Goal: Information Seeking & Learning: Learn about a topic

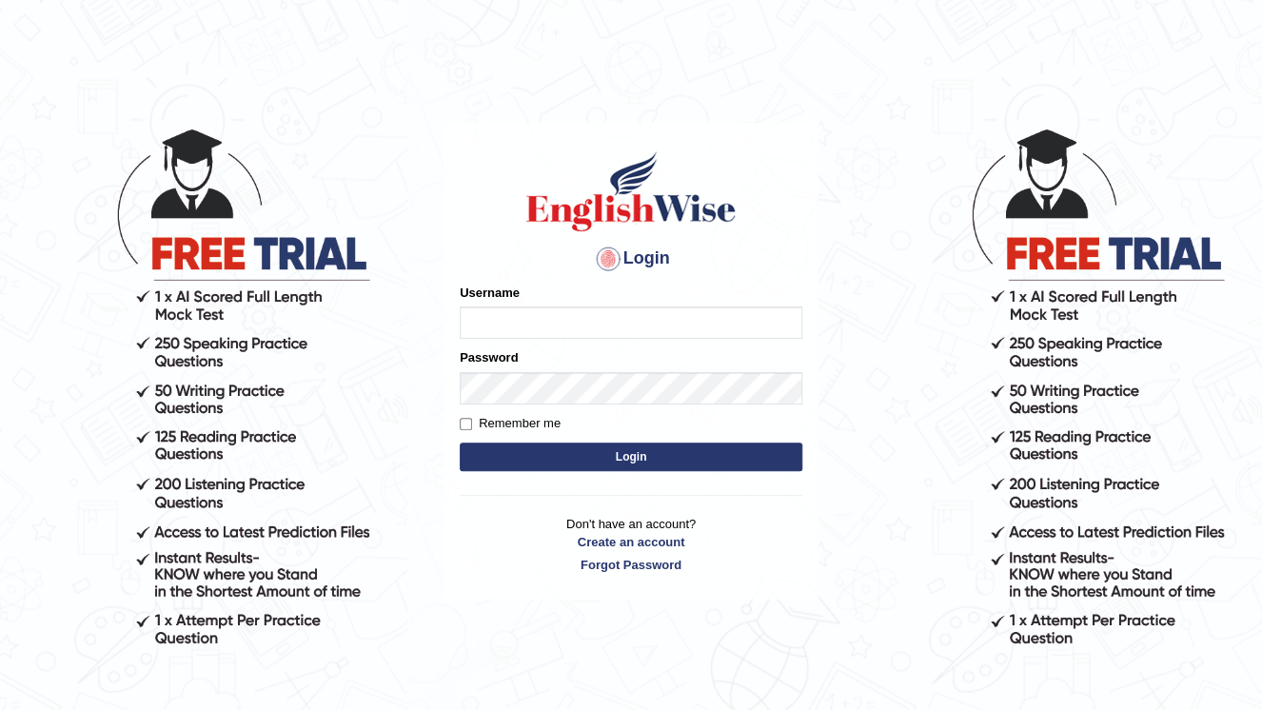
click at [575, 319] on input "Username" at bounding box center [631, 322] width 342 height 32
type input "0466127642"
click at [661, 471] on form "Please fix the following errors: Username 0466127642 Password Remember me Login" at bounding box center [631, 379] width 342 height 191
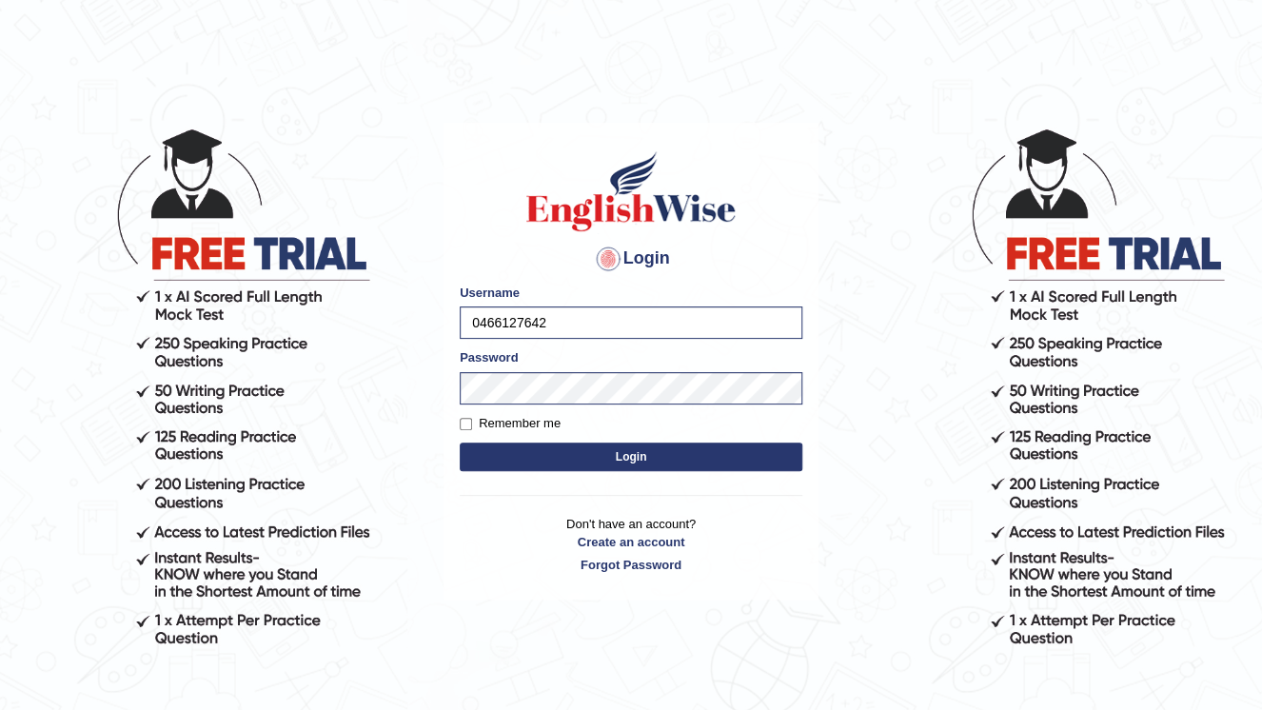
click at [669, 460] on button "Login" at bounding box center [631, 456] width 342 height 29
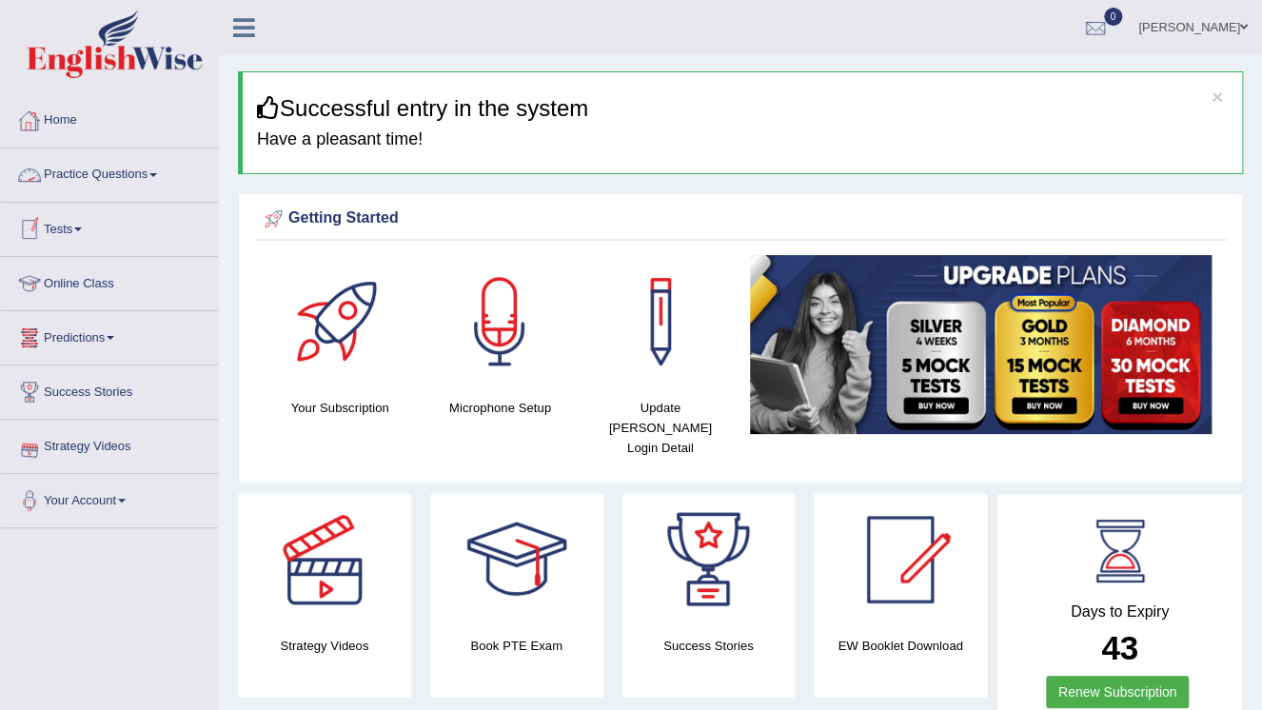
click at [171, 175] on link "Practice Questions" at bounding box center [109, 172] width 217 height 48
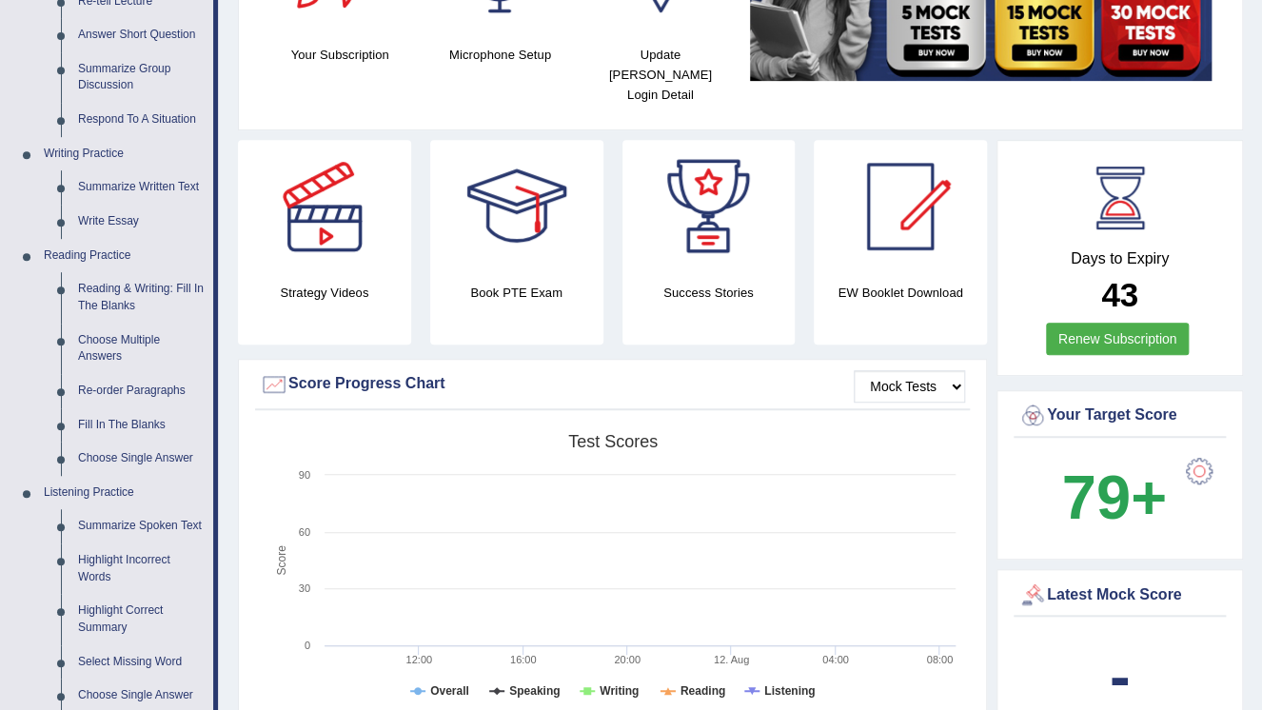
scroll to position [381, 0]
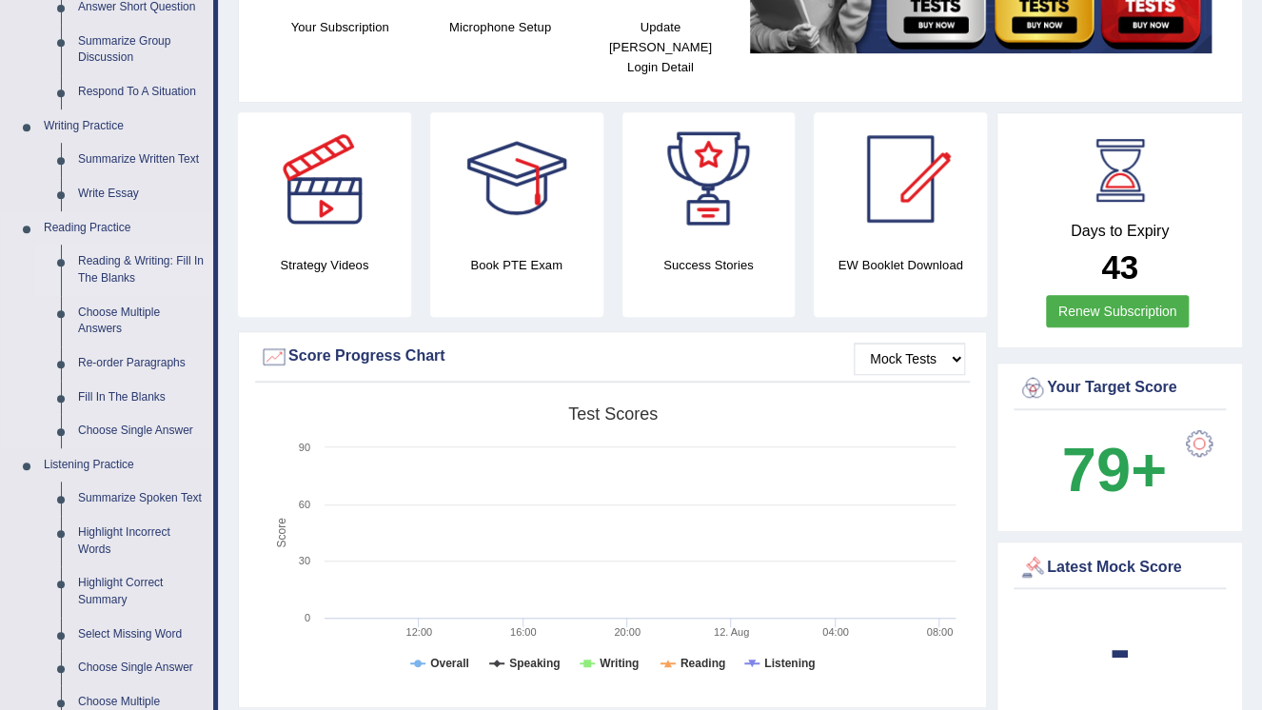
click at [121, 264] on link "Reading & Writing: Fill In The Blanks" at bounding box center [141, 270] width 144 height 50
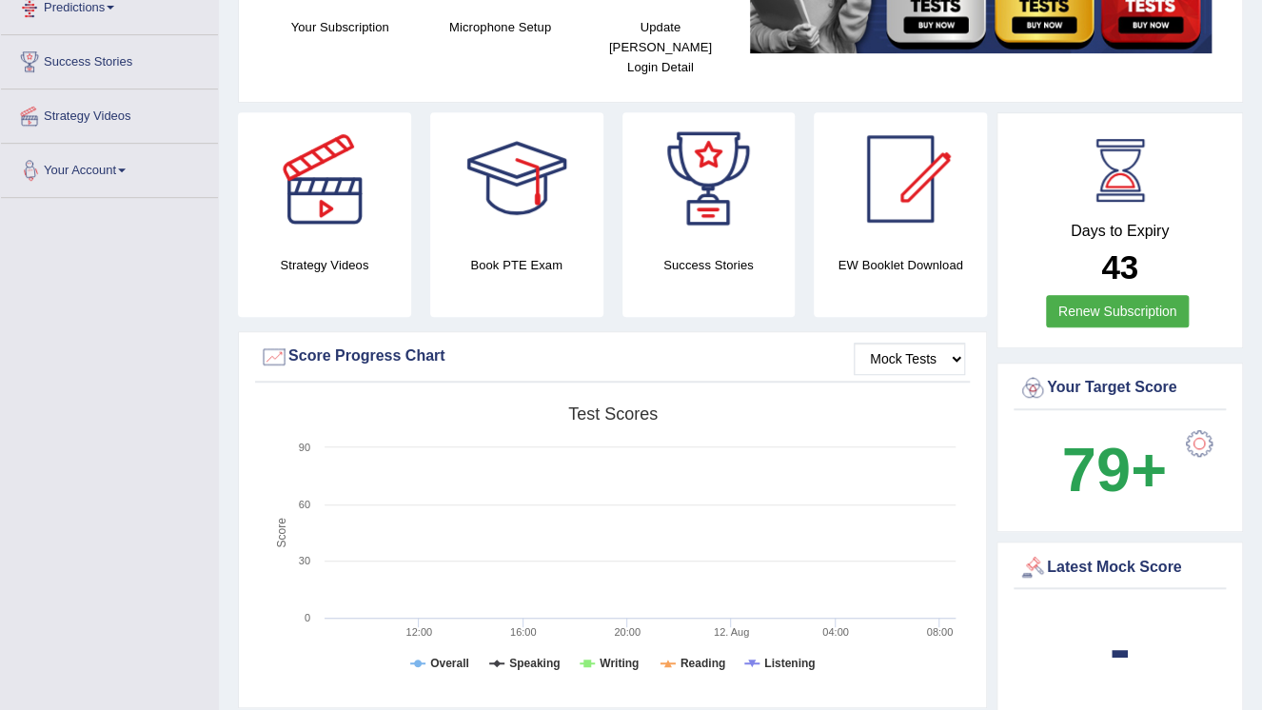
scroll to position [669, 0]
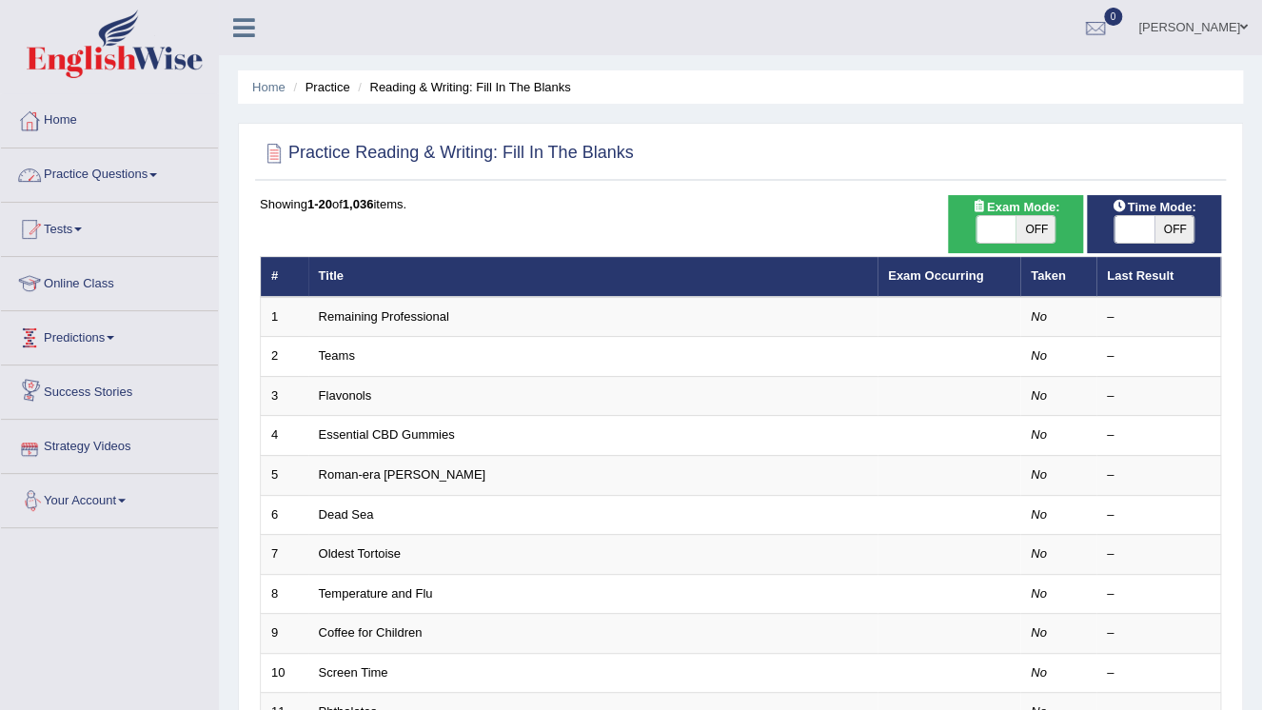
click at [109, 331] on link "Predictions" at bounding box center [109, 335] width 217 height 48
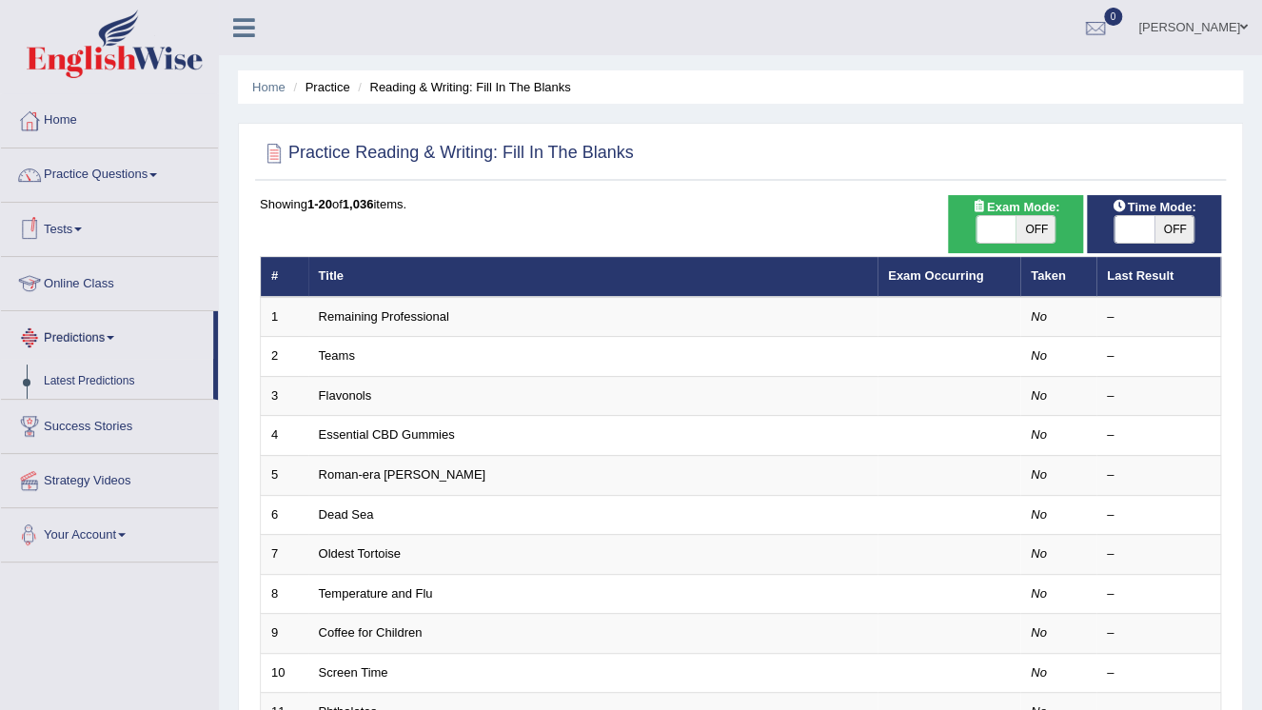
click at [76, 530] on link "Your Account" at bounding box center [109, 532] width 217 height 48
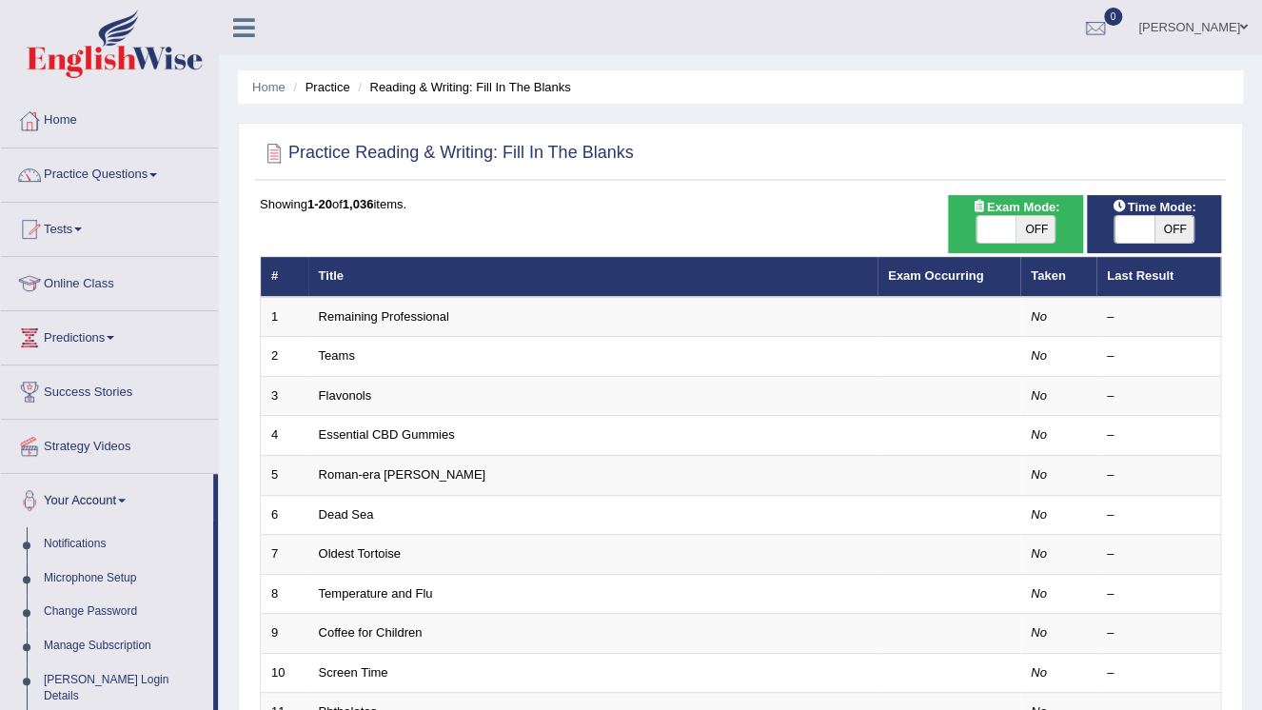
click at [69, 223] on link "Tests" at bounding box center [109, 227] width 217 height 48
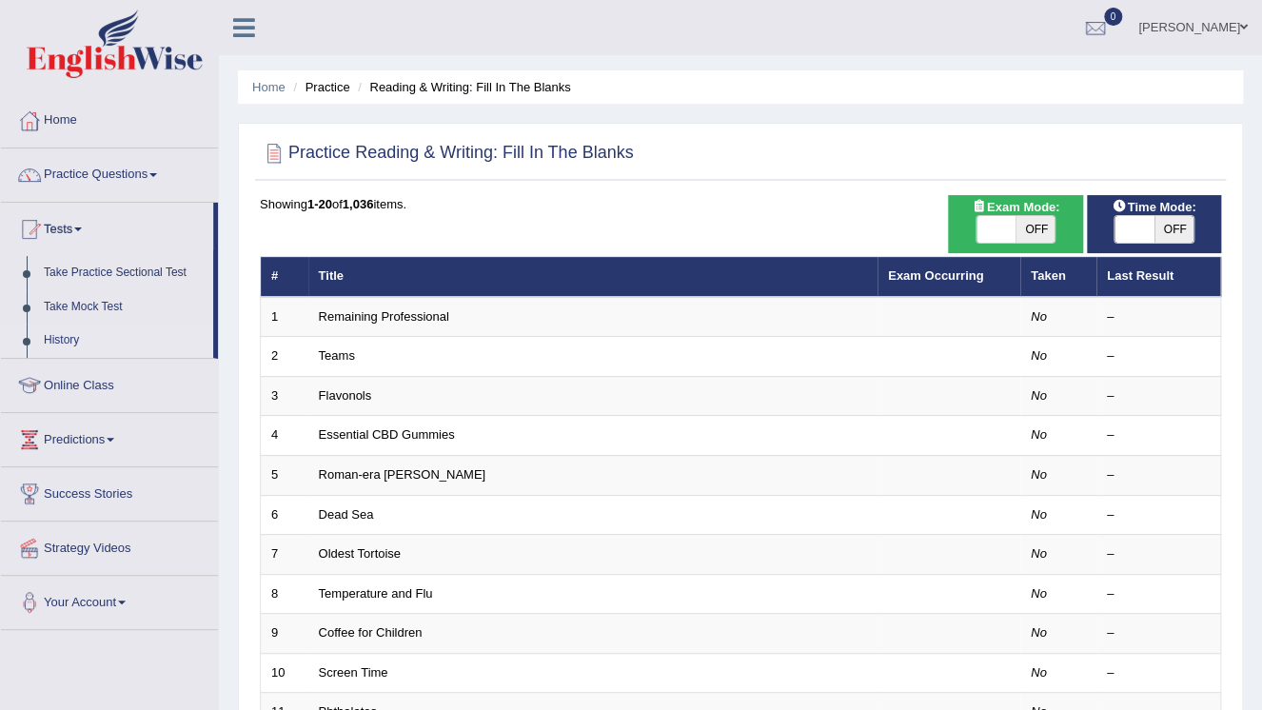
click at [64, 342] on link "History" at bounding box center [124, 340] width 178 height 34
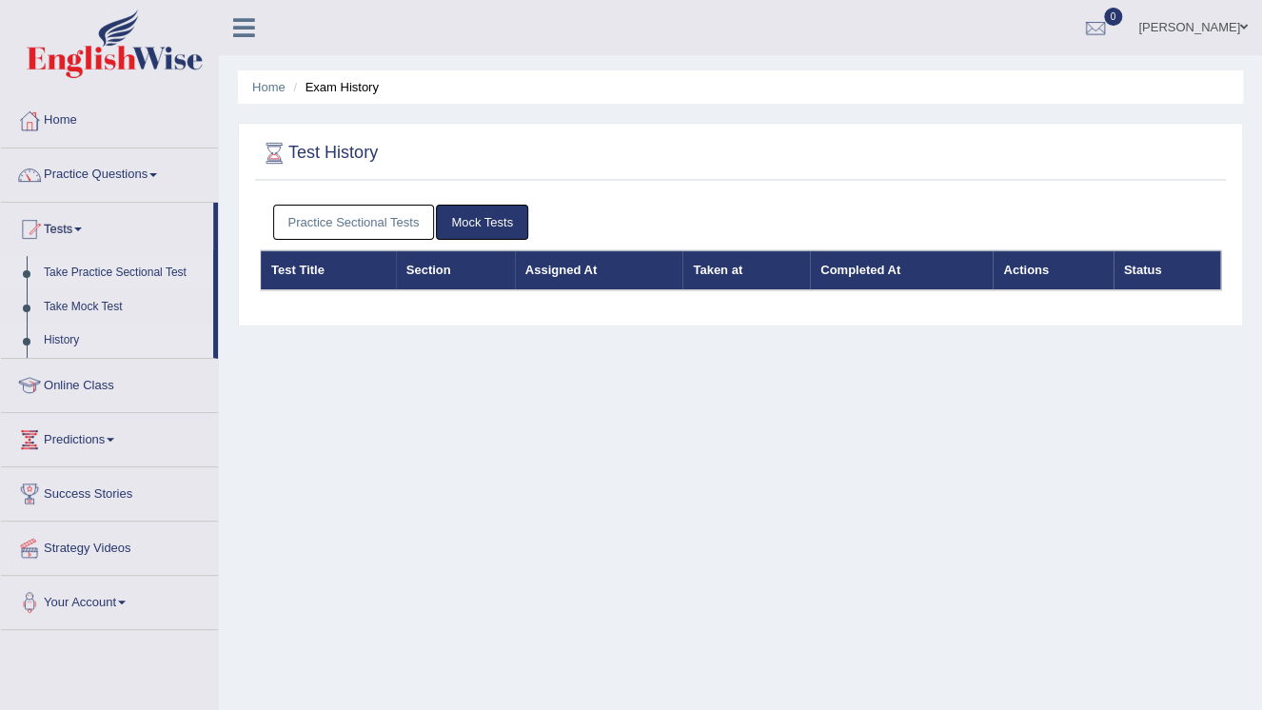
click at [113, 273] on link "Take Practice Sectional Test" at bounding box center [124, 273] width 178 height 34
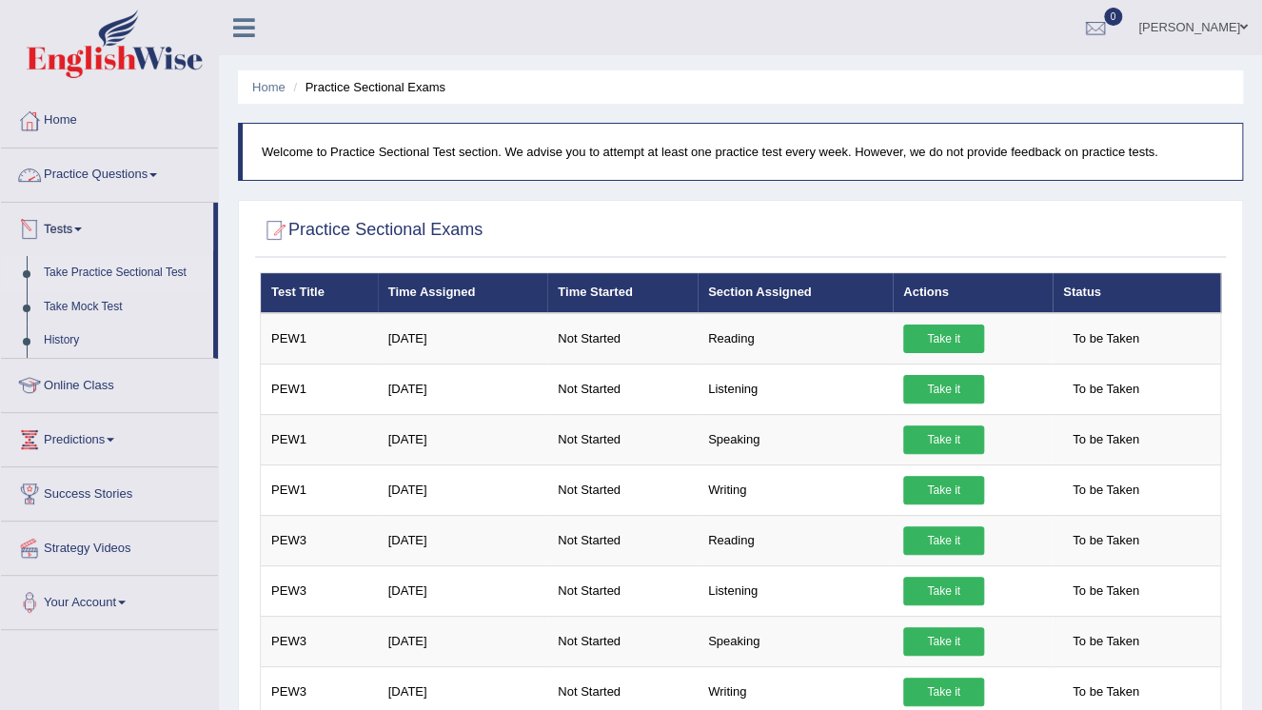
click at [142, 181] on link "Practice Questions" at bounding box center [109, 172] width 217 height 48
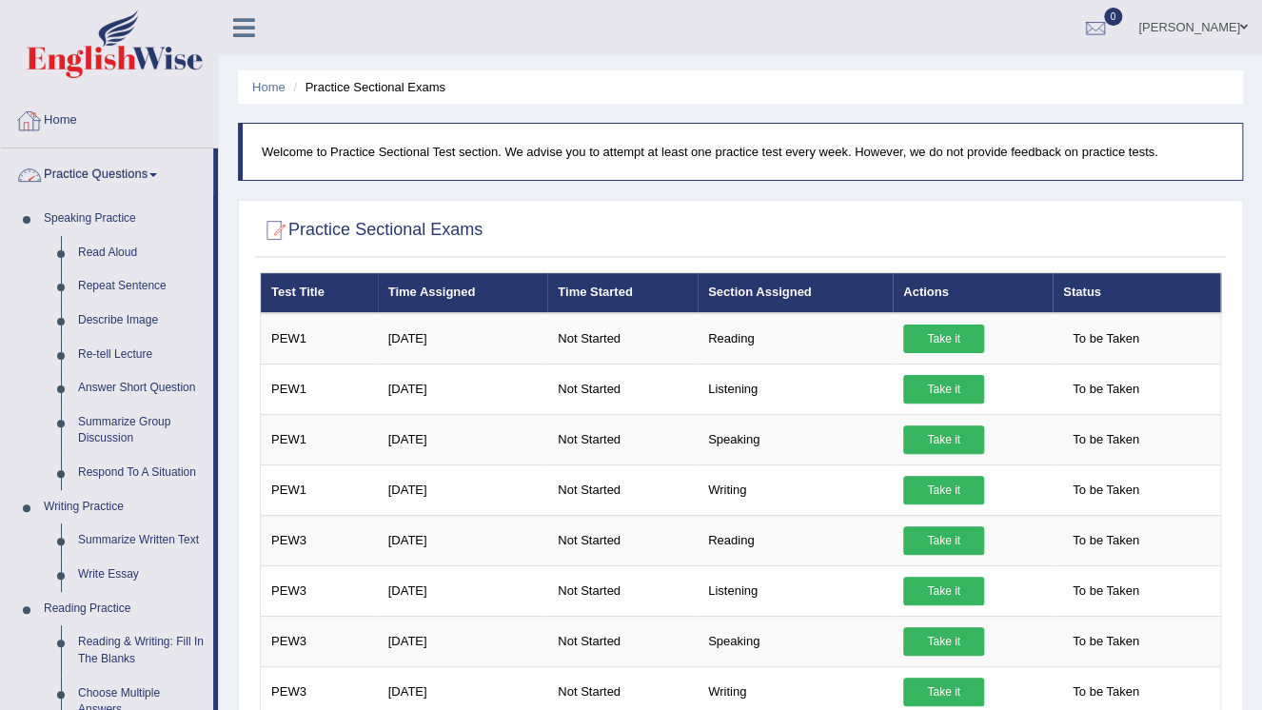
click at [61, 116] on link "Home" at bounding box center [109, 118] width 217 height 48
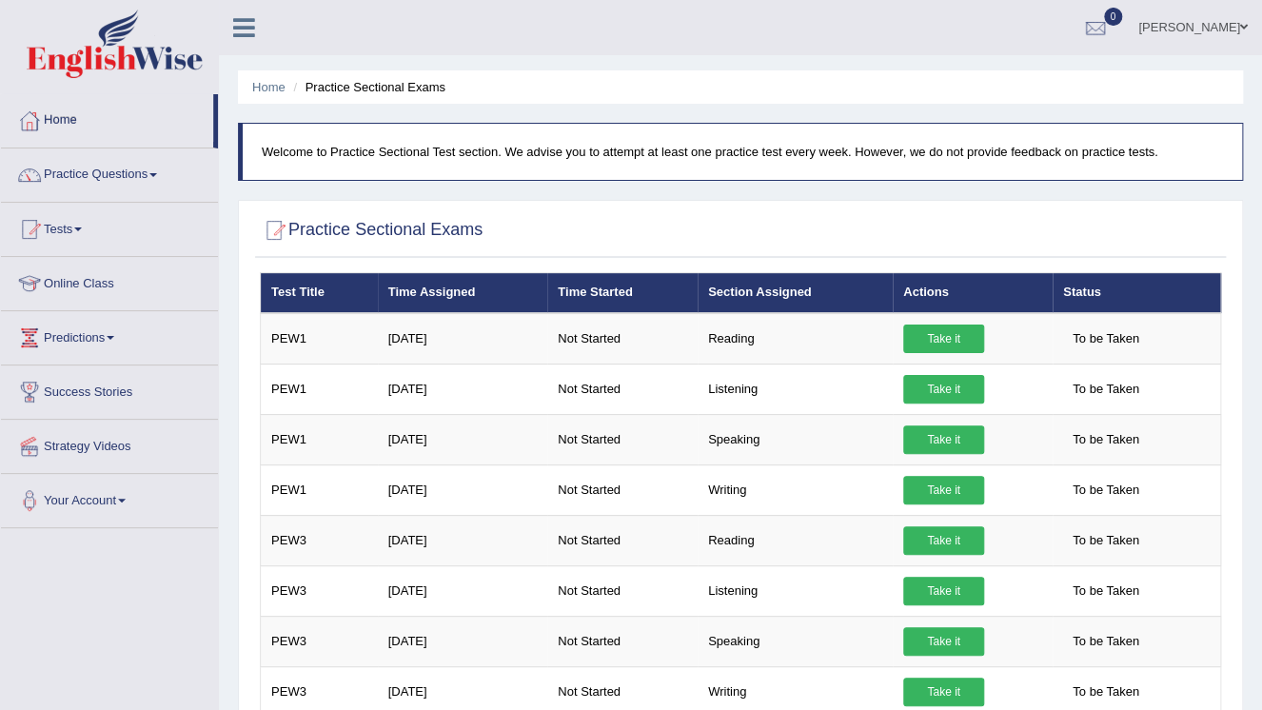
click at [61, 116] on link "Home" at bounding box center [107, 118] width 212 height 48
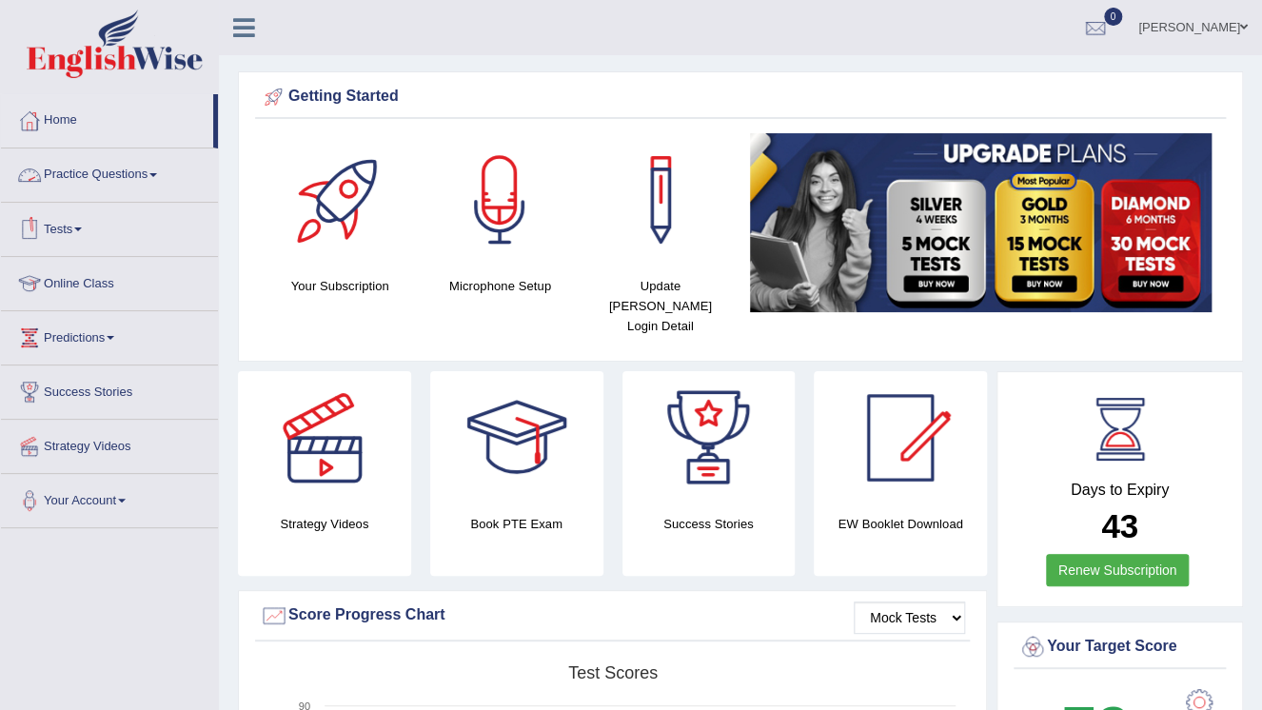
click at [116, 174] on link "Practice Questions" at bounding box center [109, 172] width 217 height 48
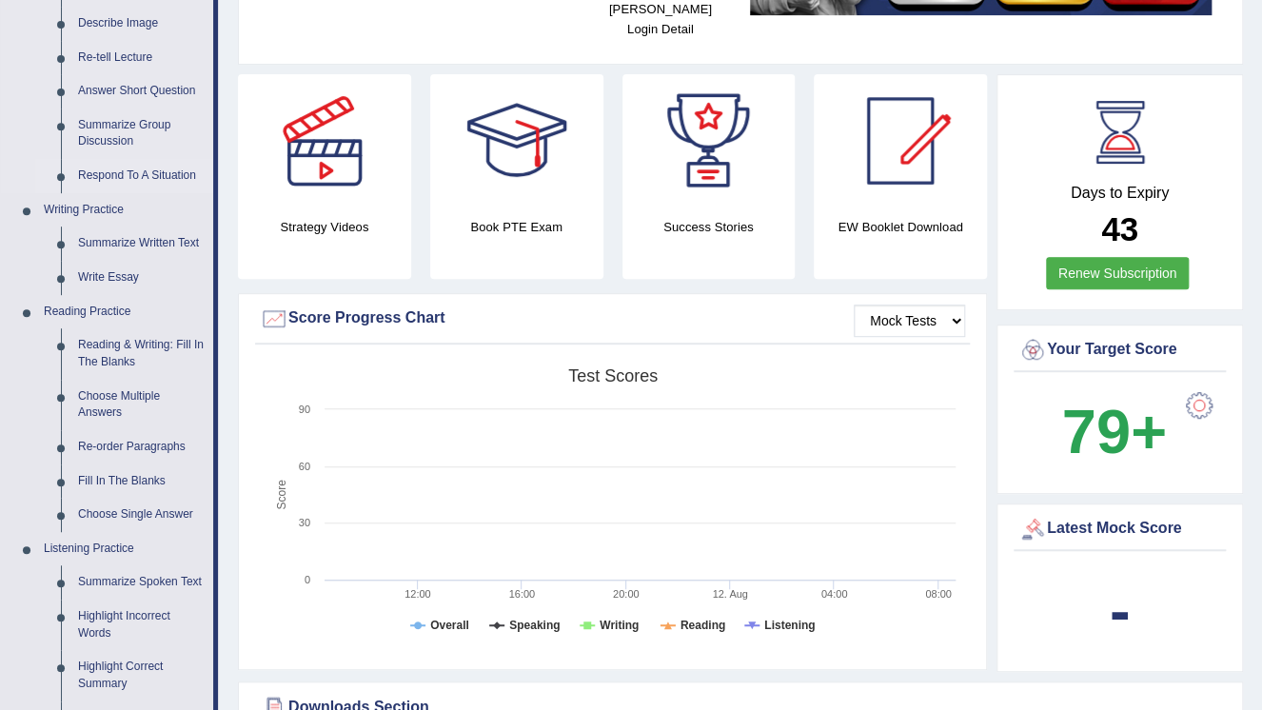
scroll to position [304, 0]
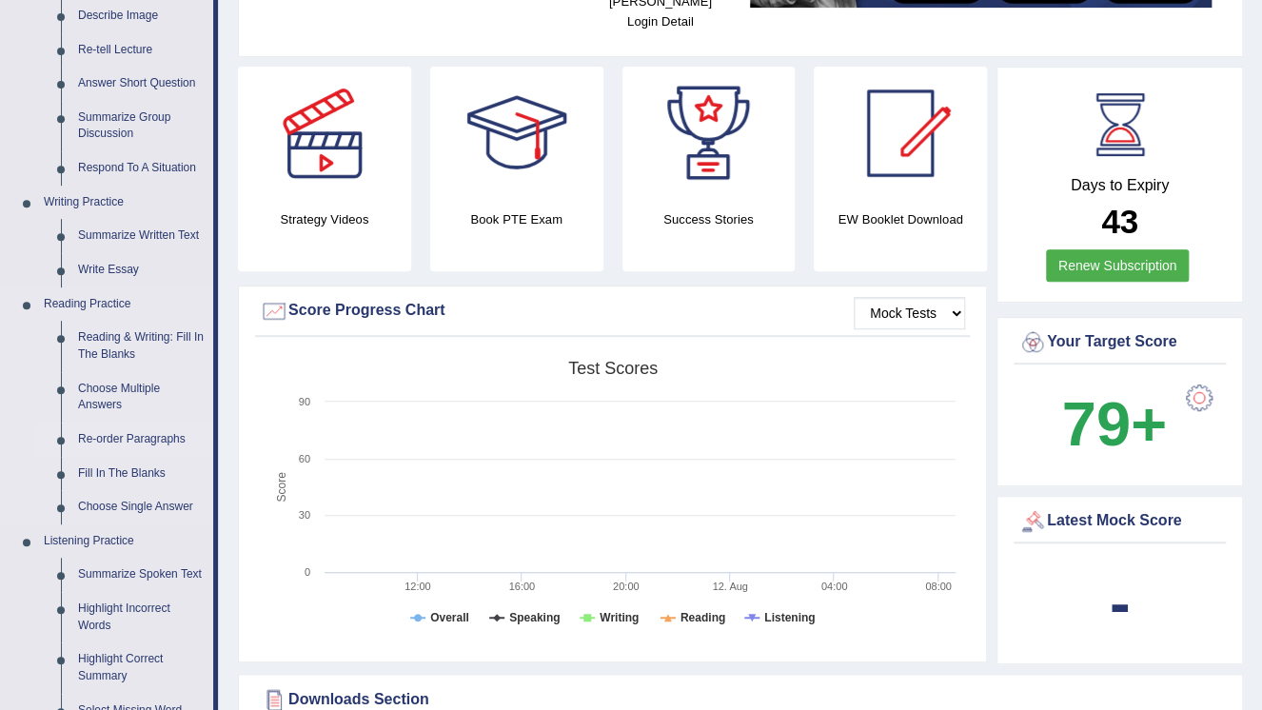
click at [141, 436] on link "Re-order Paragraphs" at bounding box center [141, 439] width 144 height 34
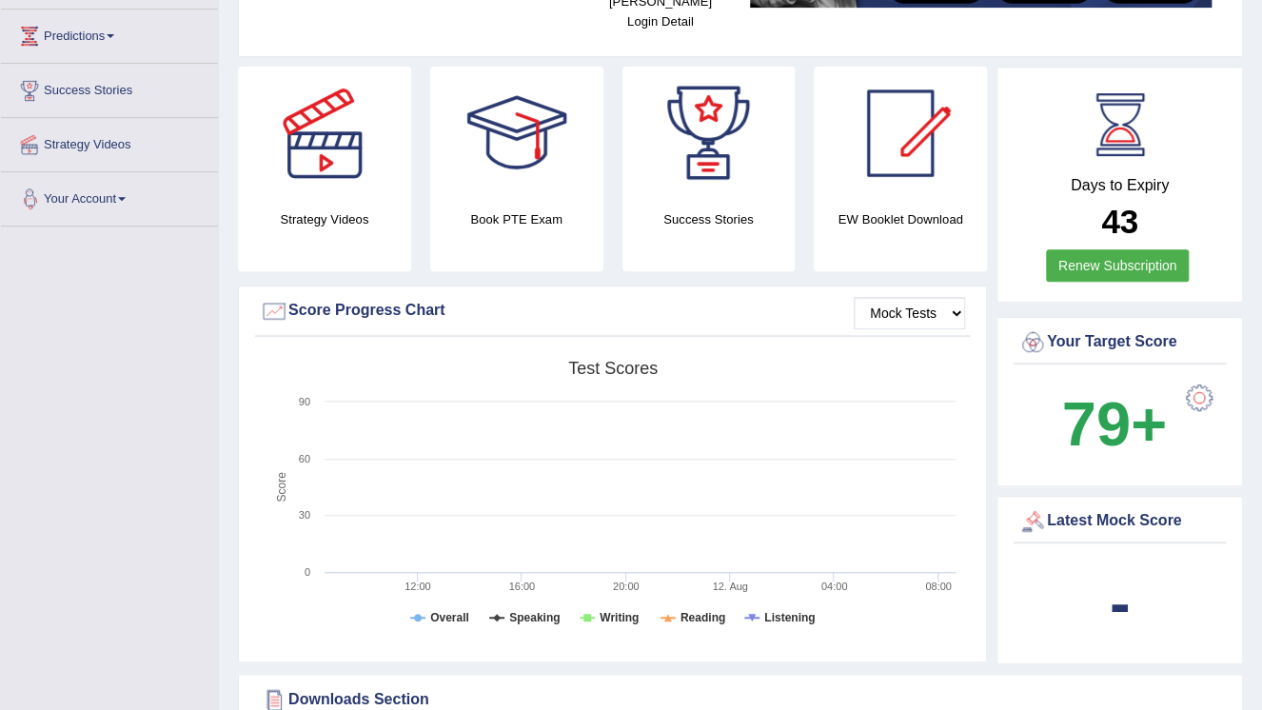
scroll to position [331, 0]
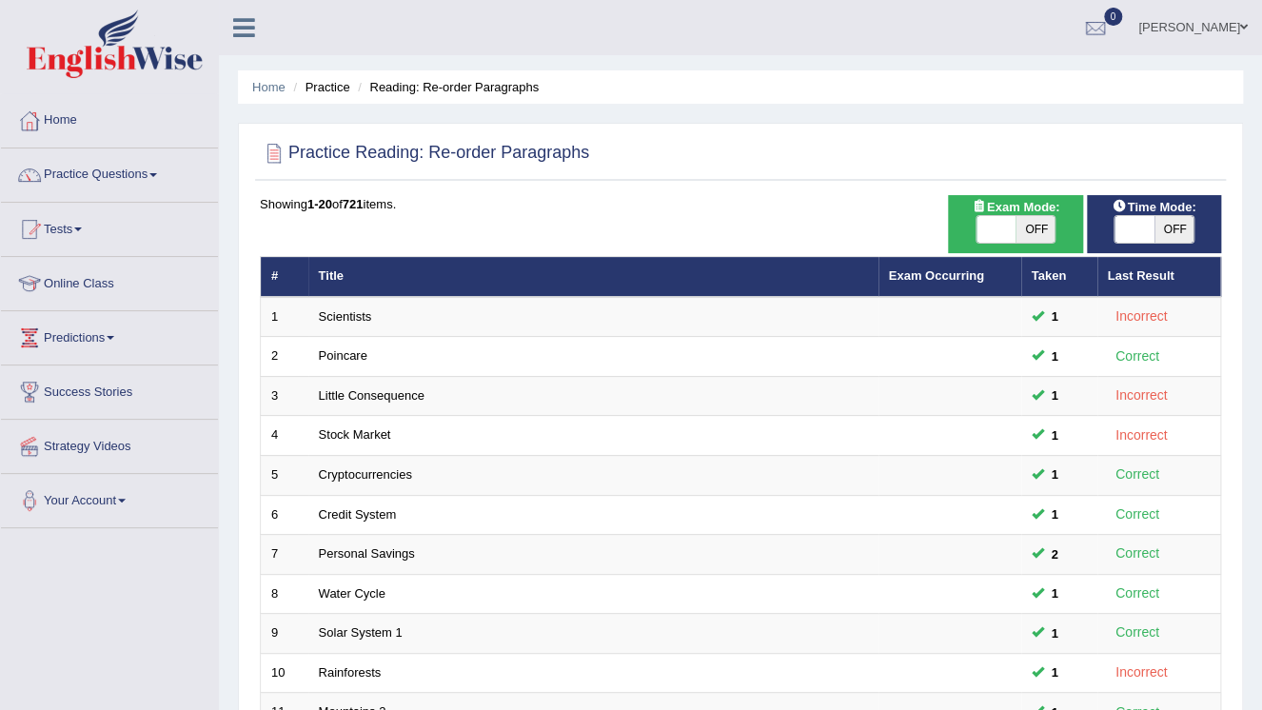
click at [1184, 233] on span "OFF" at bounding box center [1174, 229] width 40 height 27
checkbox input "true"
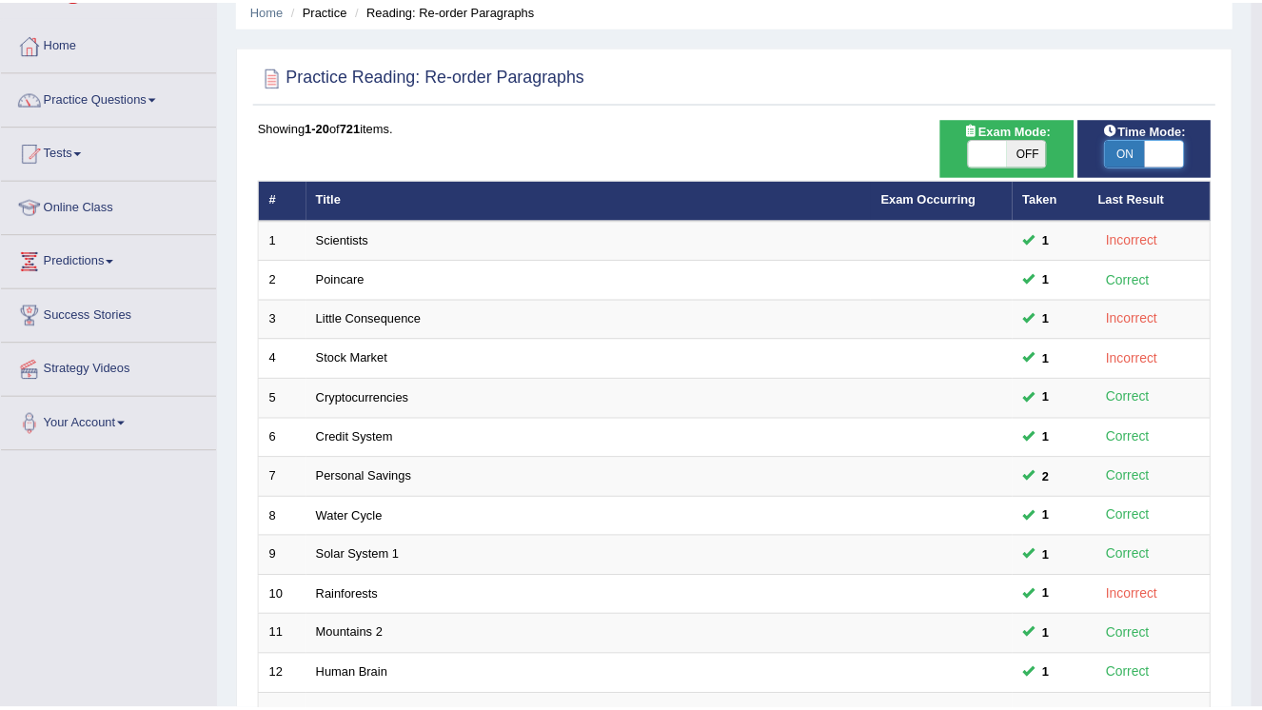
scroll to position [228, 0]
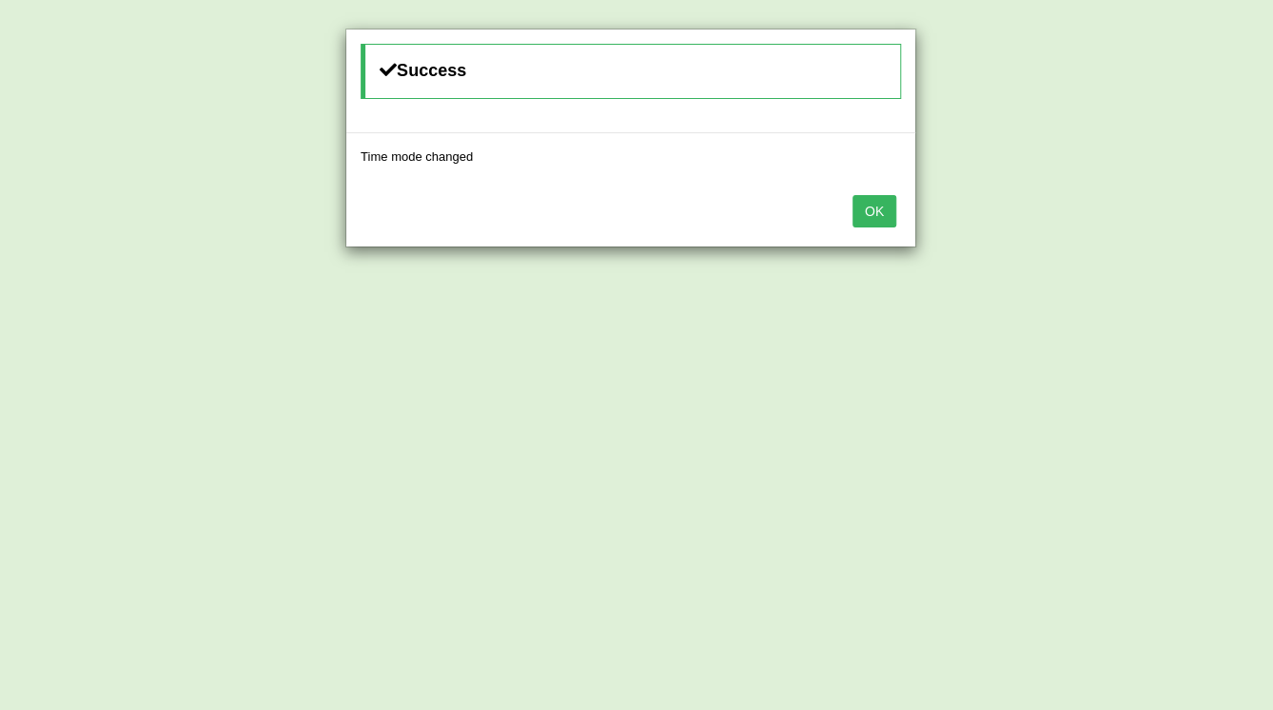
click at [894, 232] on div "OK" at bounding box center [630, 213] width 569 height 67
click at [875, 205] on button "OK" at bounding box center [874, 211] width 44 height 32
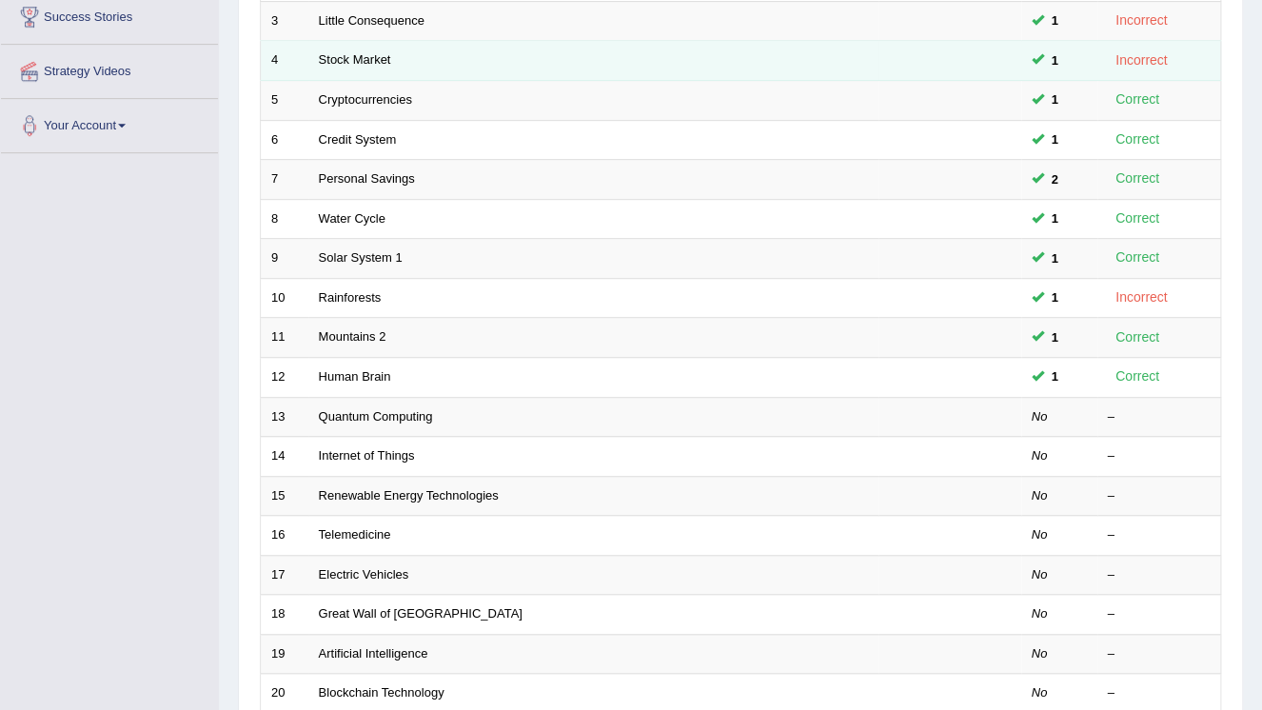
scroll to position [381, 0]
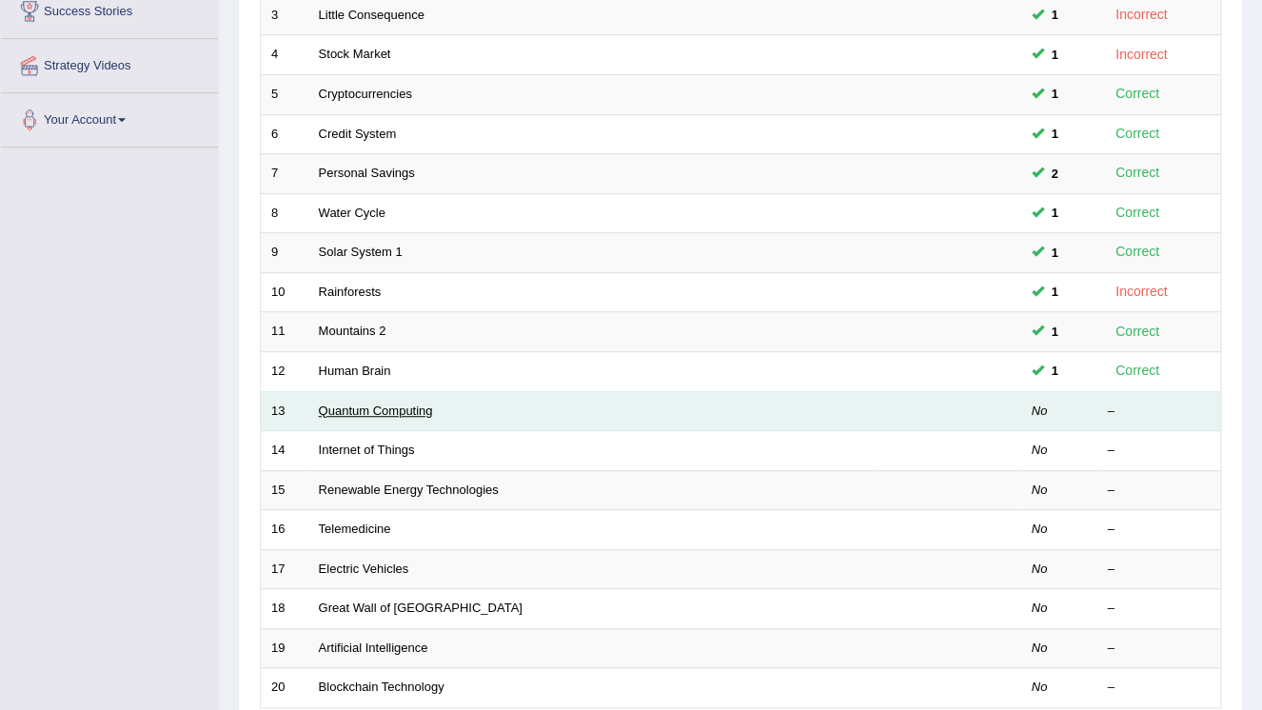
click at [333, 403] on link "Quantum Computing" at bounding box center [376, 410] width 114 height 14
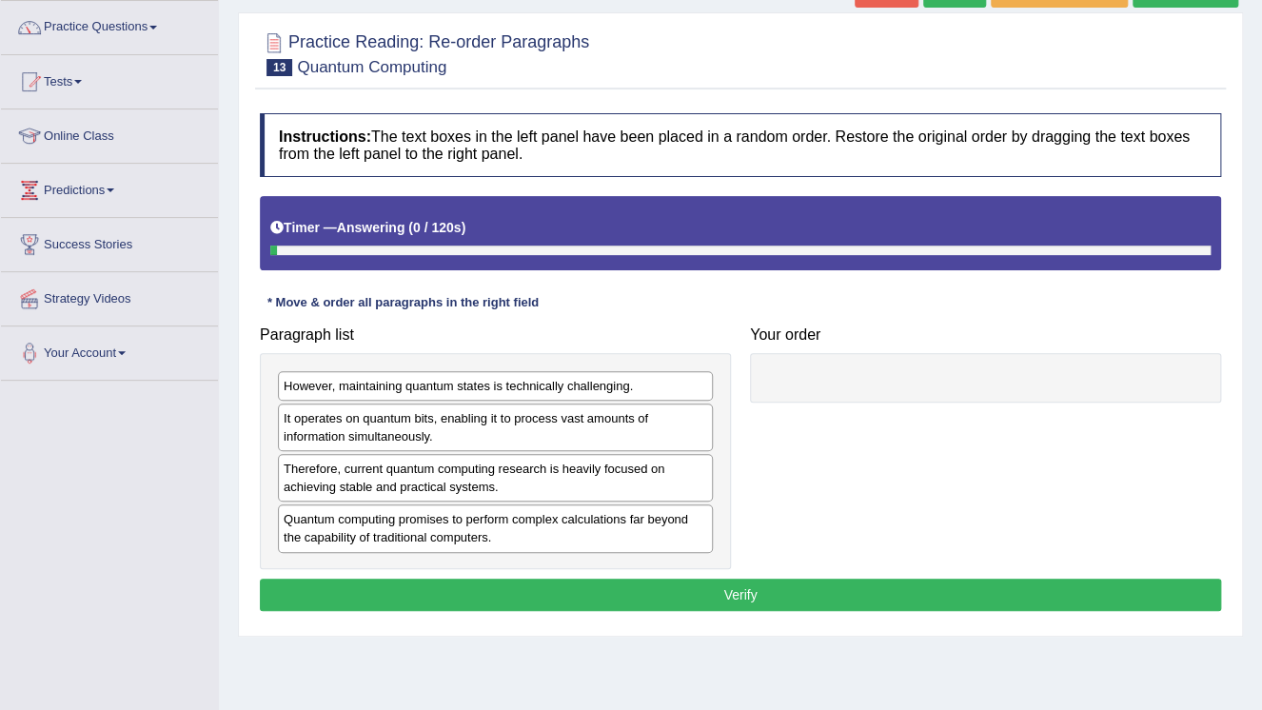
scroll to position [152, 0]
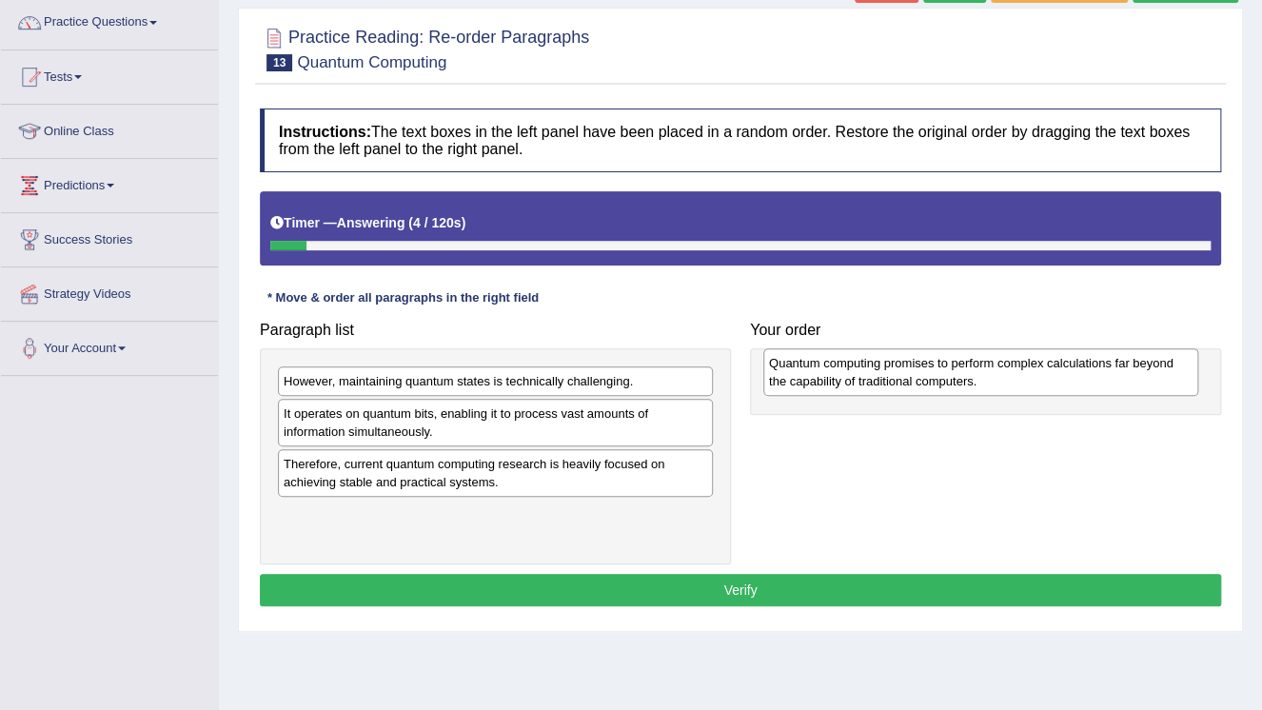
drag, startPoint x: 423, startPoint y: 519, endPoint x: 909, endPoint y: 369, distance: 508.0
click at [909, 369] on div "Quantum computing promises to perform complex calculations far beyond the capab…" at bounding box center [980, 372] width 435 height 48
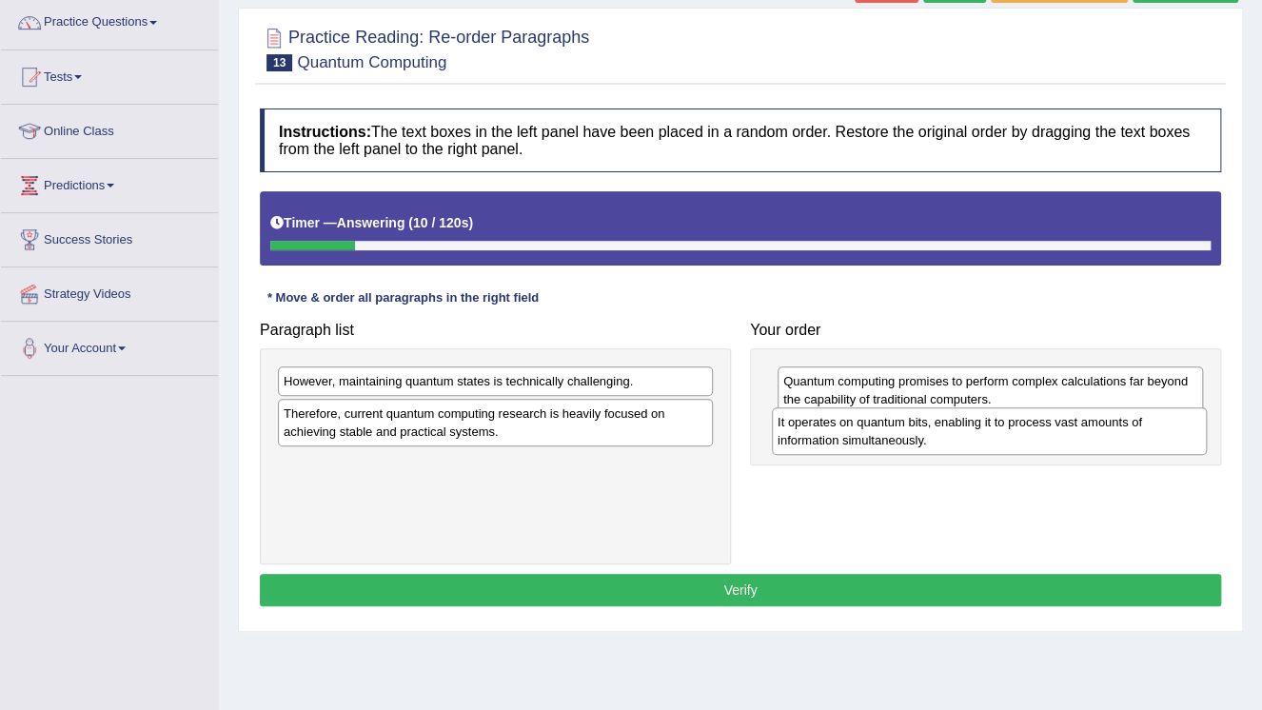
drag, startPoint x: 449, startPoint y: 419, endPoint x: 940, endPoint y: 428, distance: 491.0
click at [940, 428] on div "It operates on quantum bits, enabling it to process vast amounts of information…" at bounding box center [989, 431] width 435 height 48
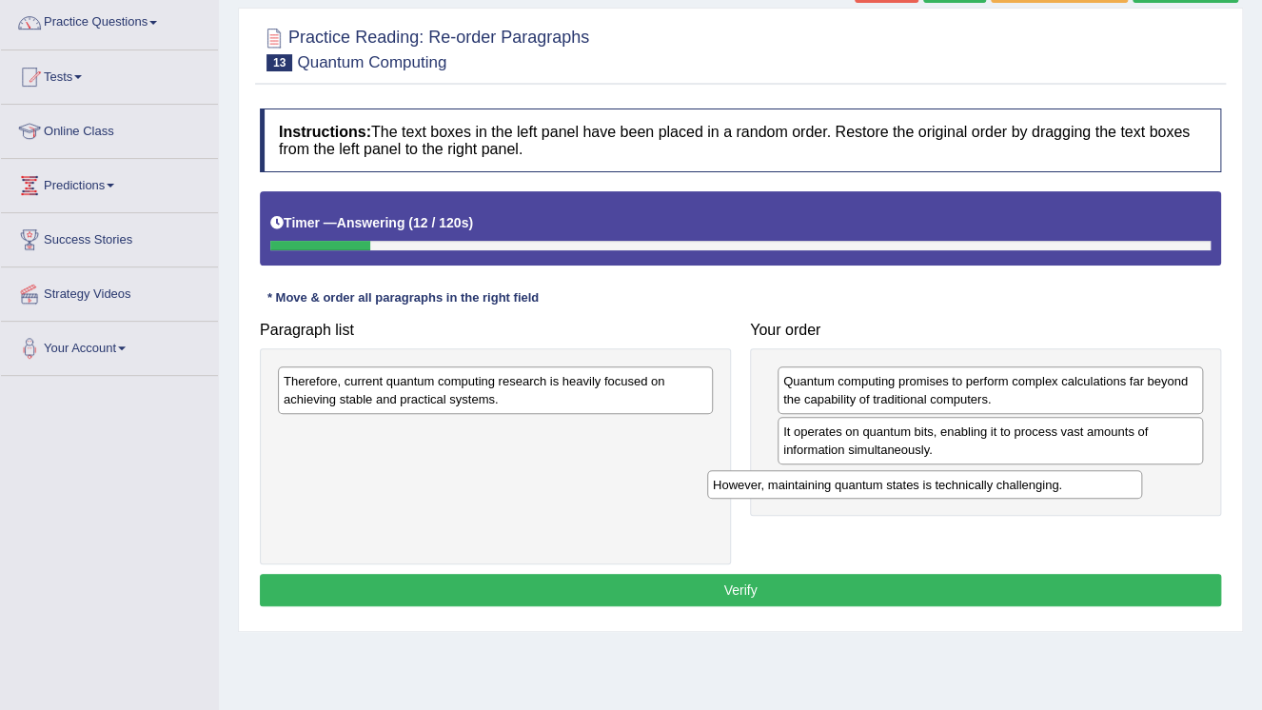
drag, startPoint x: 382, startPoint y: 382, endPoint x: 811, endPoint y: 485, distance: 441.4
click at [811, 485] on div "However, maintaining quantum states is technically challenging." at bounding box center [924, 484] width 435 height 29
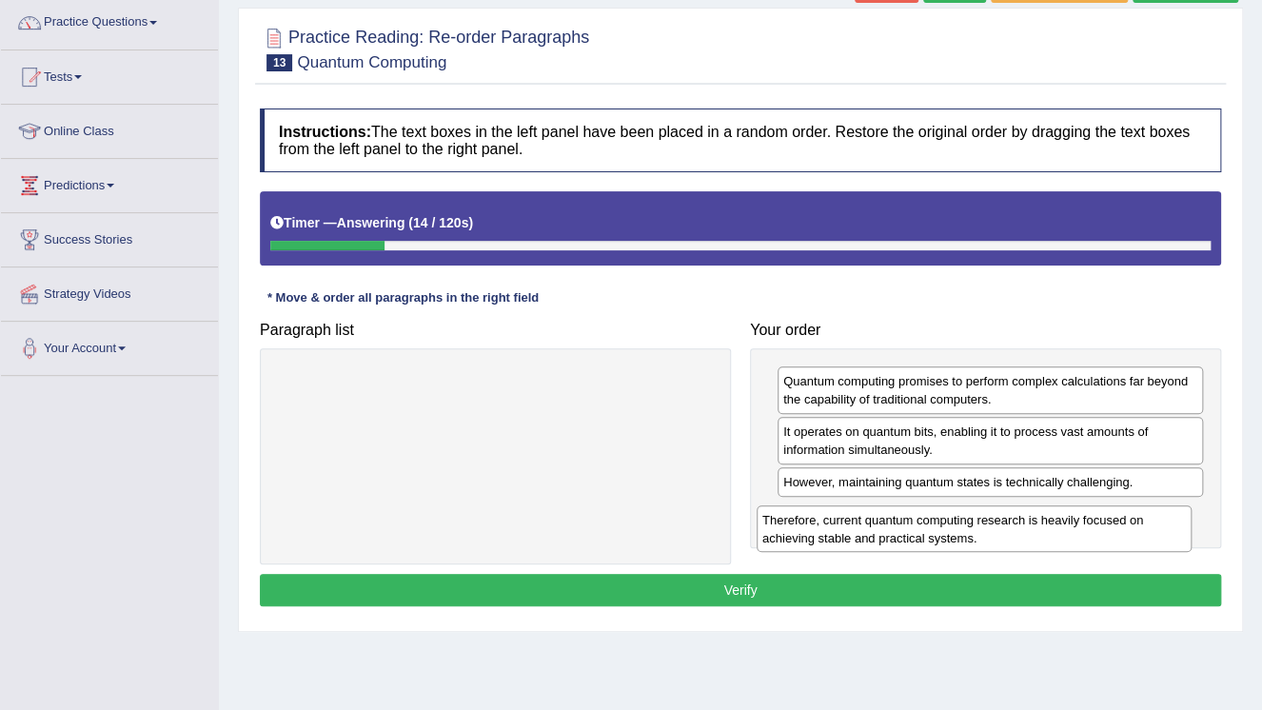
drag, startPoint x: 652, startPoint y: 400, endPoint x: 1134, endPoint y: 533, distance: 500.4
click at [1134, 533] on div "Therefore, current quantum computing research is heavily focused on achieving s…" at bounding box center [973, 529] width 435 height 48
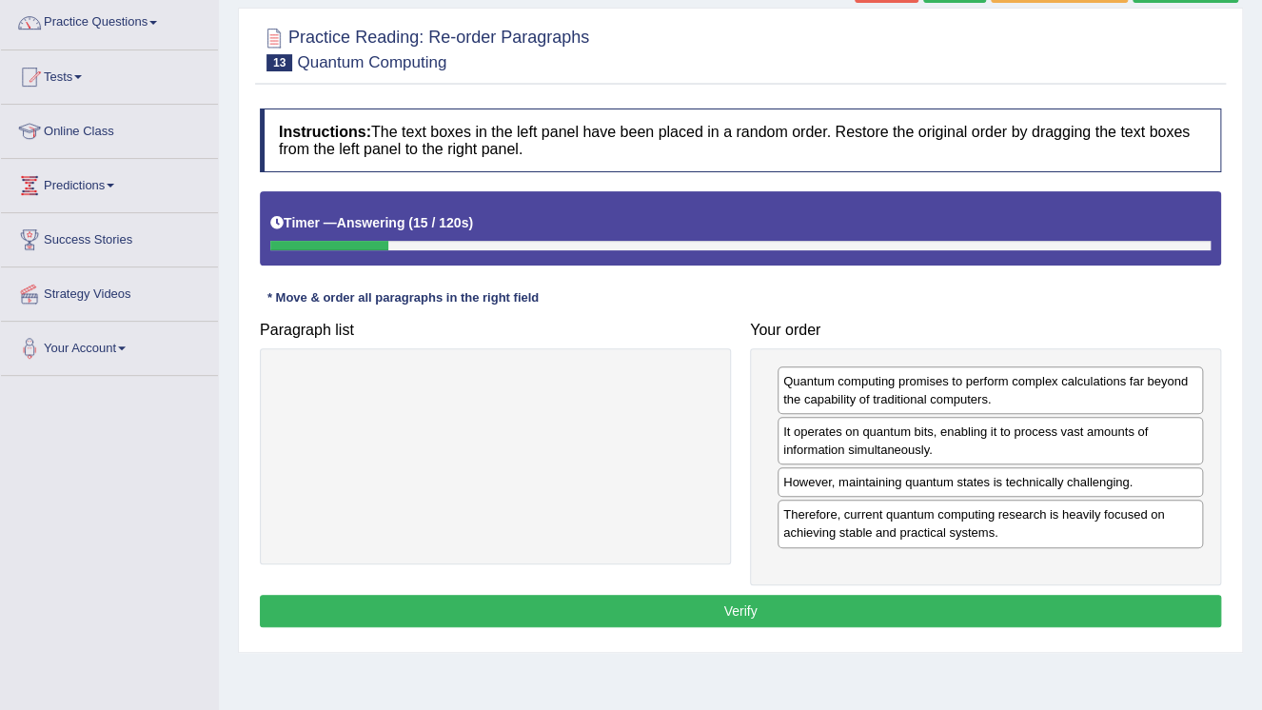
click at [1124, 576] on div "Quantum computing promises to perform complex calculations far beyond the capab…" at bounding box center [985, 466] width 471 height 237
click at [1125, 595] on button "Verify" at bounding box center [740, 611] width 961 height 32
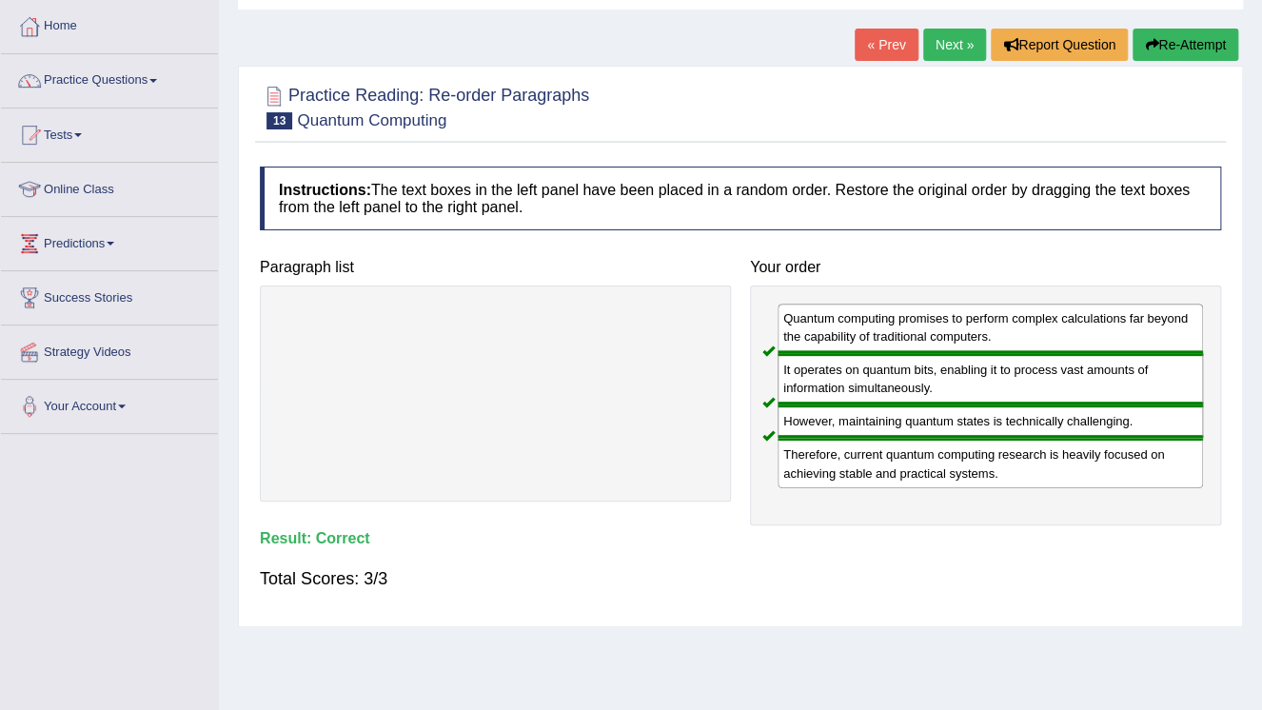
scroll to position [0, 0]
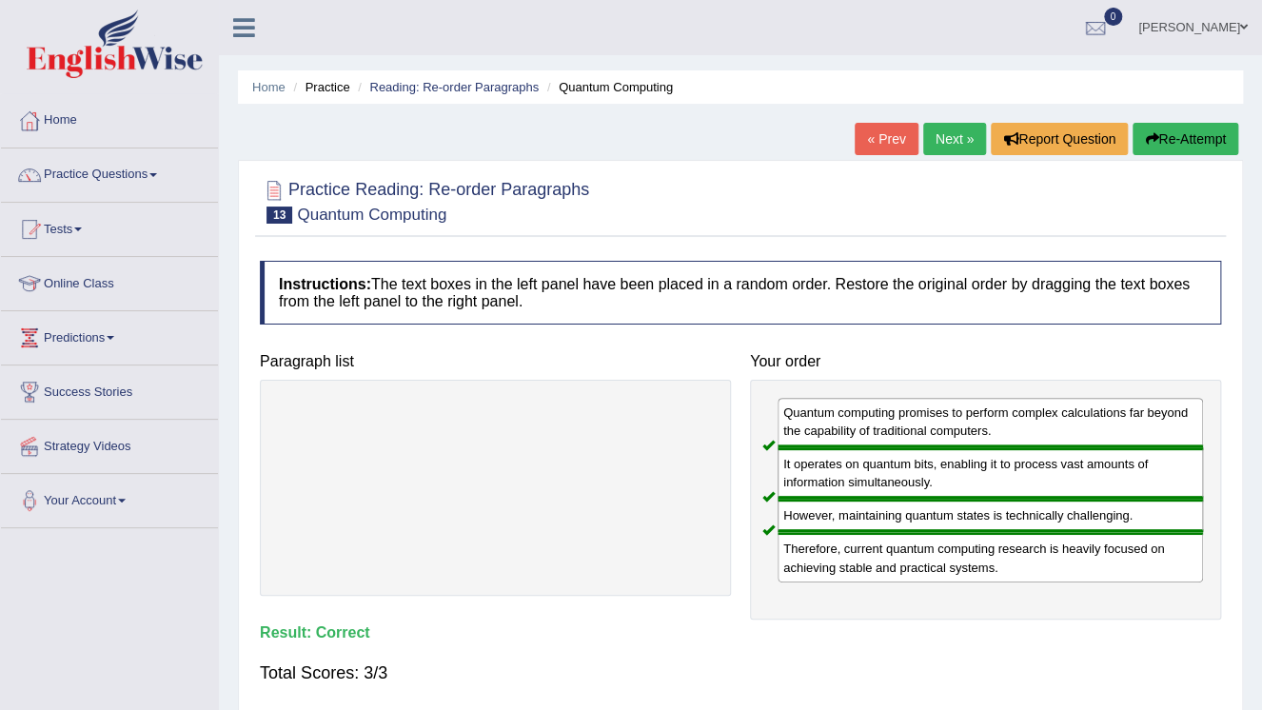
click at [917, 133] on div "« Prev Next » Report Question Re-Attempt" at bounding box center [1048, 141] width 388 height 37
click at [938, 135] on link "Next »" at bounding box center [954, 139] width 63 height 32
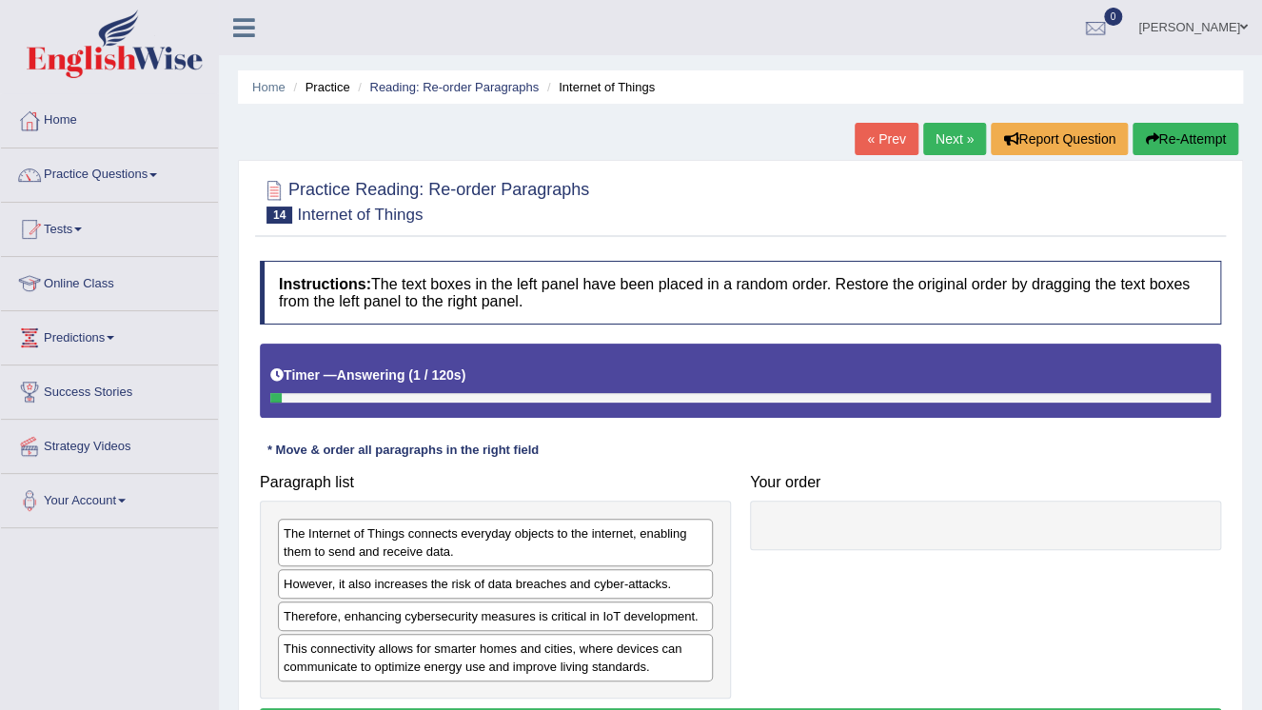
scroll to position [76, 0]
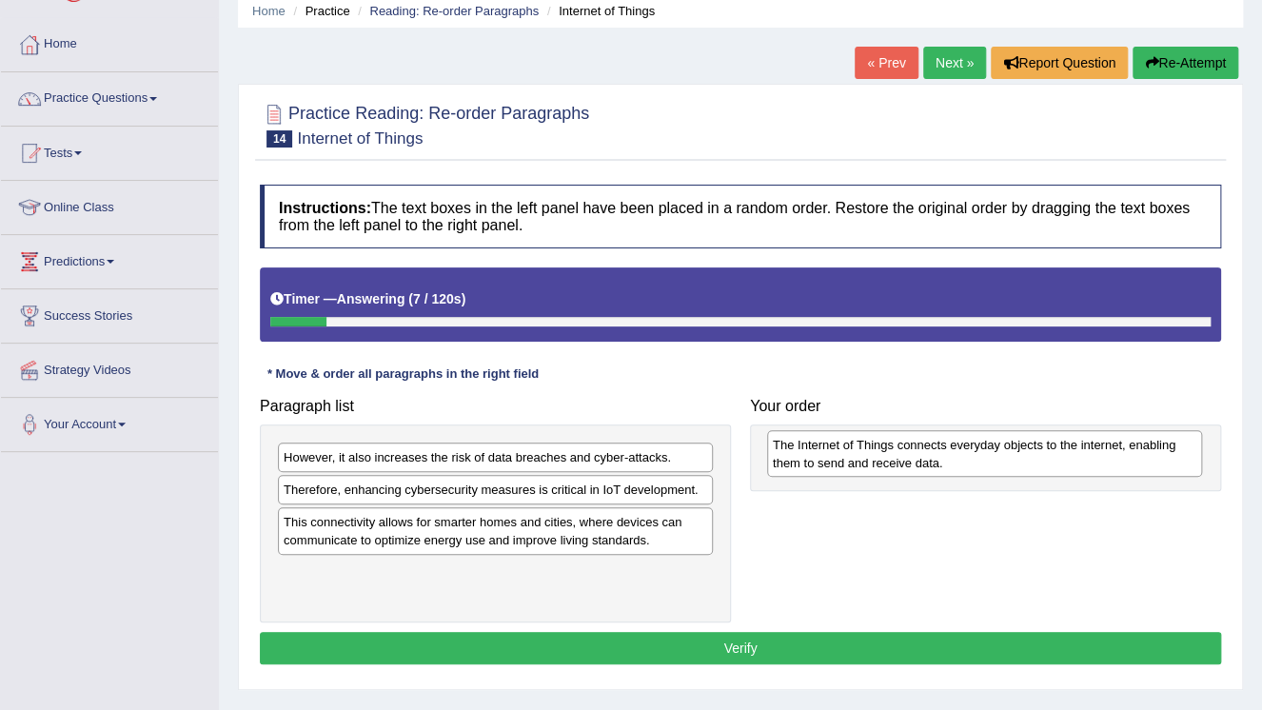
drag, startPoint x: 427, startPoint y: 463, endPoint x: 916, endPoint y: 451, distance: 489.2
click at [916, 451] on div "The Internet of Things connects everyday objects to the internet, enabling them…" at bounding box center [984, 454] width 435 height 48
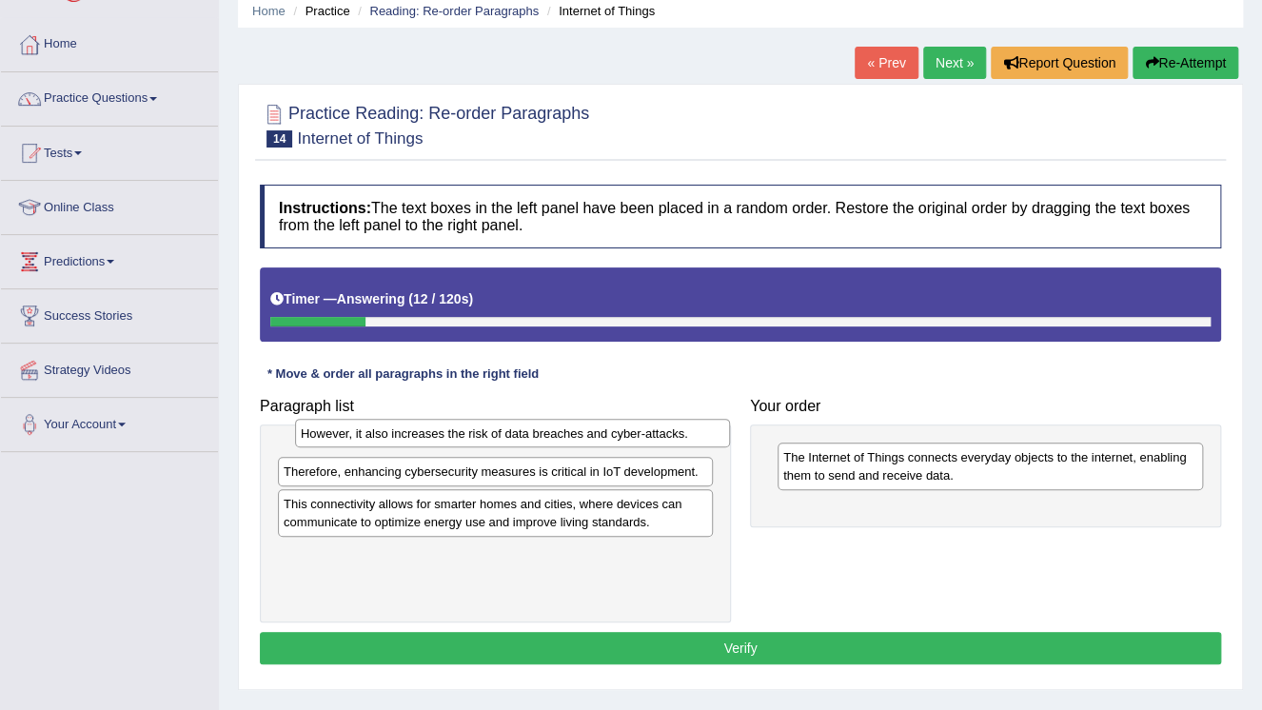
drag, startPoint x: 611, startPoint y: 450, endPoint x: 615, endPoint y: 418, distance: 32.6
click at [615, 419] on div "However, it also increases the risk of data breaches and cyber-attacks." at bounding box center [512, 433] width 435 height 29
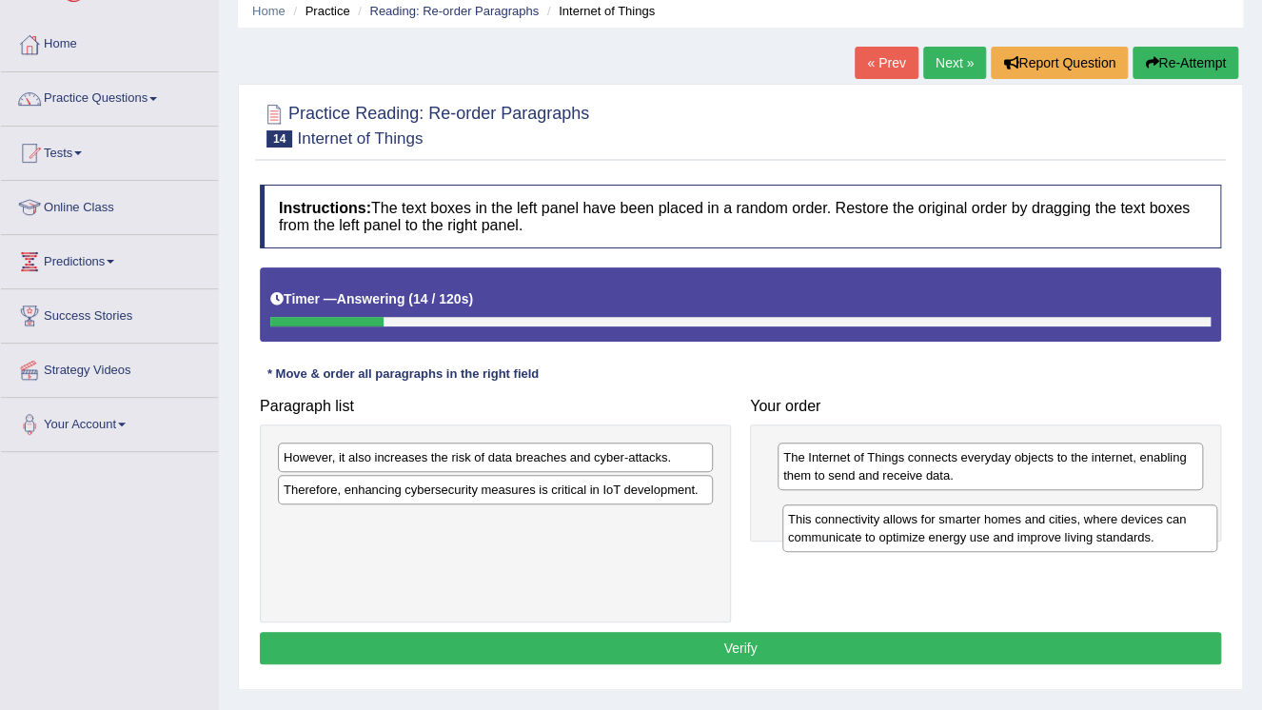
drag, startPoint x: 628, startPoint y: 537, endPoint x: 1132, endPoint y: 535, distance: 504.2
click at [1132, 535] on div "This connectivity allows for smarter homes and cities, where devices can commun…" at bounding box center [999, 528] width 435 height 48
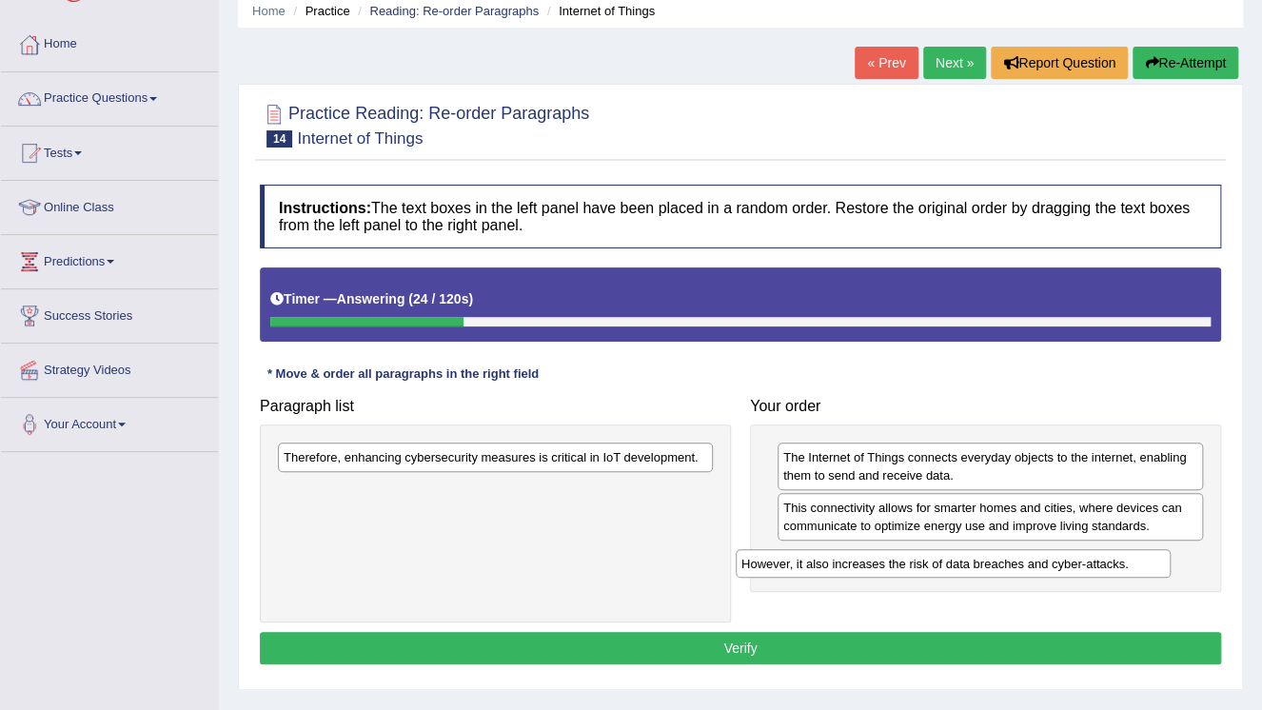
drag, startPoint x: 592, startPoint y: 457, endPoint x: 1049, endPoint y: 563, distance: 469.9
click at [1049, 563] on div "However, it also increases the risk of data breaches and cyber-attacks." at bounding box center [952, 563] width 435 height 29
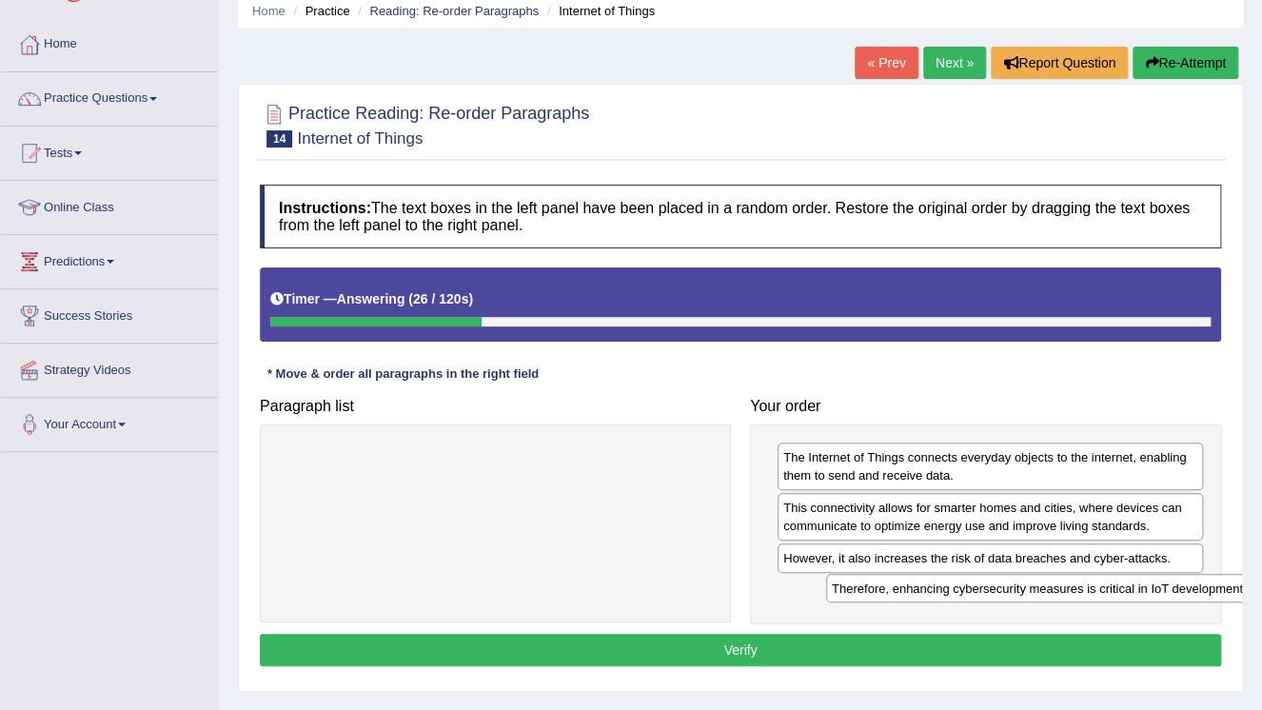
drag, startPoint x: 514, startPoint y: 451, endPoint x: 1062, endPoint y: 582, distance: 563.5
click at [1062, 582] on div "Therefore, enhancing cybersecurity measures is critical in IoT development." at bounding box center [1043, 588] width 435 height 29
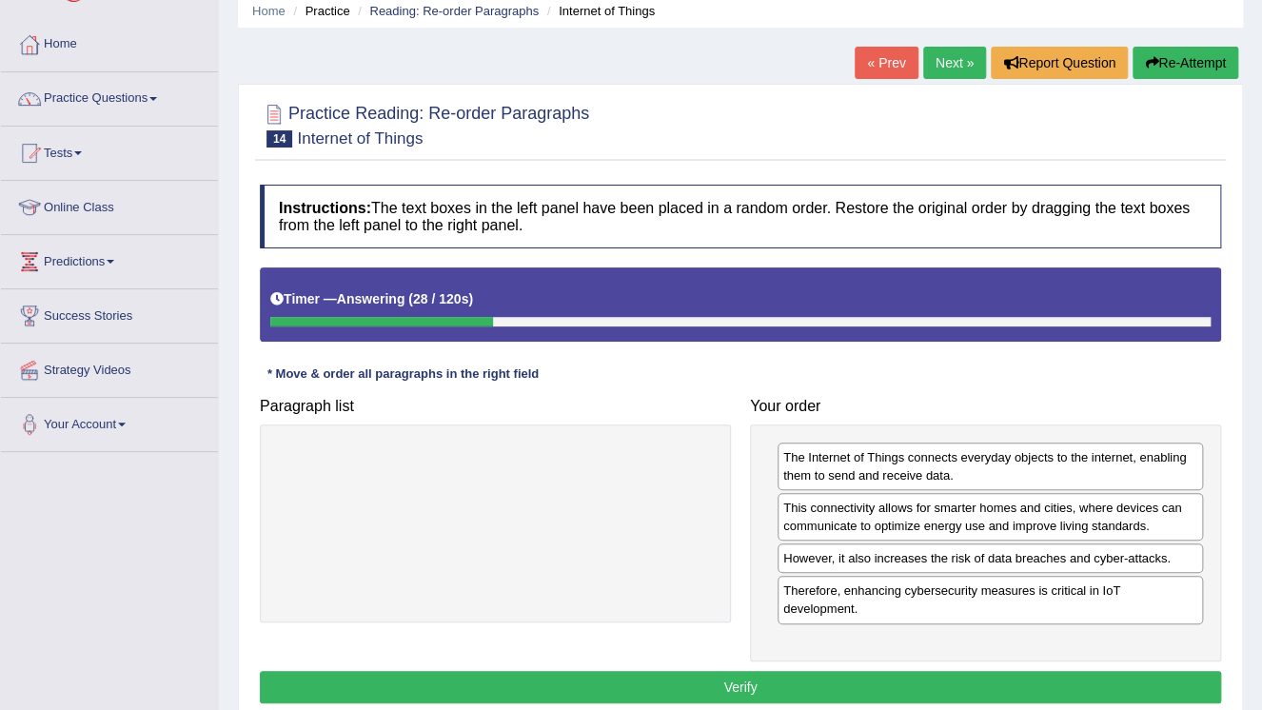
click at [947, 671] on button "Verify" at bounding box center [740, 687] width 961 height 32
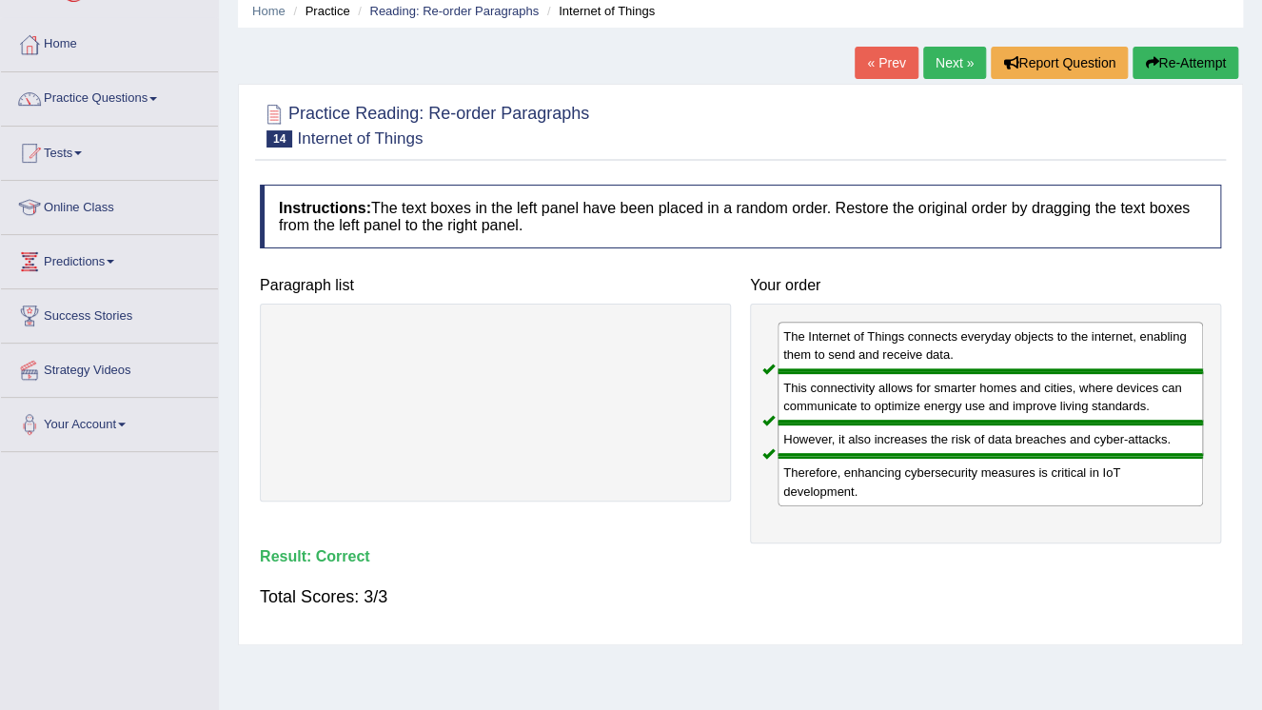
click at [968, 61] on link "Next »" at bounding box center [954, 63] width 63 height 32
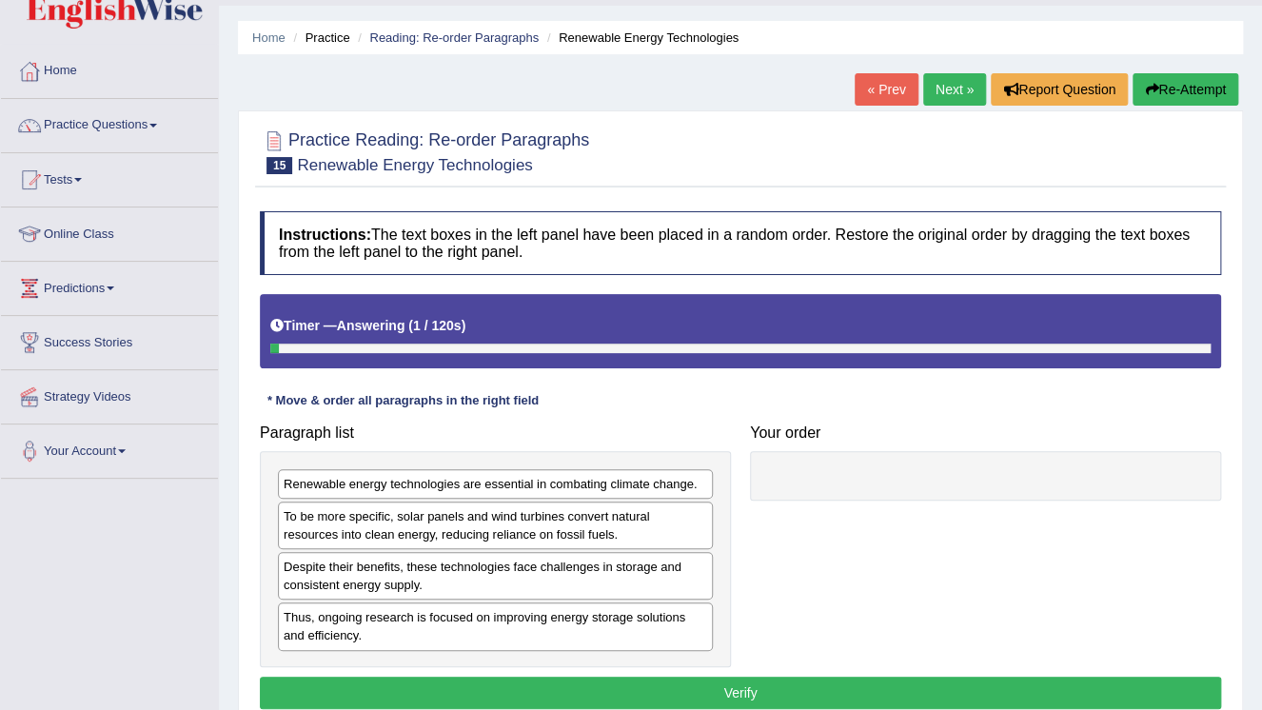
scroll to position [76, 0]
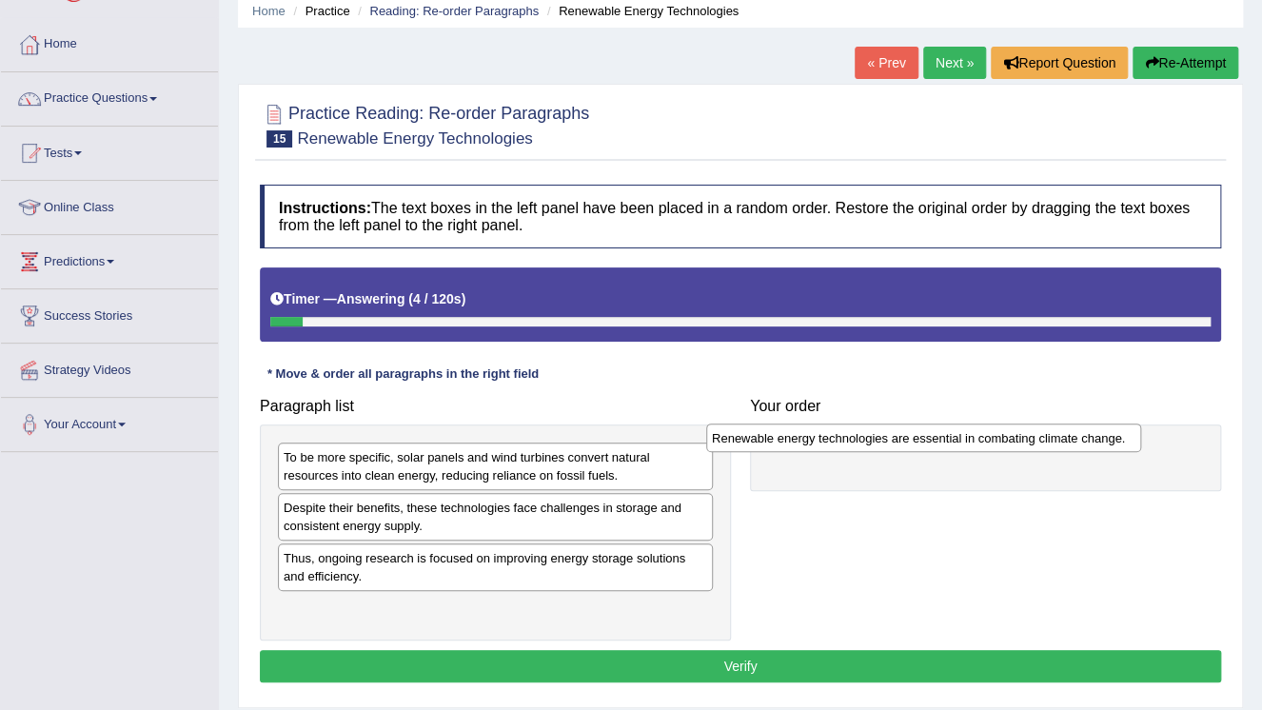
drag, startPoint x: 563, startPoint y: 457, endPoint x: 991, endPoint y: 438, distance: 428.5
click at [991, 438] on div "Renewable energy technologies are essential in combating climate change." at bounding box center [923, 437] width 435 height 29
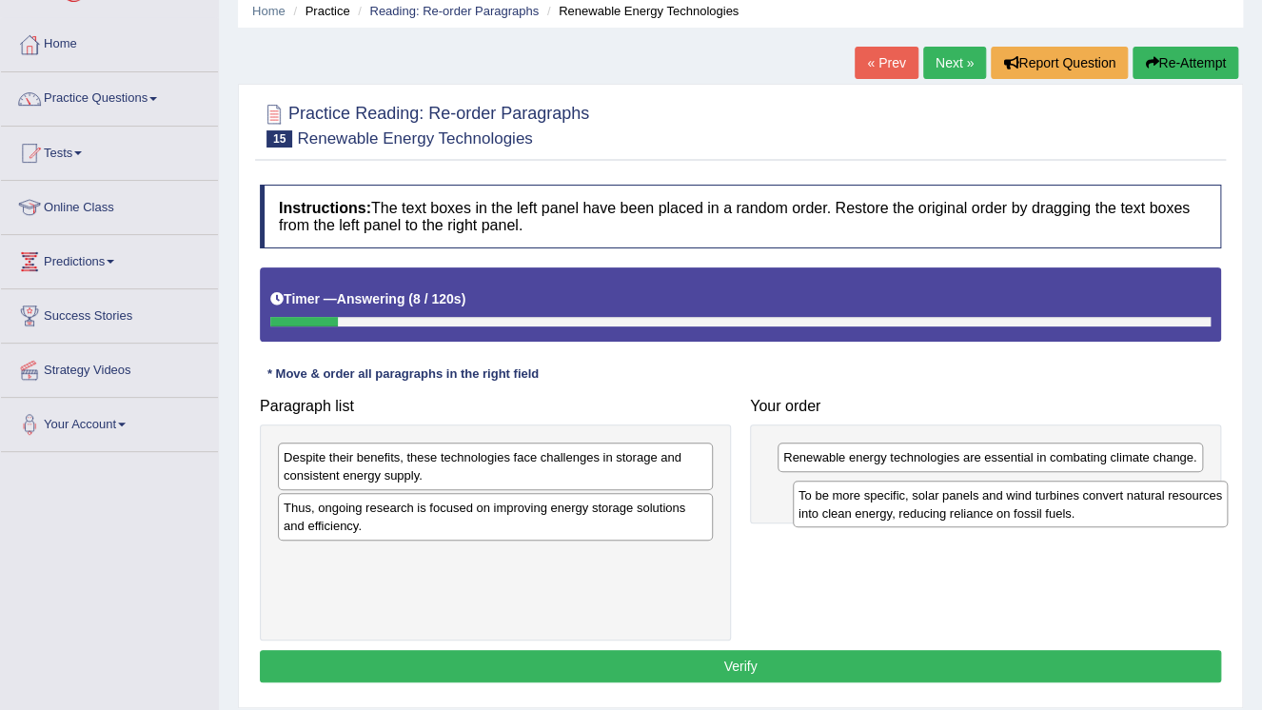
drag, startPoint x: 525, startPoint y: 464, endPoint x: 1040, endPoint y: 502, distance: 516.1
click at [1040, 502] on div "To be more specific, solar panels and wind turbines convert natural resources i…" at bounding box center [1009, 504] width 435 height 48
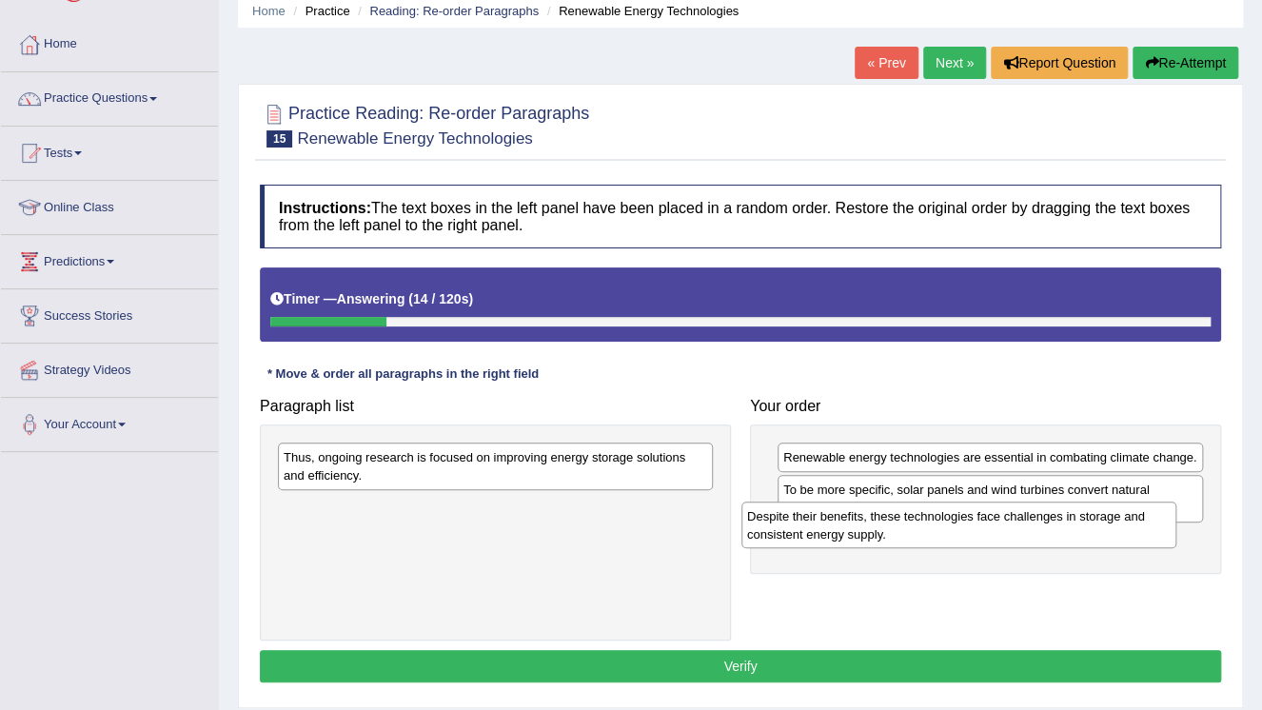
drag, startPoint x: 548, startPoint y: 463, endPoint x: 1011, endPoint y: 522, distance: 467.1
click at [1011, 522] on div "Despite their benefits, these technologies face challenges in storage and consi…" at bounding box center [958, 525] width 435 height 48
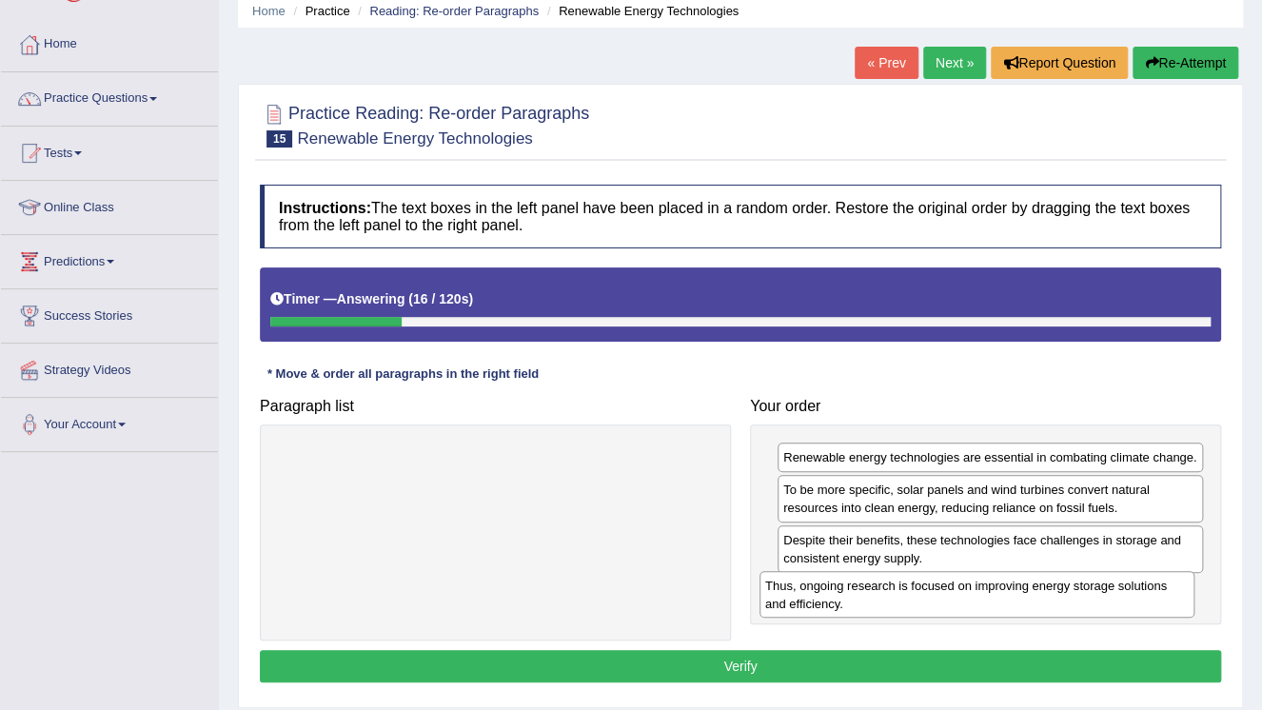
drag, startPoint x: 510, startPoint y: 469, endPoint x: 991, endPoint y: 597, distance: 498.2
click at [991, 597] on div "Thus, ongoing research is focused on improving energy storage solutions and eff…" at bounding box center [976, 595] width 435 height 48
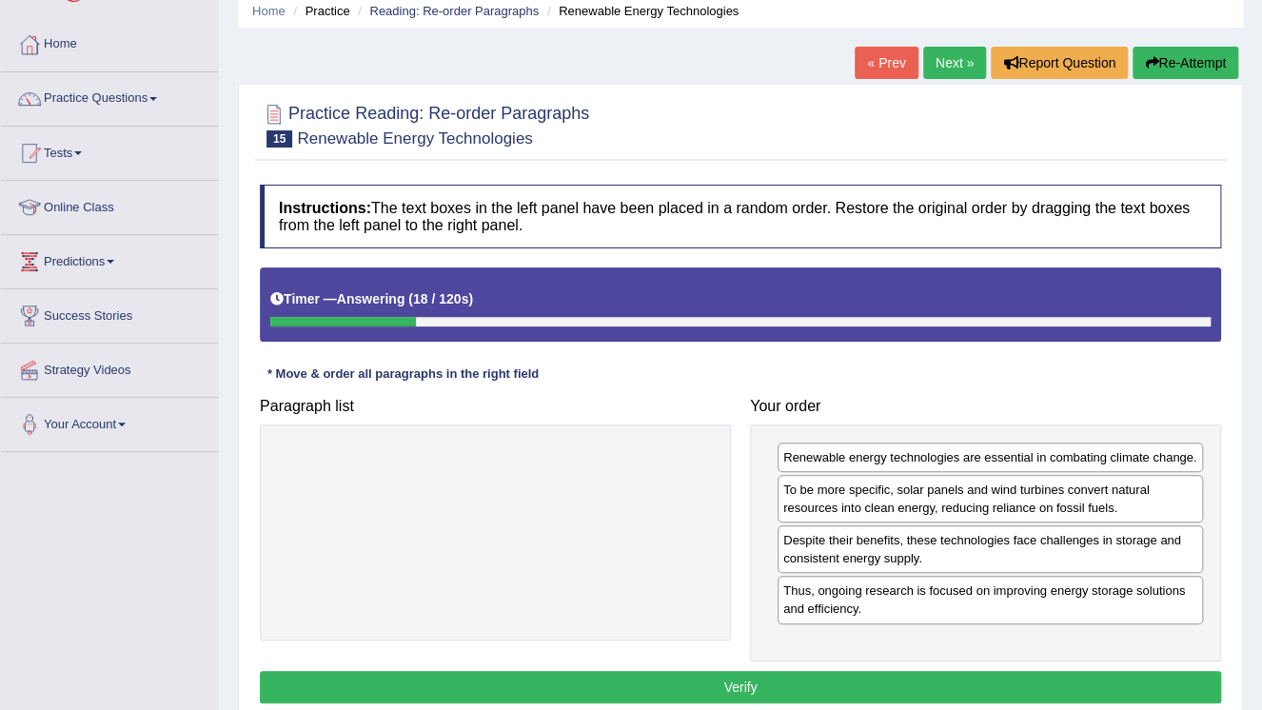
click at [967, 687] on button "Verify" at bounding box center [740, 687] width 961 height 32
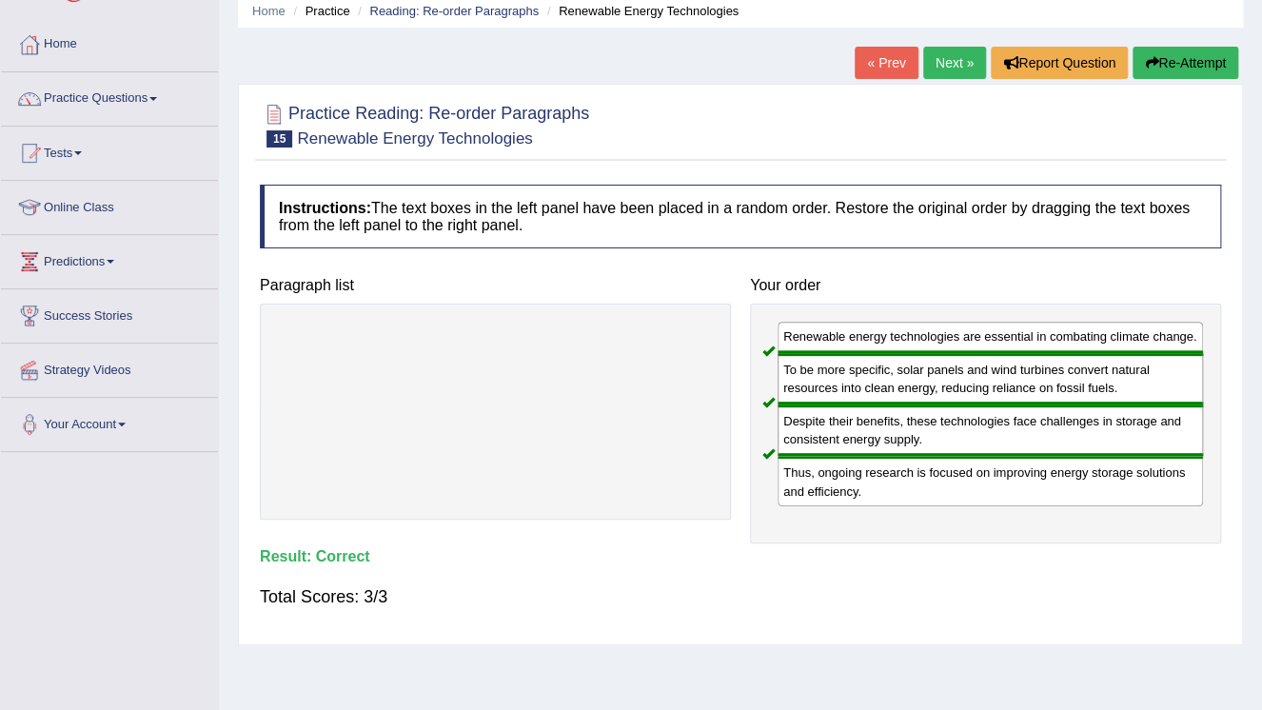
click at [941, 59] on link "Next »" at bounding box center [954, 63] width 63 height 32
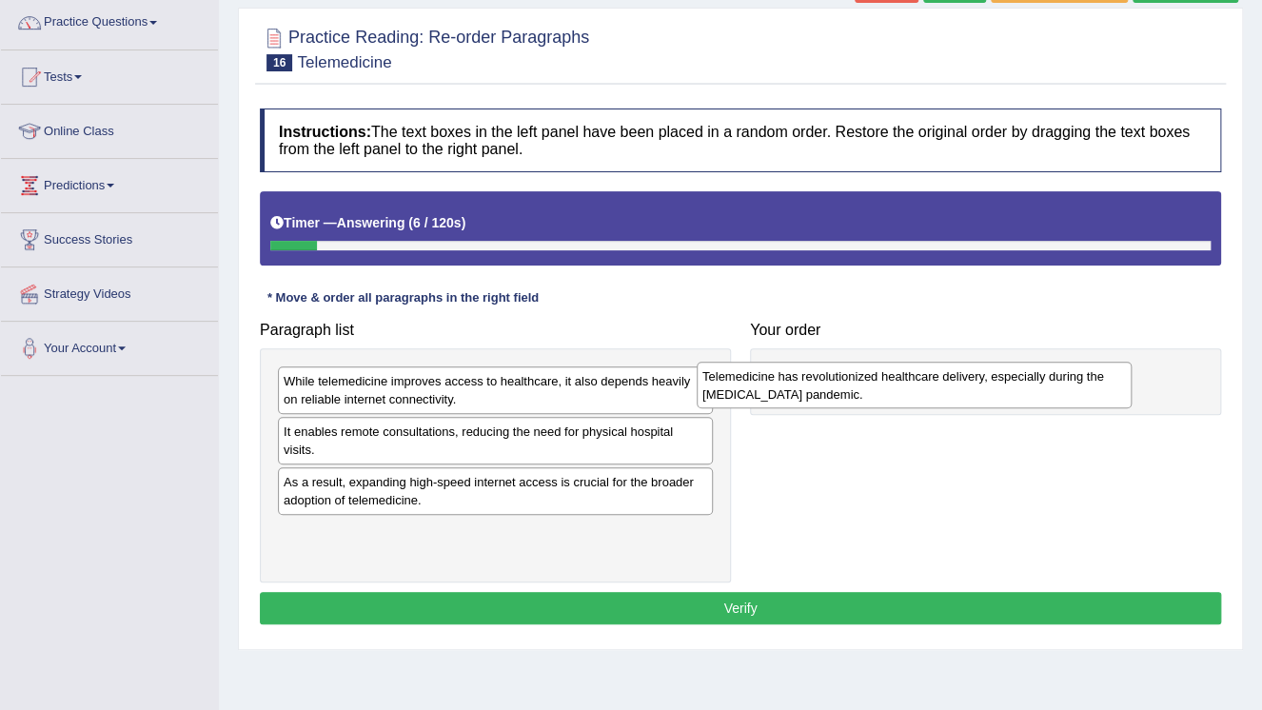
drag, startPoint x: 599, startPoint y: 392, endPoint x: 1019, endPoint y: 387, distance: 419.6
click at [1019, 387] on div "Telemedicine has revolutionized healthcare delivery, especially during the [MED…" at bounding box center [913, 386] width 435 height 48
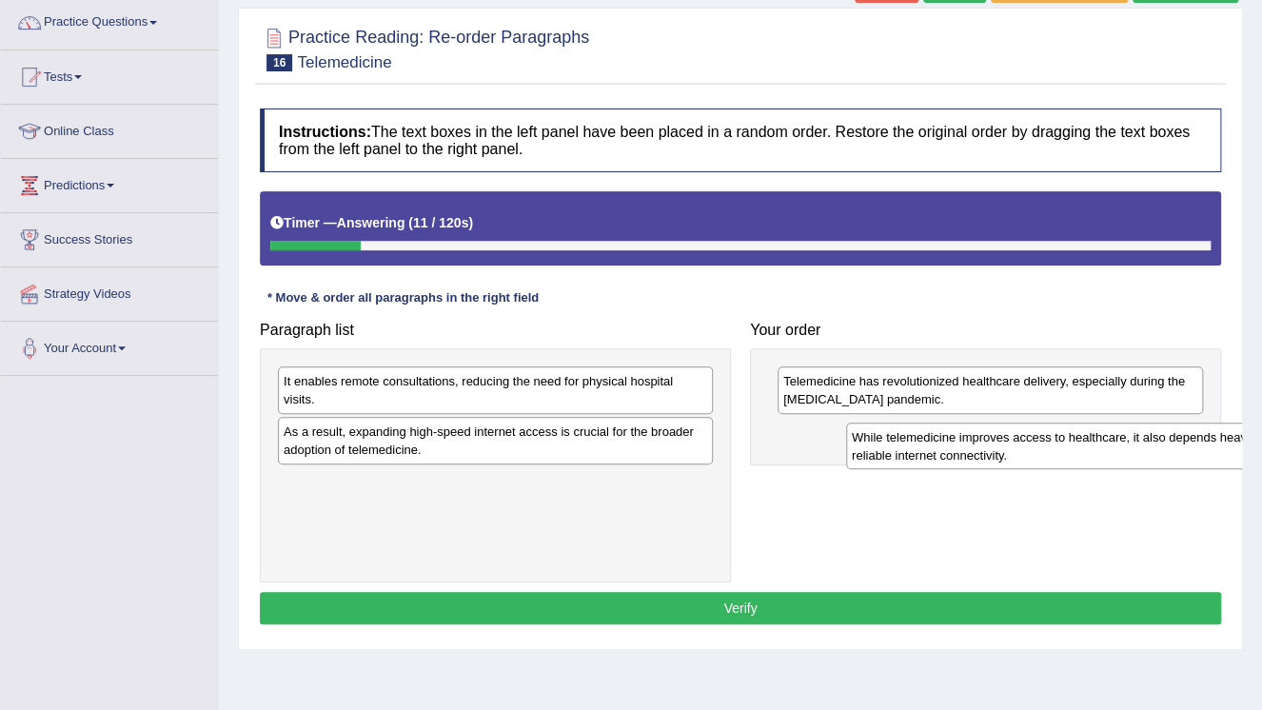
drag, startPoint x: 508, startPoint y: 396, endPoint x: 1076, endPoint y: 452, distance: 570.7
click at [1076, 452] on div "While telemedicine improves access to healthcare, it also depends heavily on re…" at bounding box center [1063, 446] width 435 height 48
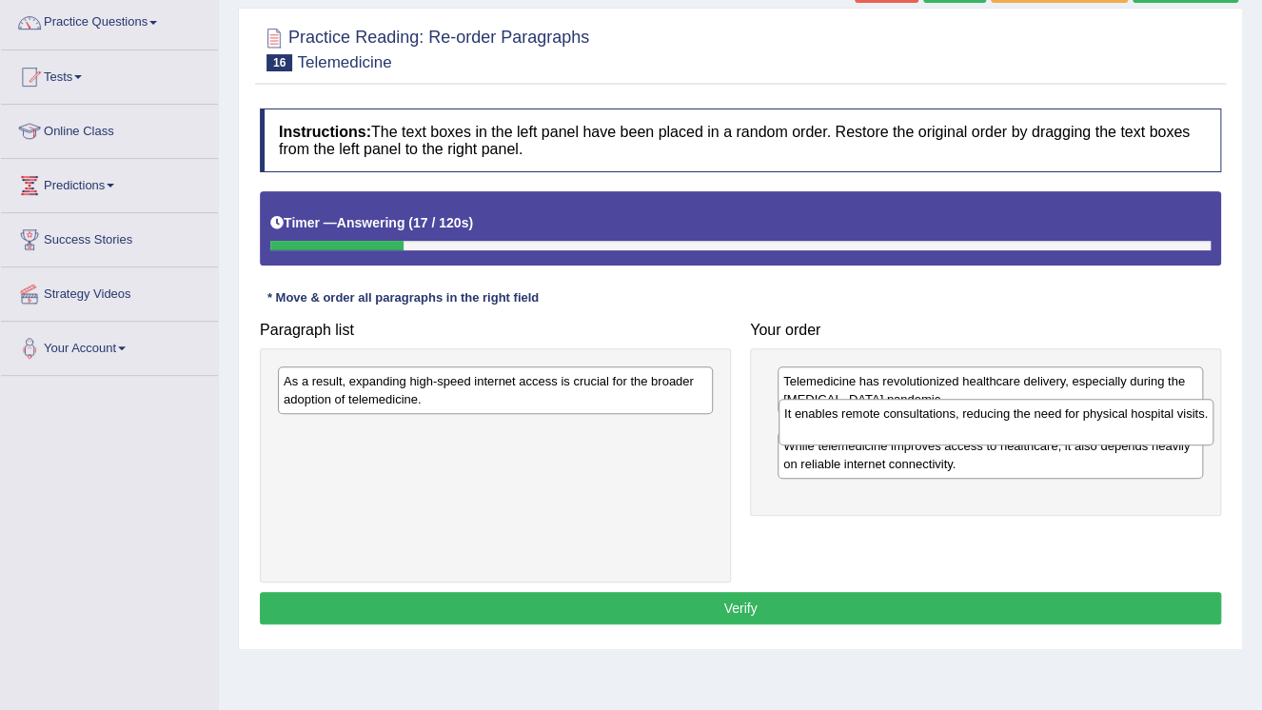
drag, startPoint x: 502, startPoint y: 397, endPoint x: 1003, endPoint y: 429, distance: 501.5
click at [1003, 429] on div "It enables remote consultations, reducing the need for physical hospital visits." at bounding box center [995, 423] width 435 height 48
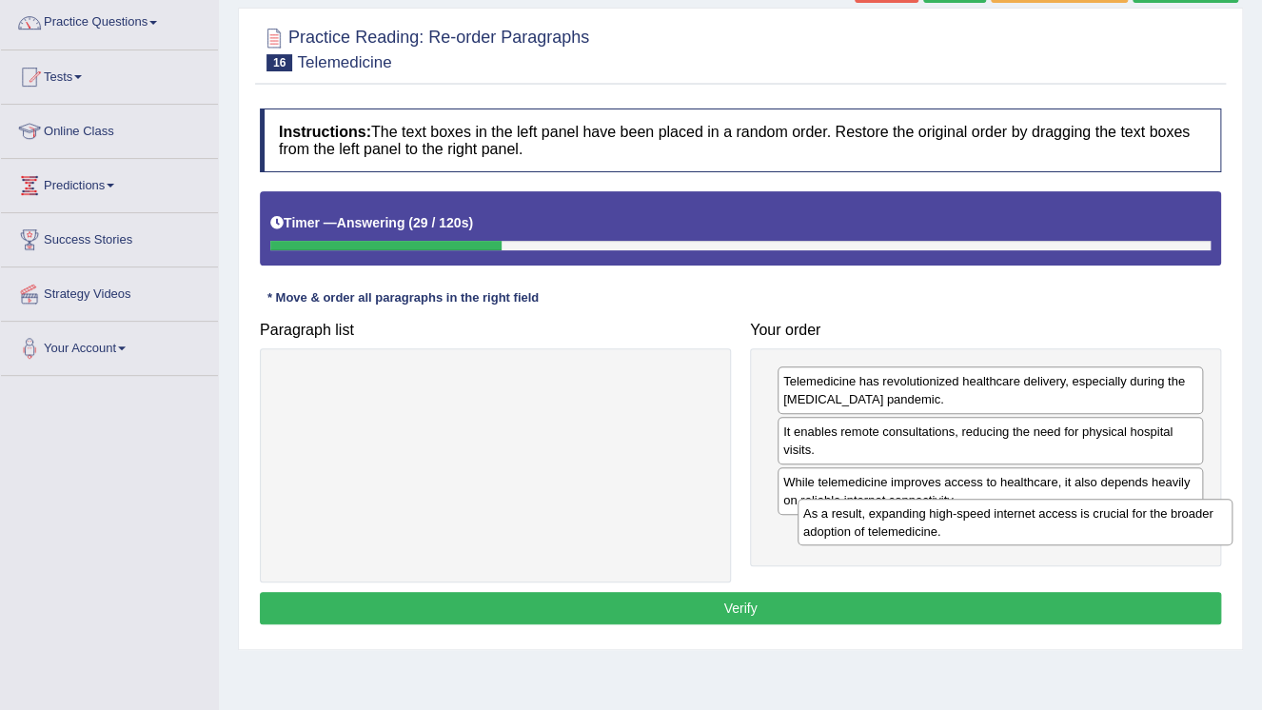
drag, startPoint x: 632, startPoint y: 393, endPoint x: 1151, endPoint y: 525, distance: 536.0
click at [1151, 525] on div "As a result, expanding high-speed internet access is crucial for the broader ad…" at bounding box center [1014, 523] width 435 height 48
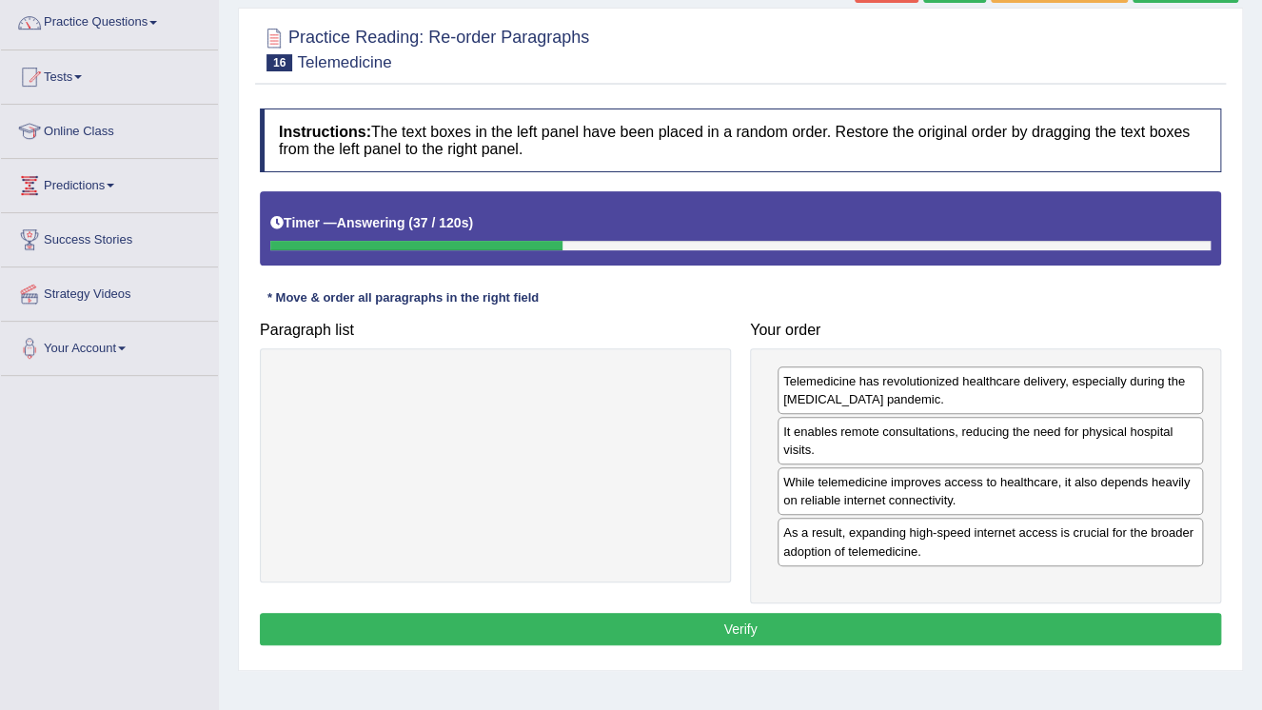
click at [1049, 624] on button "Verify" at bounding box center [740, 629] width 961 height 32
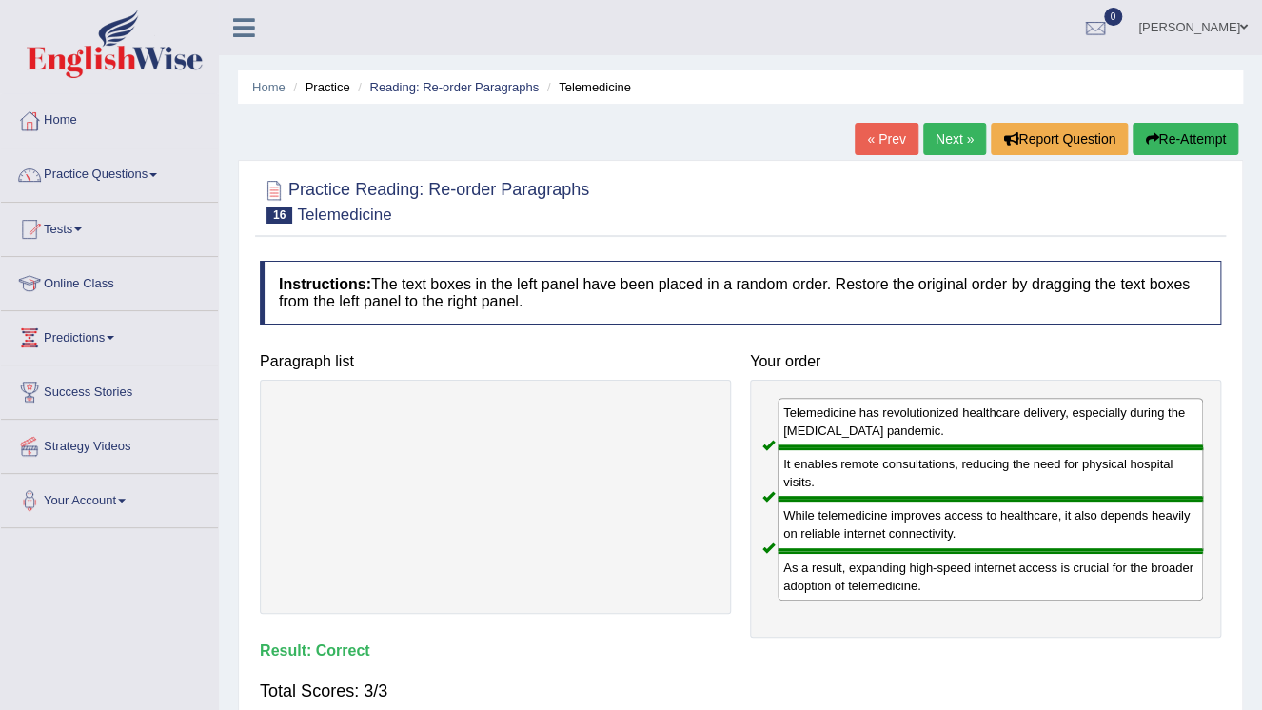
click at [953, 131] on link "Next »" at bounding box center [954, 139] width 63 height 32
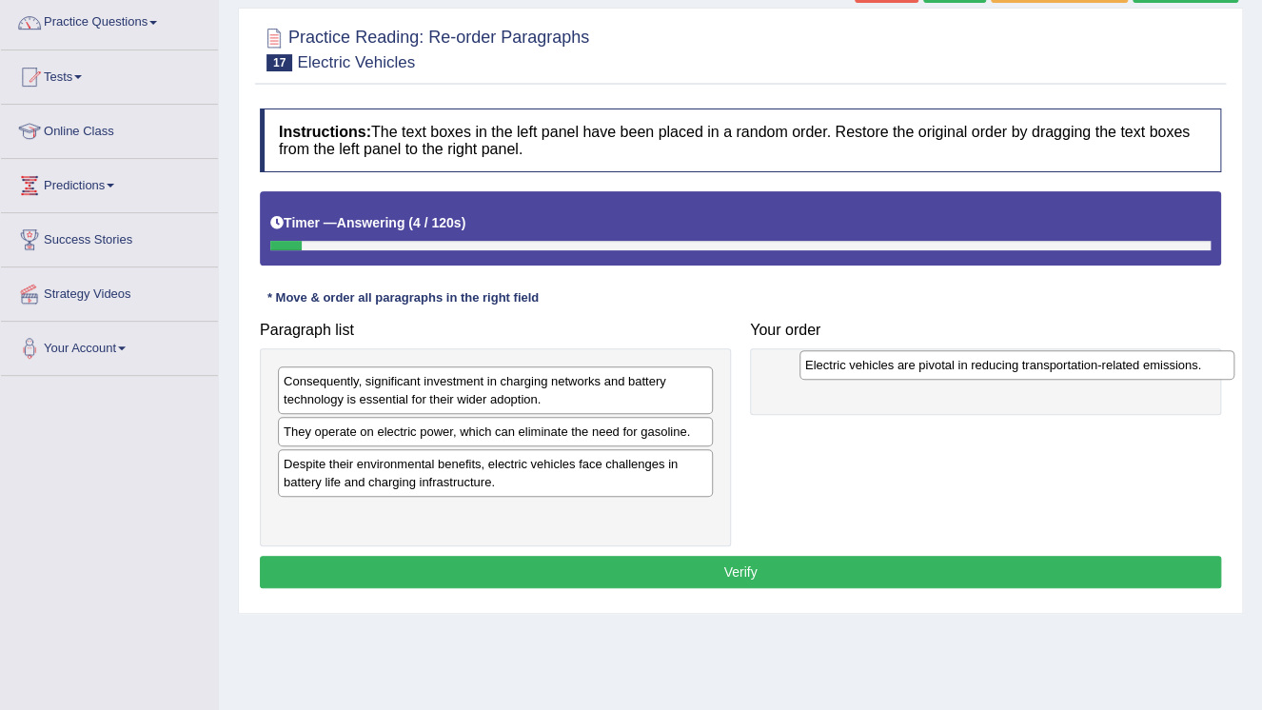
drag, startPoint x: 477, startPoint y: 427, endPoint x: 998, endPoint y: 362, distance: 525.5
click at [998, 362] on div "Electric vehicles are pivotal in reducing transportation-related emissions." at bounding box center [1016, 364] width 435 height 29
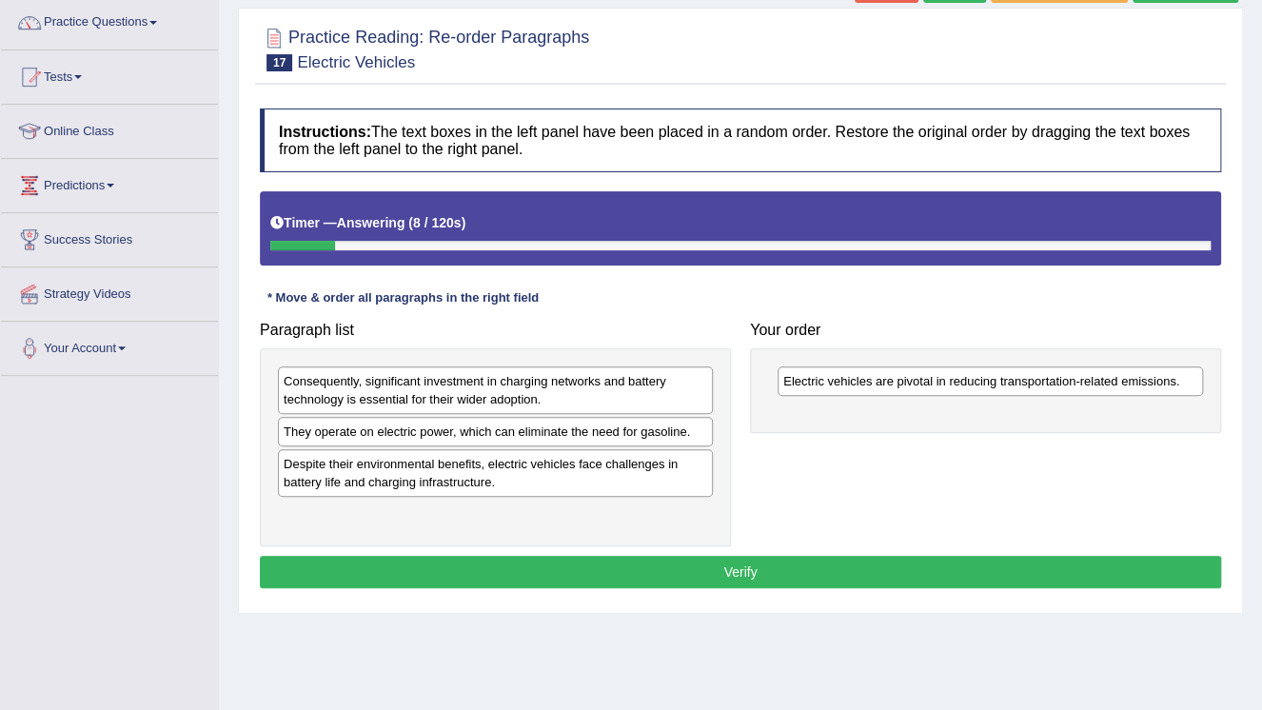
click at [541, 479] on div "Despite their environmental benefits, electric vehicles face challenges in batt…" at bounding box center [495, 473] width 435 height 48
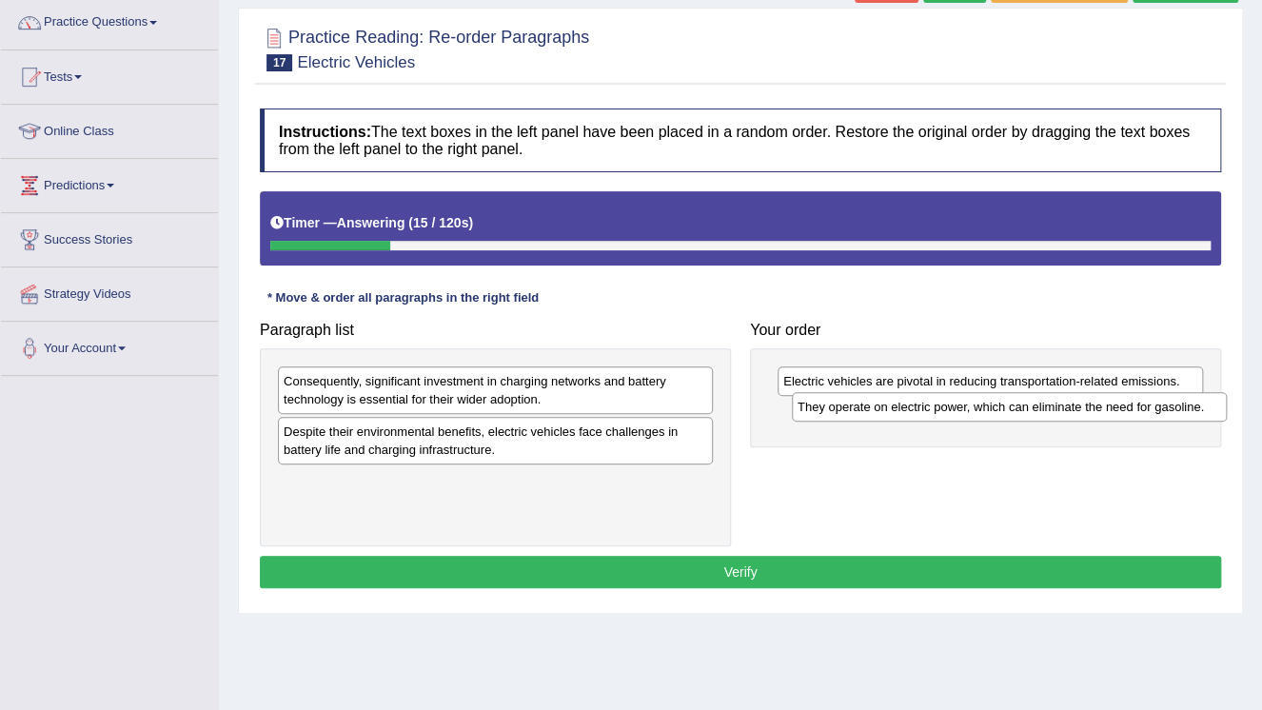
drag, startPoint x: 565, startPoint y: 433, endPoint x: 1079, endPoint y: 409, distance: 514.3
click at [1079, 409] on div "They operate on electric power, which can eliminate the need for gasoline." at bounding box center [1009, 406] width 435 height 29
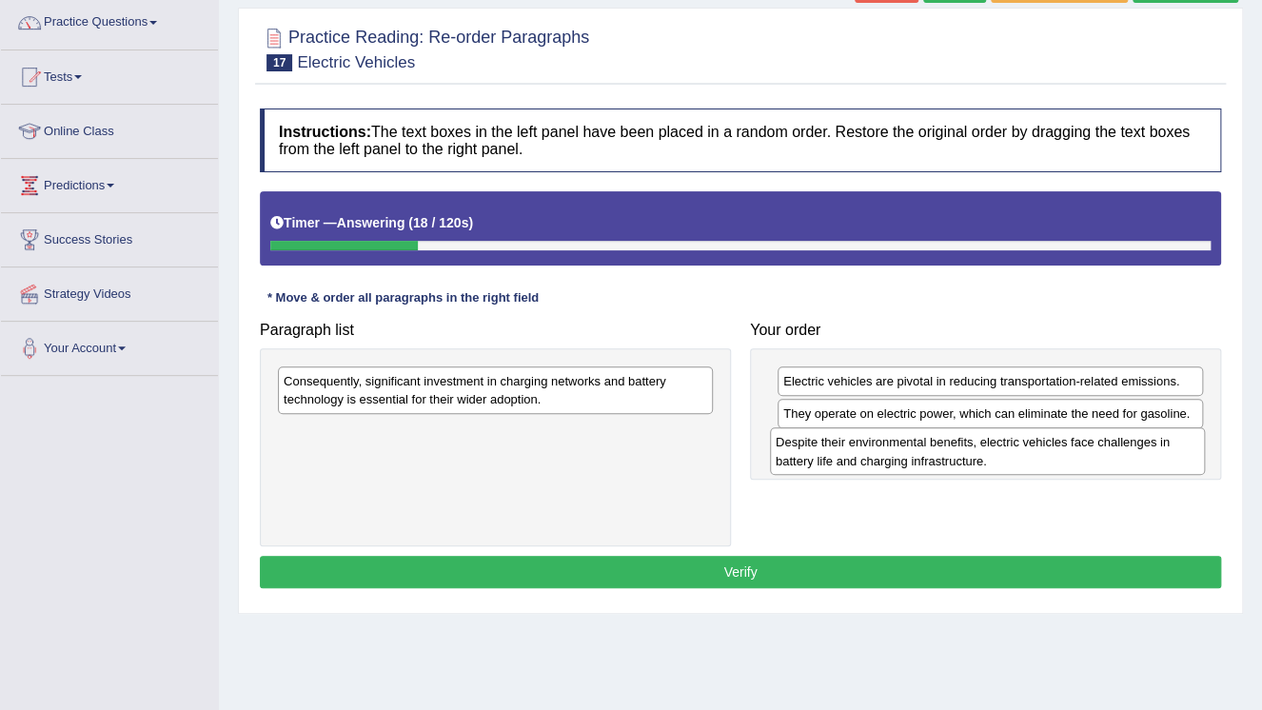
drag, startPoint x: 420, startPoint y: 441, endPoint x: 911, endPoint y: 453, distance: 492.0
click at [911, 453] on div "Despite their environmental benefits, electric vehicles face challenges in batt…" at bounding box center [987, 451] width 435 height 48
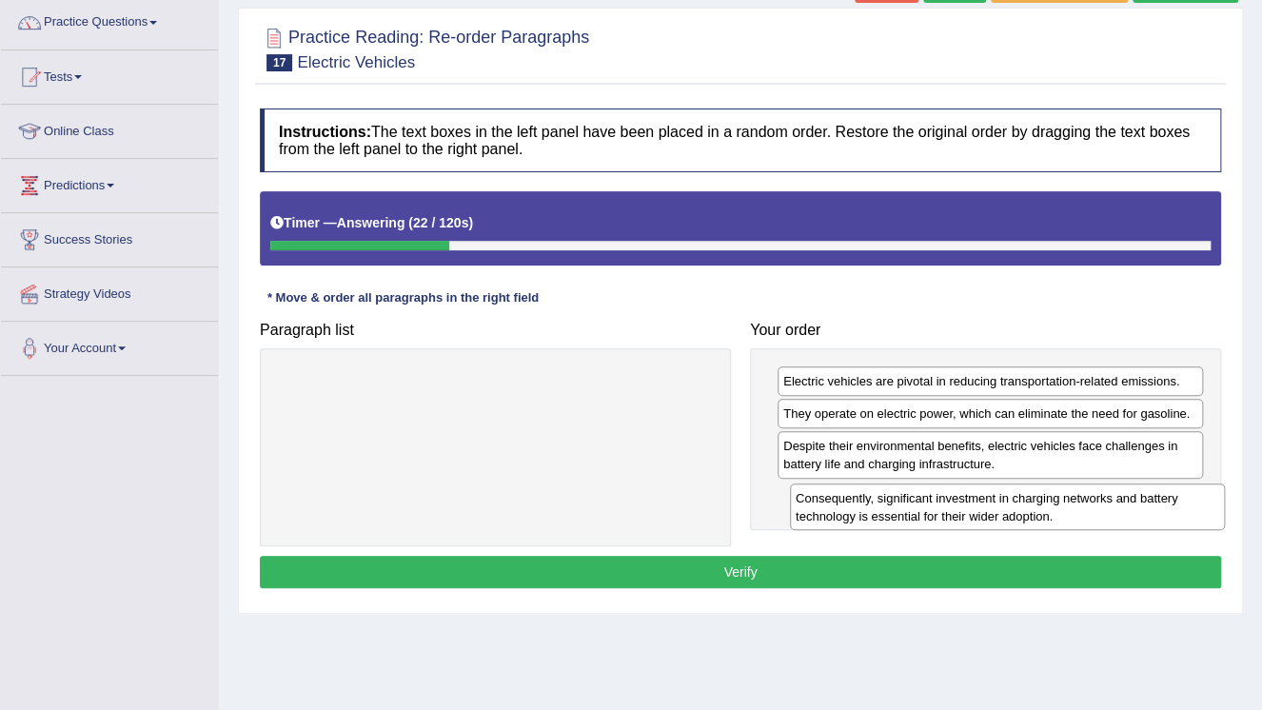
drag, startPoint x: 519, startPoint y: 384, endPoint x: 1006, endPoint y: 499, distance: 499.6
click at [1006, 499] on div "Consequently, significant investment in charging networks and battery technolog…" at bounding box center [1007, 507] width 435 height 48
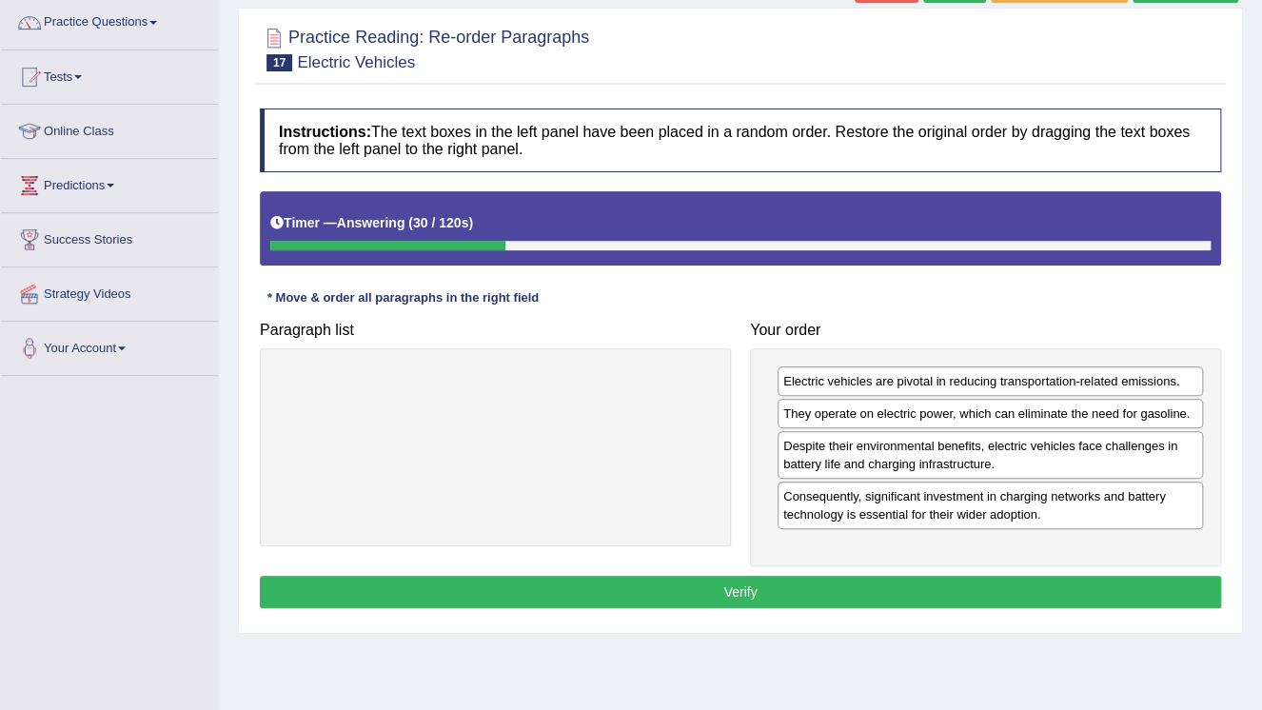
click at [888, 590] on button "Verify" at bounding box center [740, 592] width 961 height 32
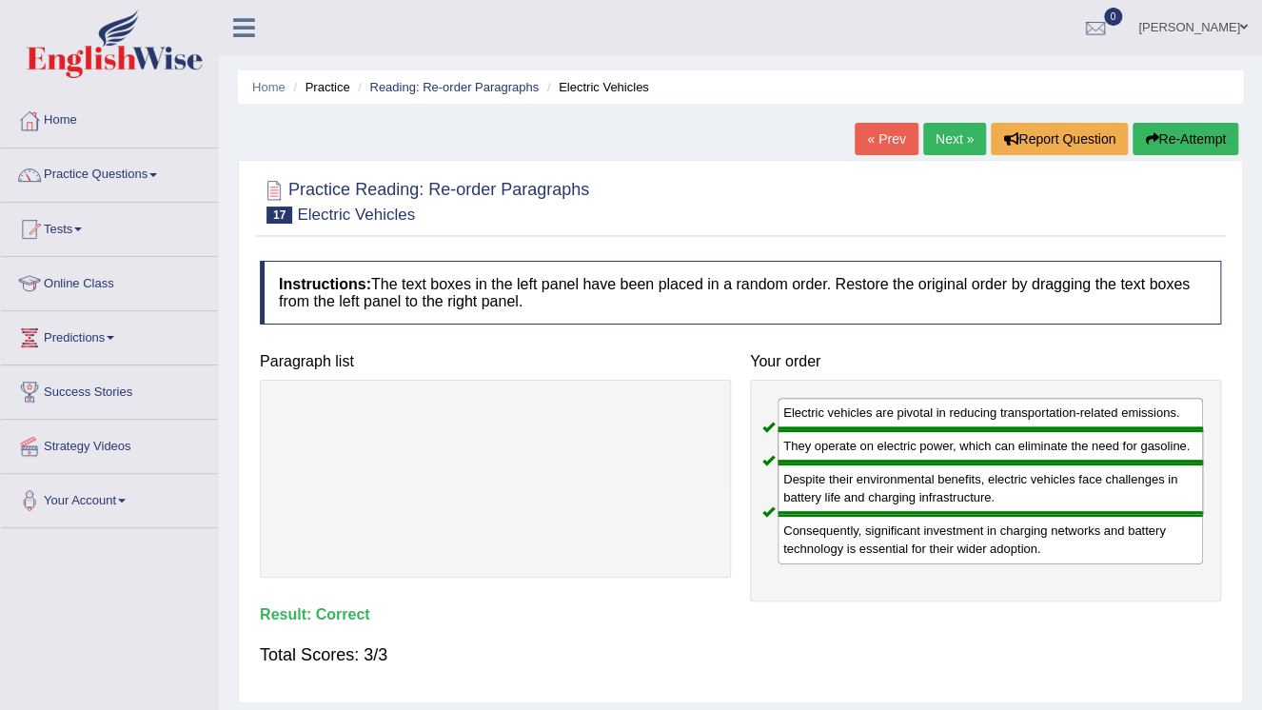
click at [953, 118] on div "Home Practice Reading: Re-order Paragraphs Electric Vehicles « Prev Next » Repo…" at bounding box center [740, 475] width 1043 height 951
click at [952, 130] on link "Next »" at bounding box center [954, 139] width 63 height 32
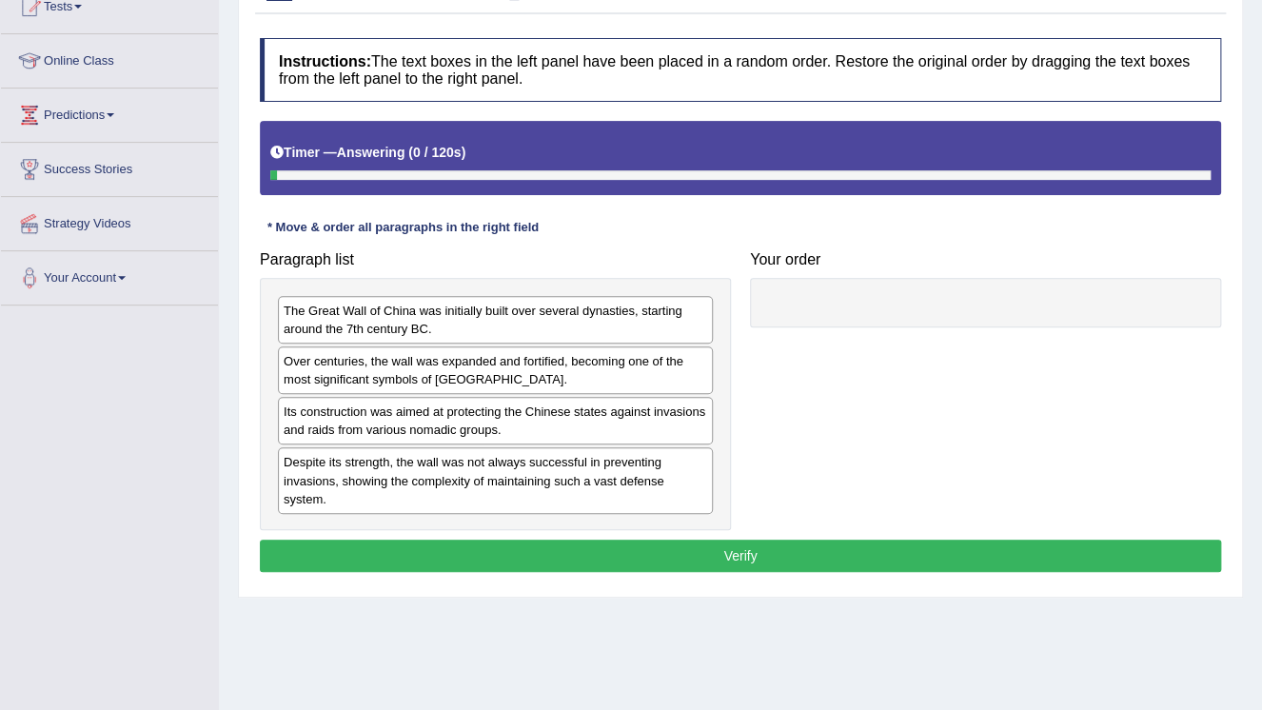
scroll to position [228, 0]
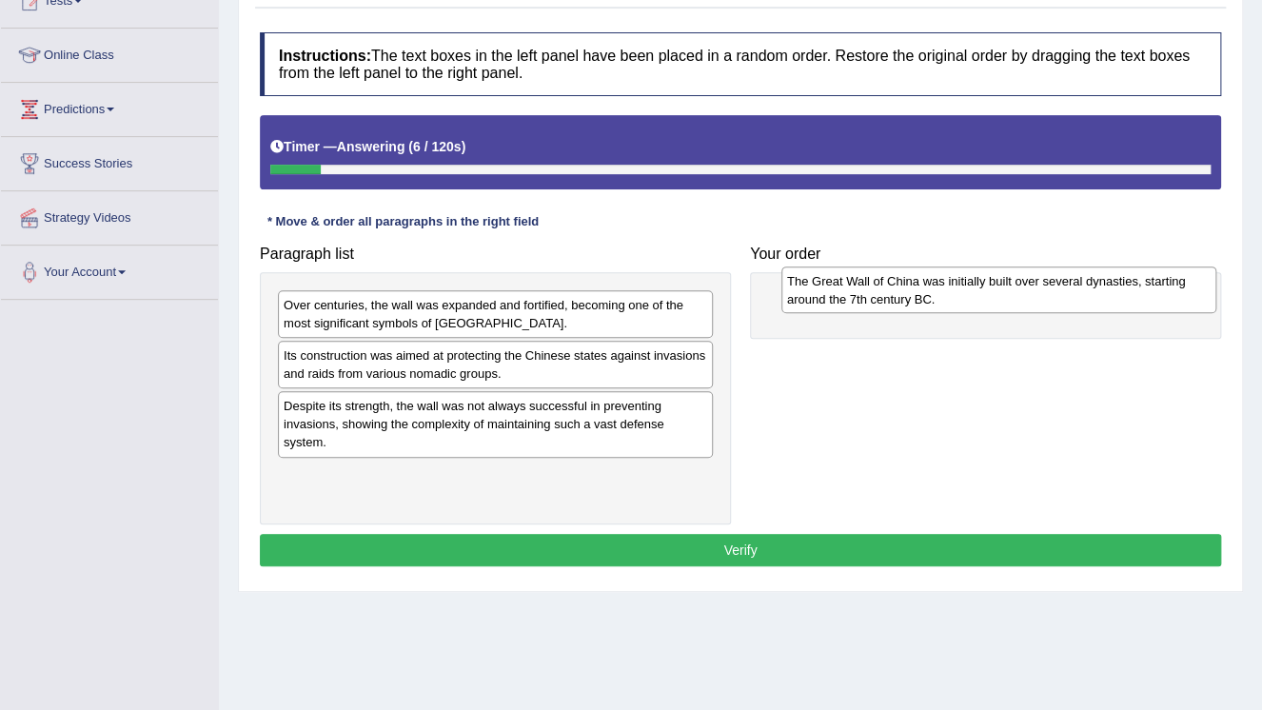
drag, startPoint x: 624, startPoint y: 317, endPoint x: 1127, endPoint y: 293, distance: 503.8
click at [1127, 293] on div "The Great Wall of China was initially built over several dynasties, starting ar…" at bounding box center [998, 290] width 435 height 48
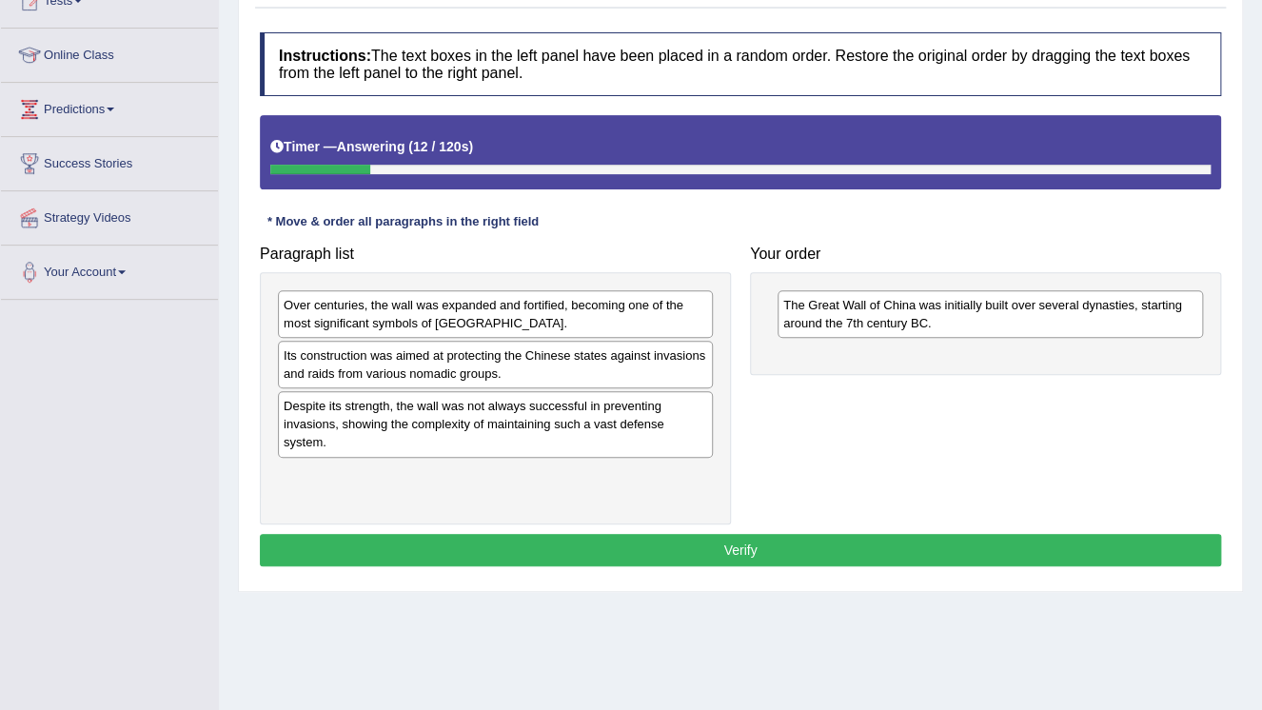
click at [620, 320] on div "Over centuries, the wall was expanded and fortified, becoming one of the most s…" at bounding box center [495, 314] width 435 height 48
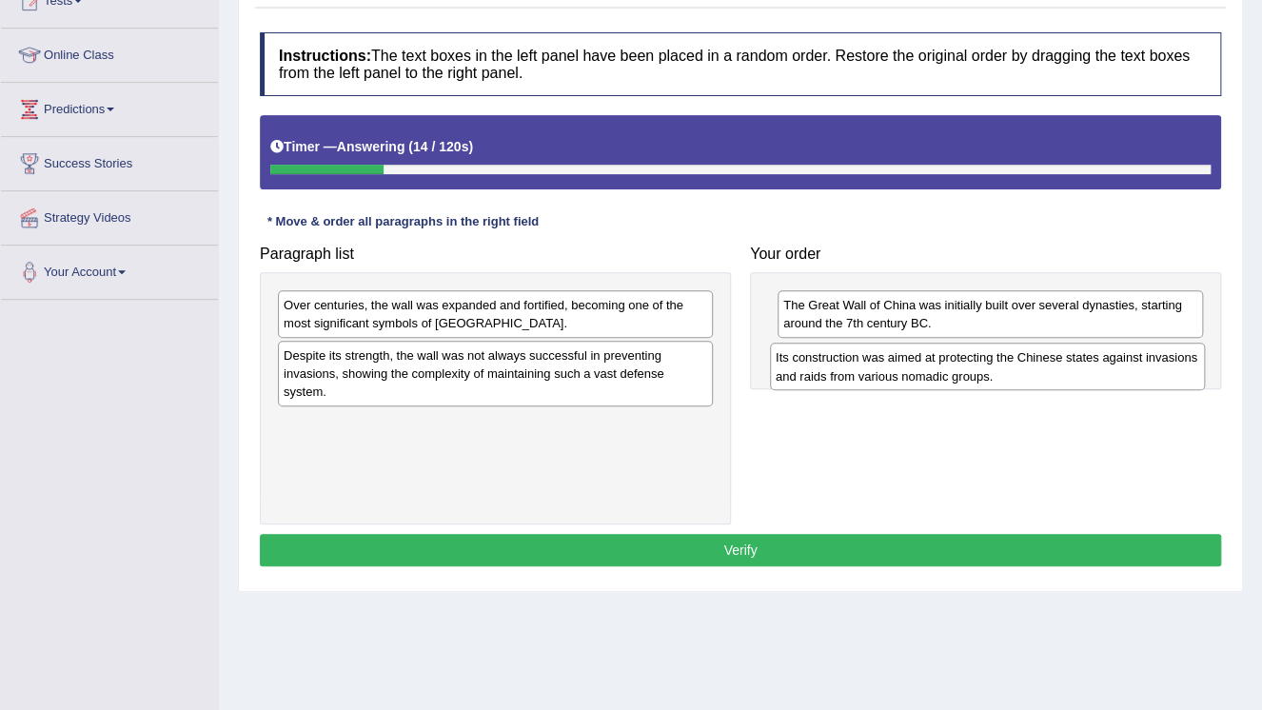
drag, startPoint x: 658, startPoint y: 369, endPoint x: 1150, endPoint y: 372, distance: 491.9
click at [1150, 372] on div "Its construction was aimed at protecting the Chinese states against invasions a…" at bounding box center [987, 366] width 435 height 48
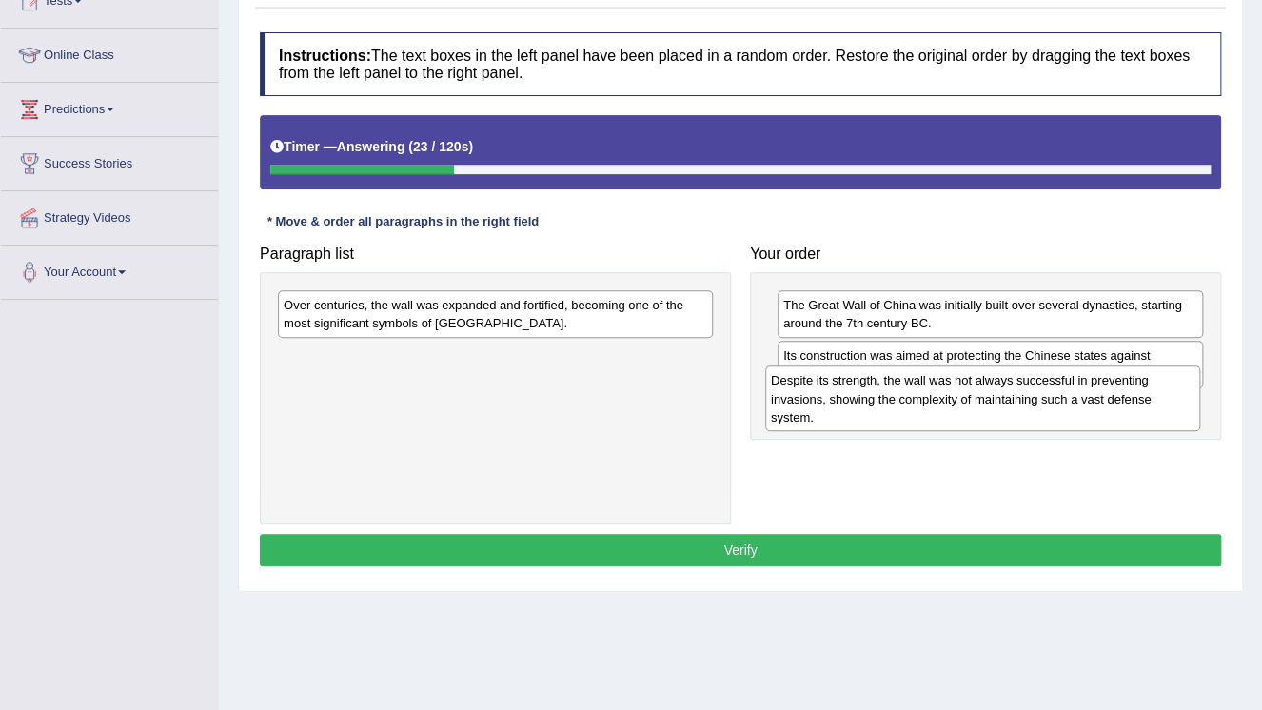
drag, startPoint x: 541, startPoint y: 381, endPoint x: 1028, endPoint y: 406, distance: 487.8
click at [1028, 406] on div "Despite its strength, the wall was not always successful in preventing invasion…" at bounding box center [982, 398] width 435 height 66
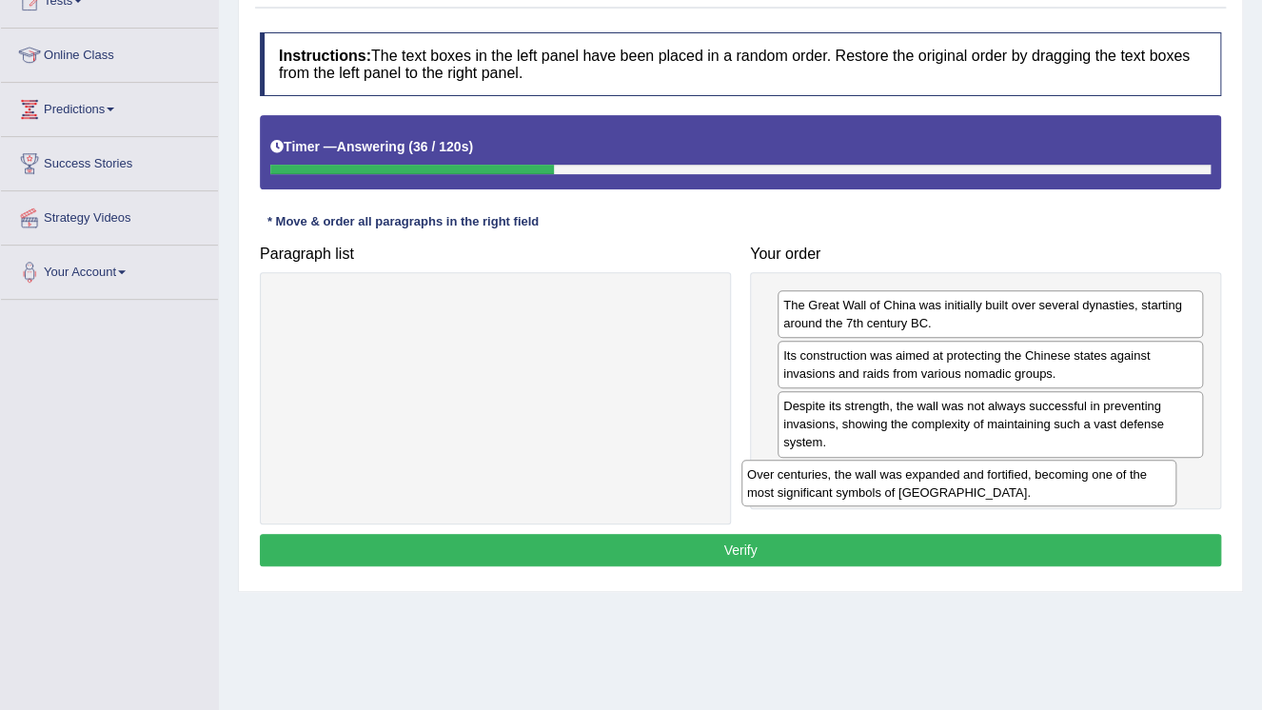
drag, startPoint x: 520, startPoint y: 312, endPoint x: 984, endPoint y: 481, distance: 493.3
click at [984, 481] on div "Over centuries, the wall was expanded and fortified, becoming one of the most s…" at bounding box center [958, 484] width 435 height 48
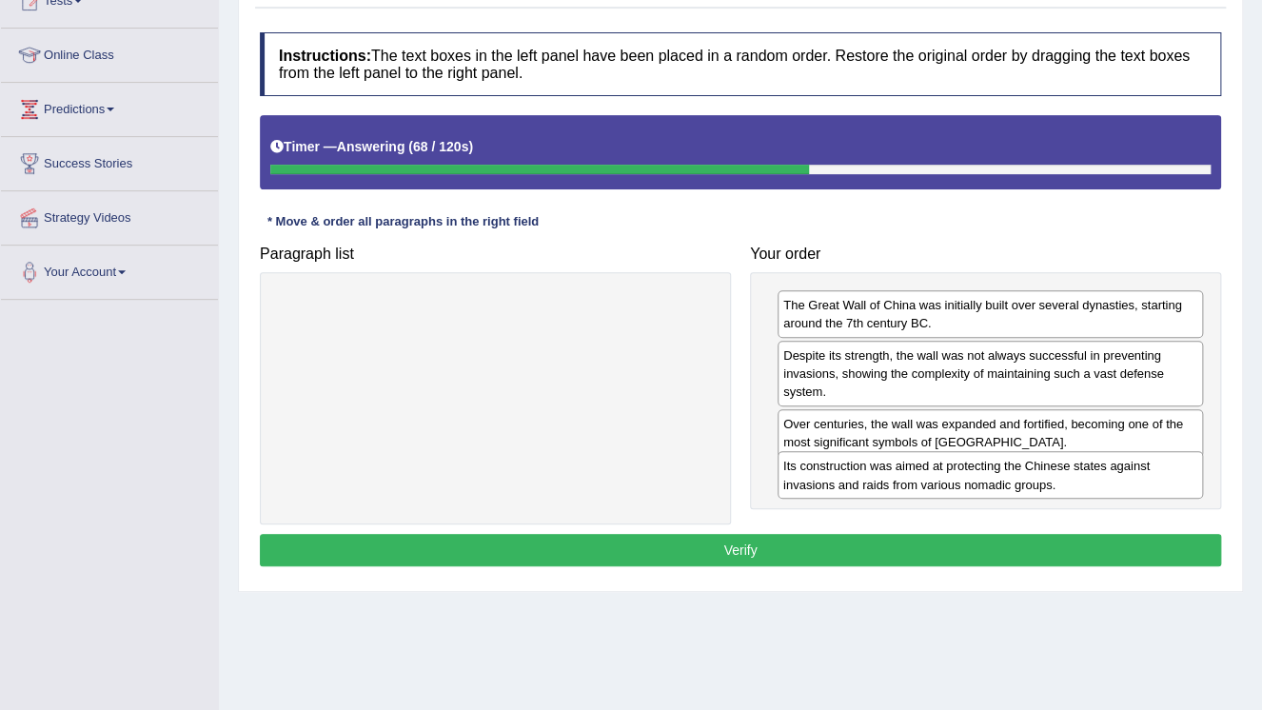
drag, startPoint x: 870, startPoint y: 373, endPoint x: 870, endPoint y: 484, distance: 111.3
click at [870, 484] on div "Its construction was aimed at protecting the Chinese states against invasions a…" at bounding box center [989, 475] width 425 height 48
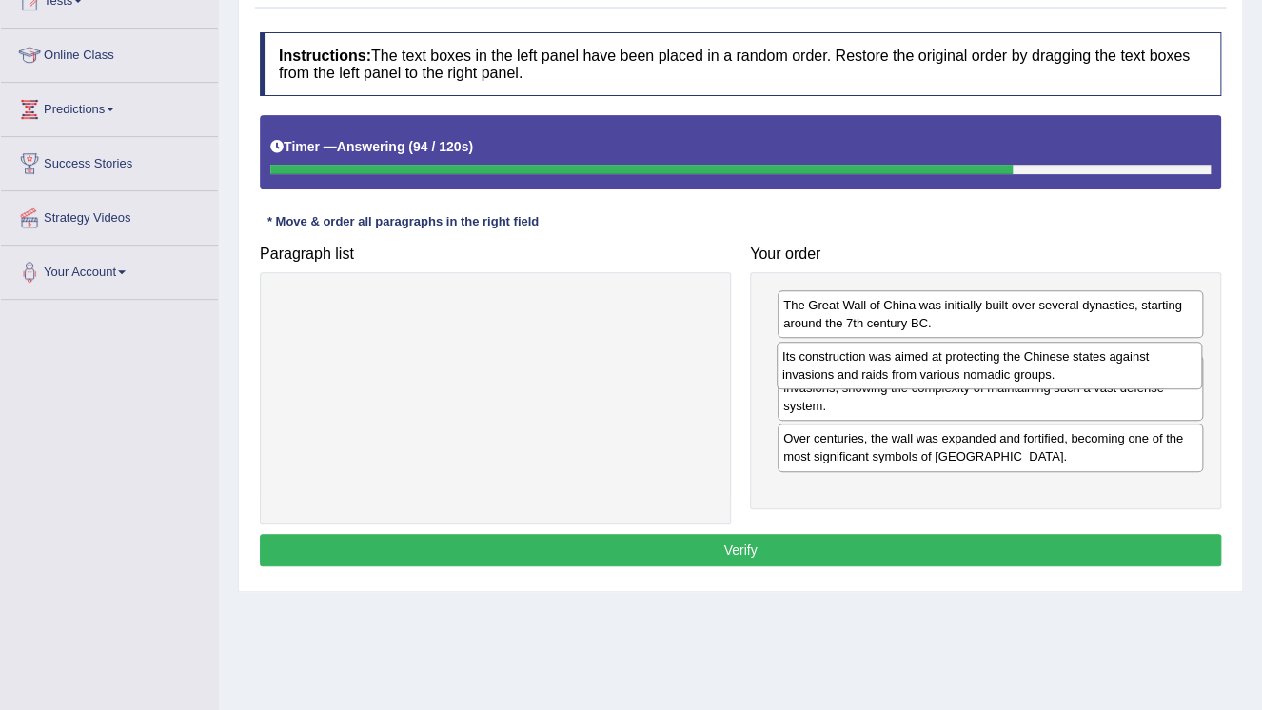
drag, startPoint x: 927, startPoint y: 485, endPoint x: 926, endPoint y: 368, distance: 117.0
click at [926, 368] on div "Its construction was aimed at protecting the Chinese states against invasions a…" at bounding box center [988, 366] width 425 height 48
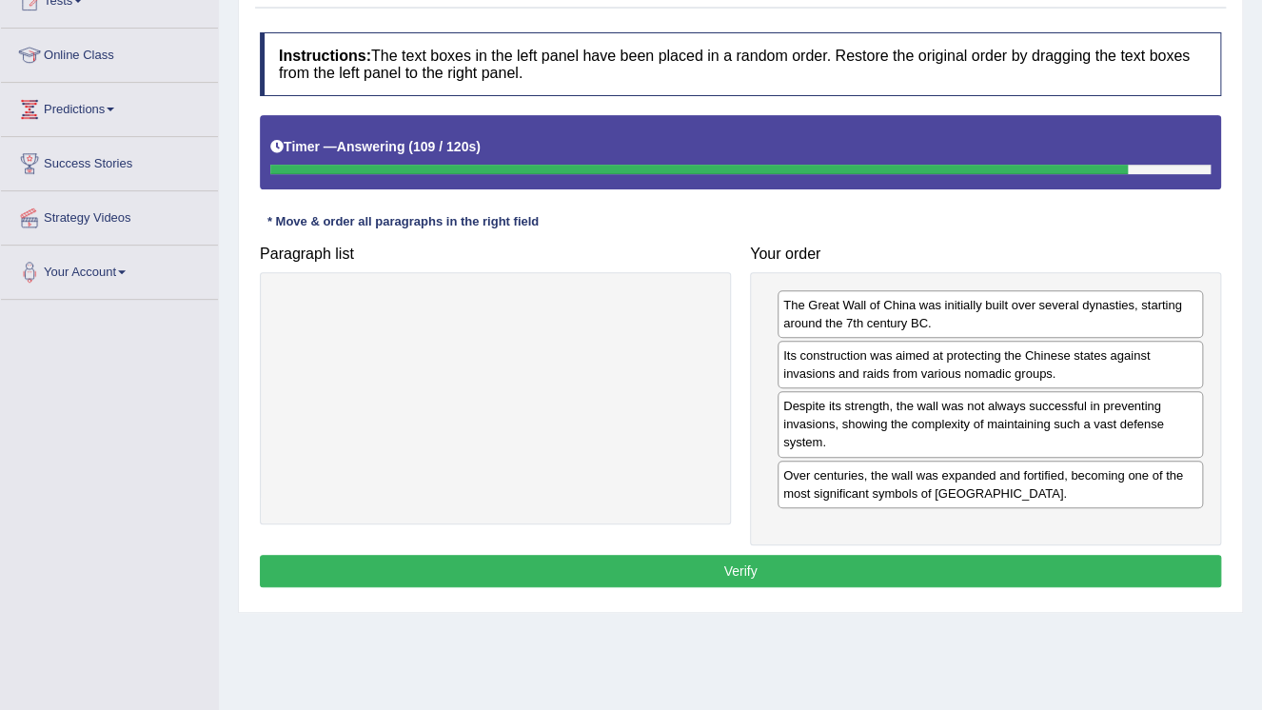
click at [934, 574] on button "Verify" at bounding box center [740, 571] width 961 height 32
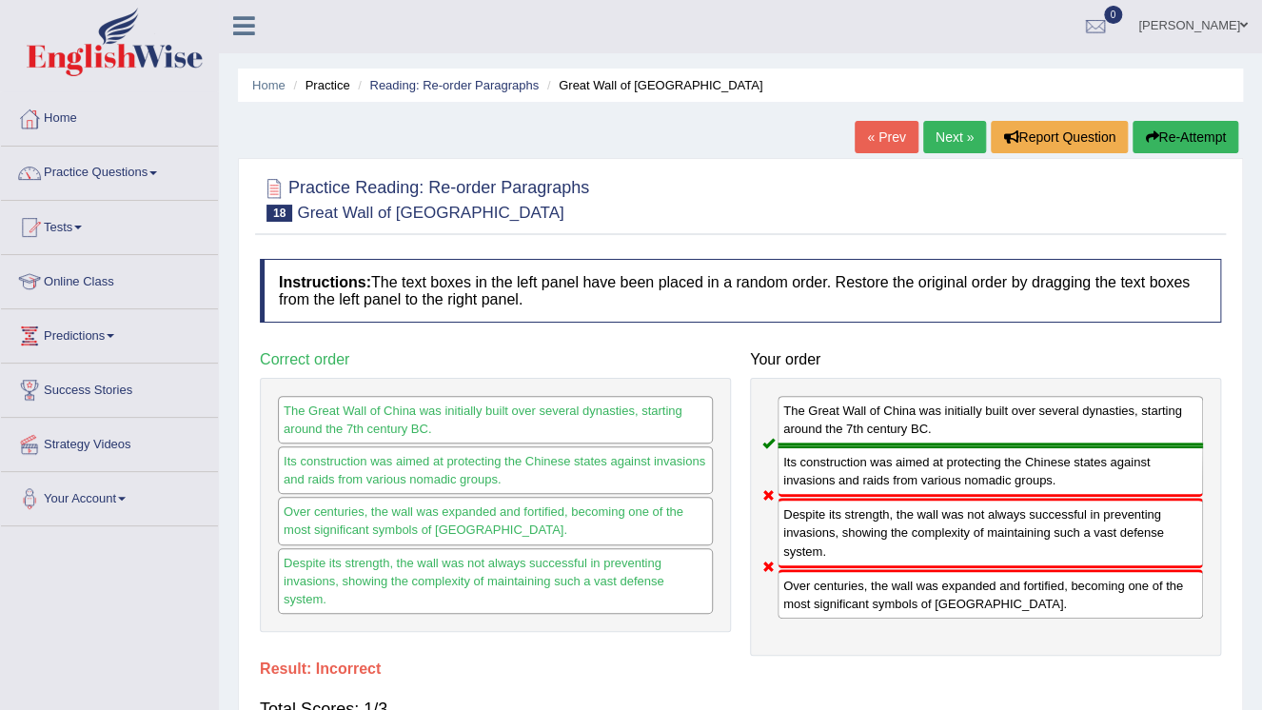
scroll to position [0, 0]
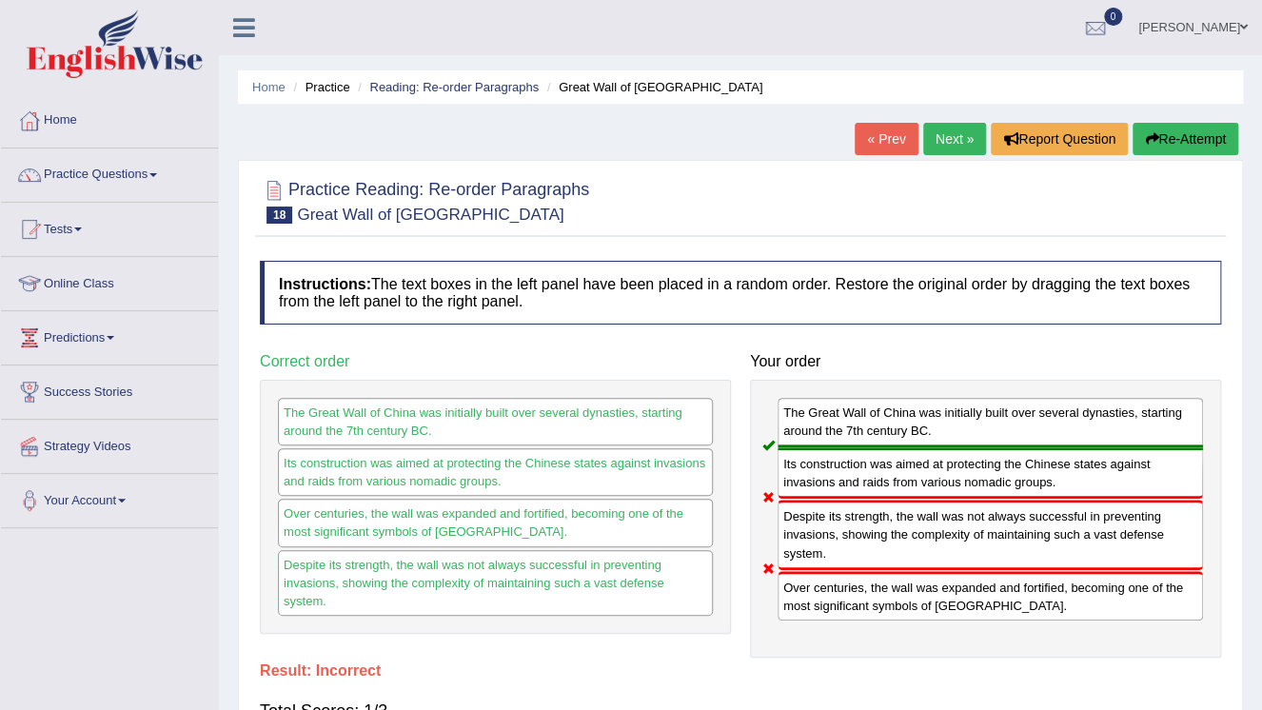
click at [933, 143] on link "Next »" at bounding box center [954, 139] width 63 height 32
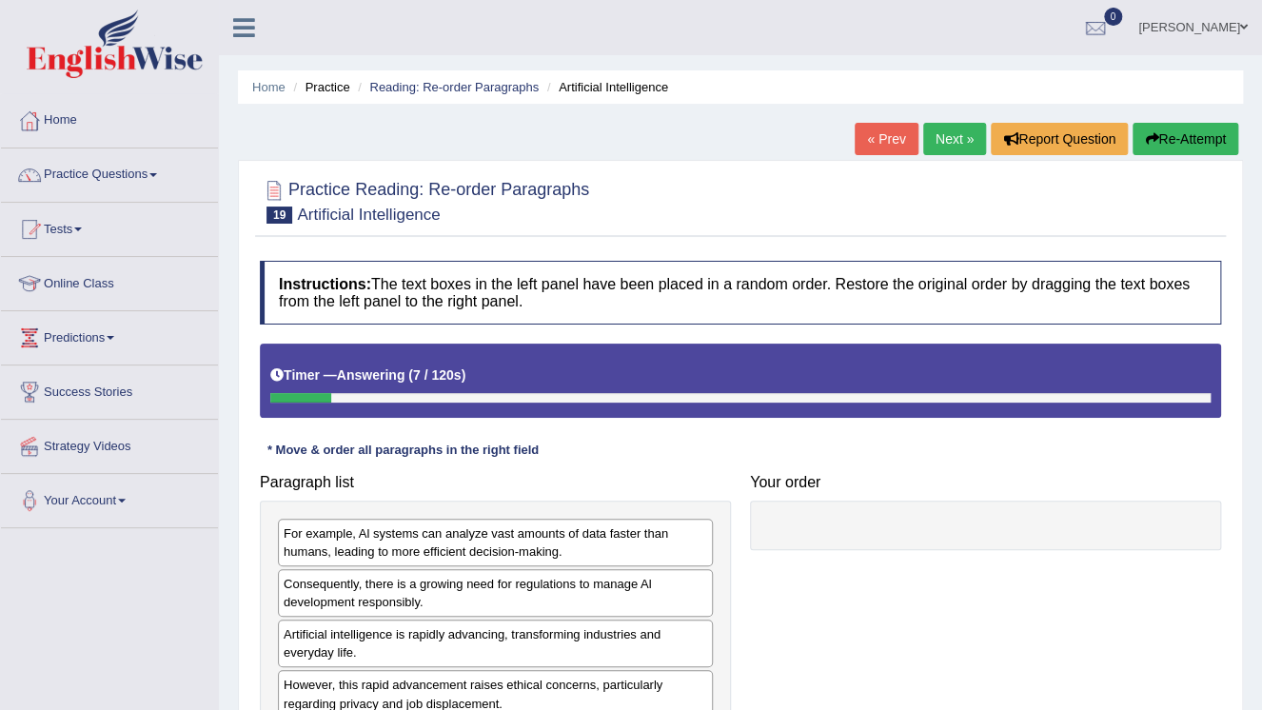
click at [1203, 33] on link "[PERSON_NAME]" at bounding box center [1193, 24] width 138 height 49
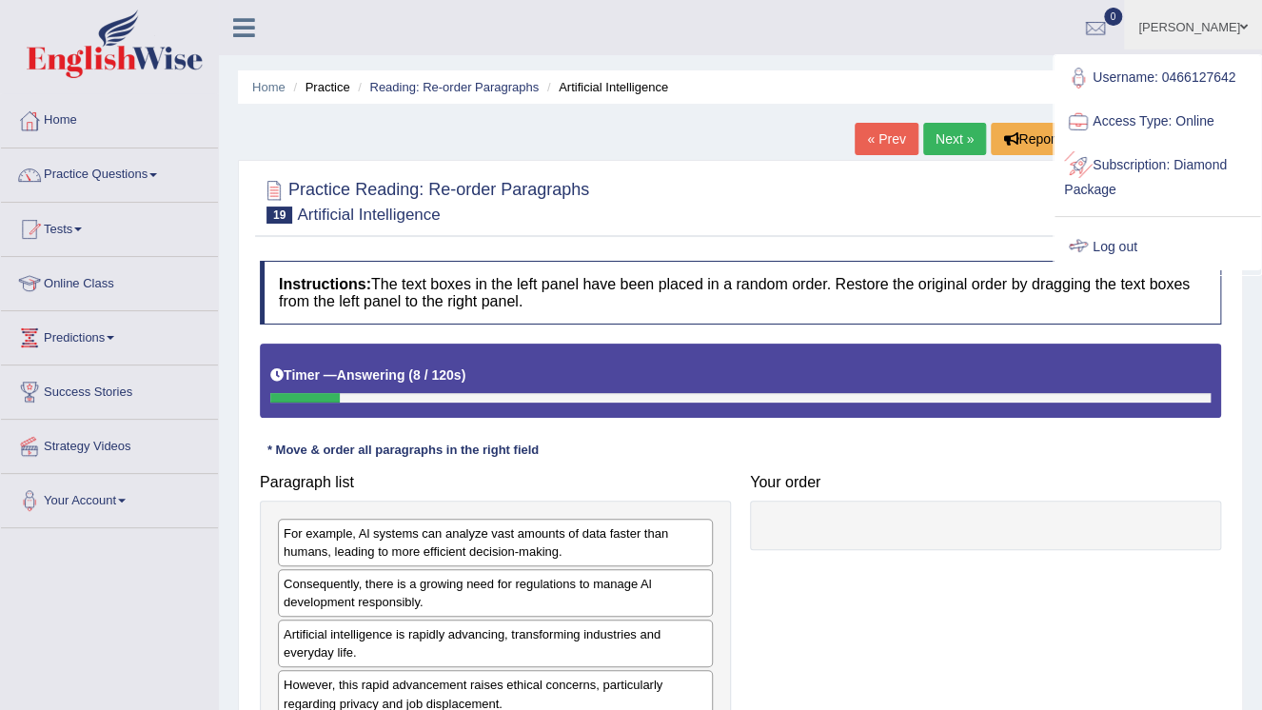
click at [1125, 234] on link "Log out" at bounding box center [1156, 247] width 205 height 44
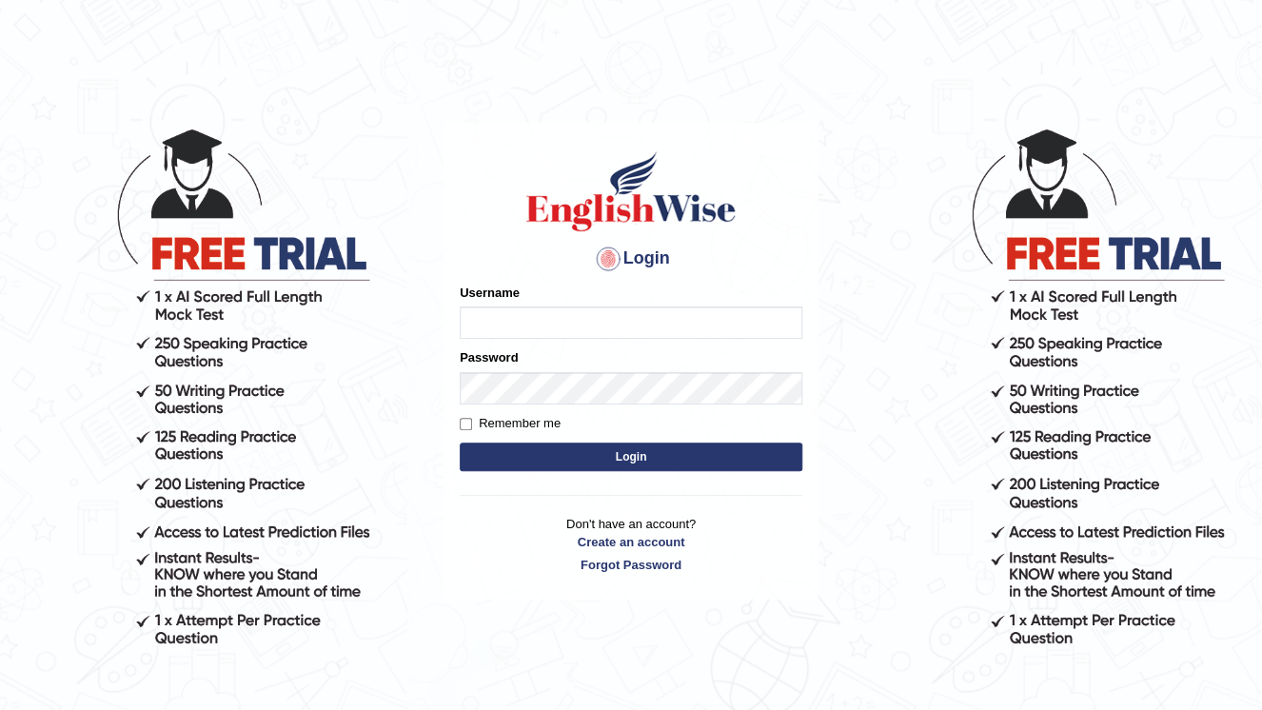
click at [553, 322] on input "Username" at bounding box center [631, 322] width 342 height 32
type input "0466127642"
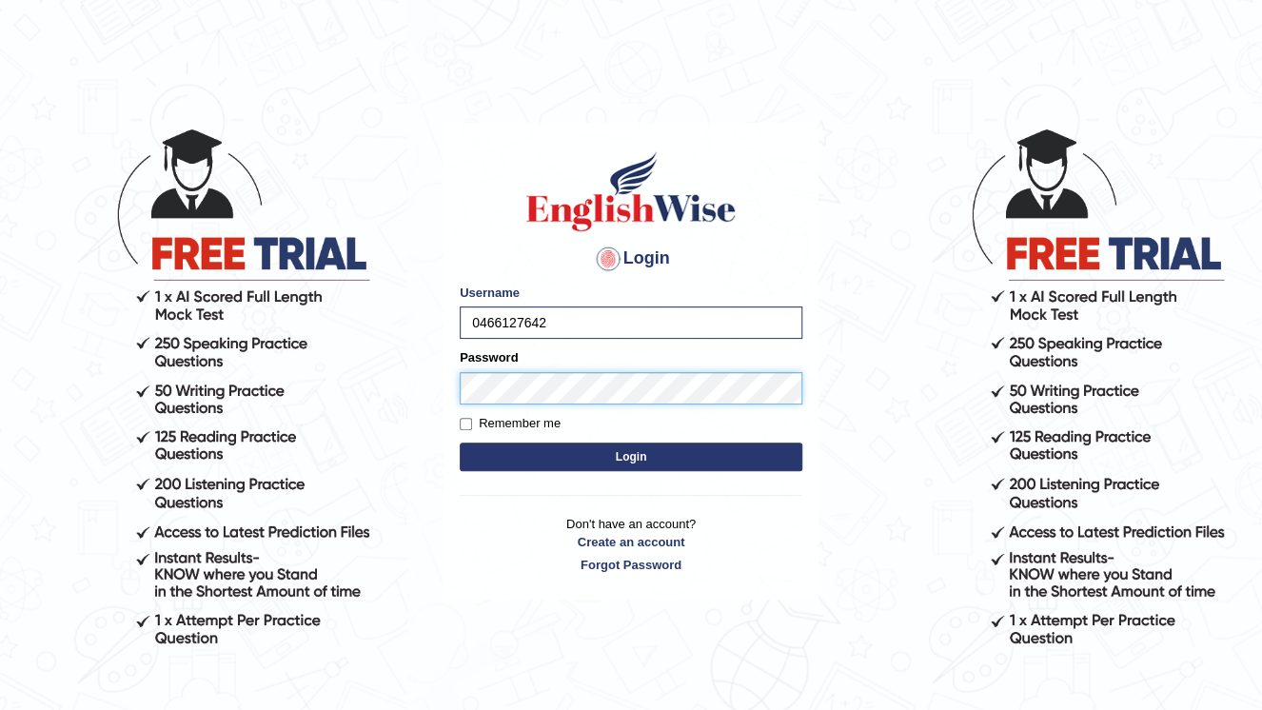
click at [460, 442] on button "Login" at bounding box center [631, 456] width 342 height 29
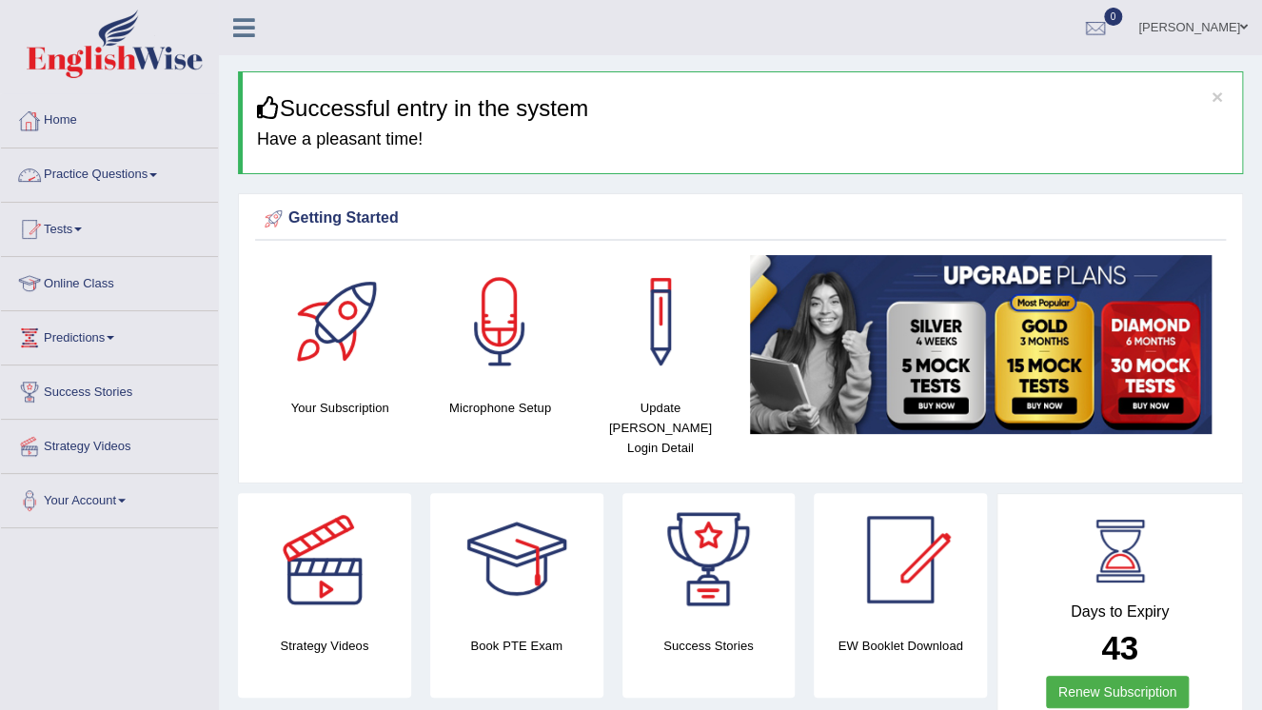
click at [122, 184] on link "Practice Questions" at bounding box center [109, 172] width 217 height 48
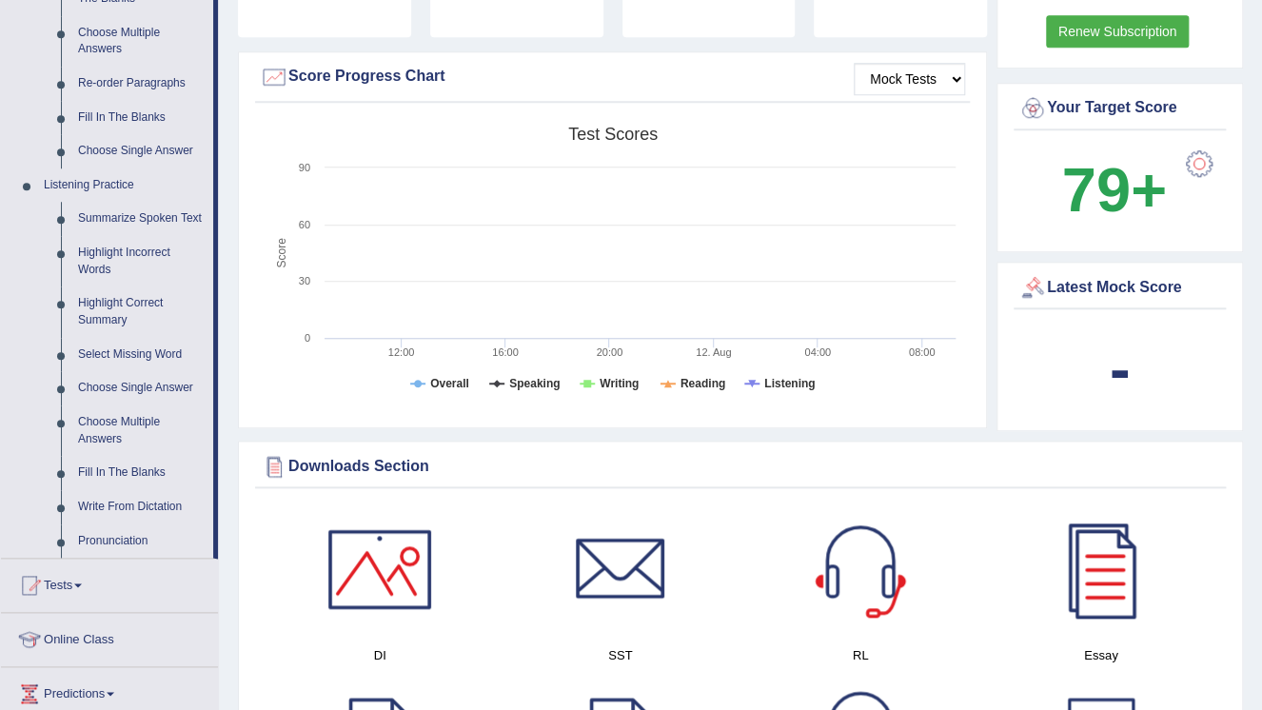
scroll to position [685, 0]
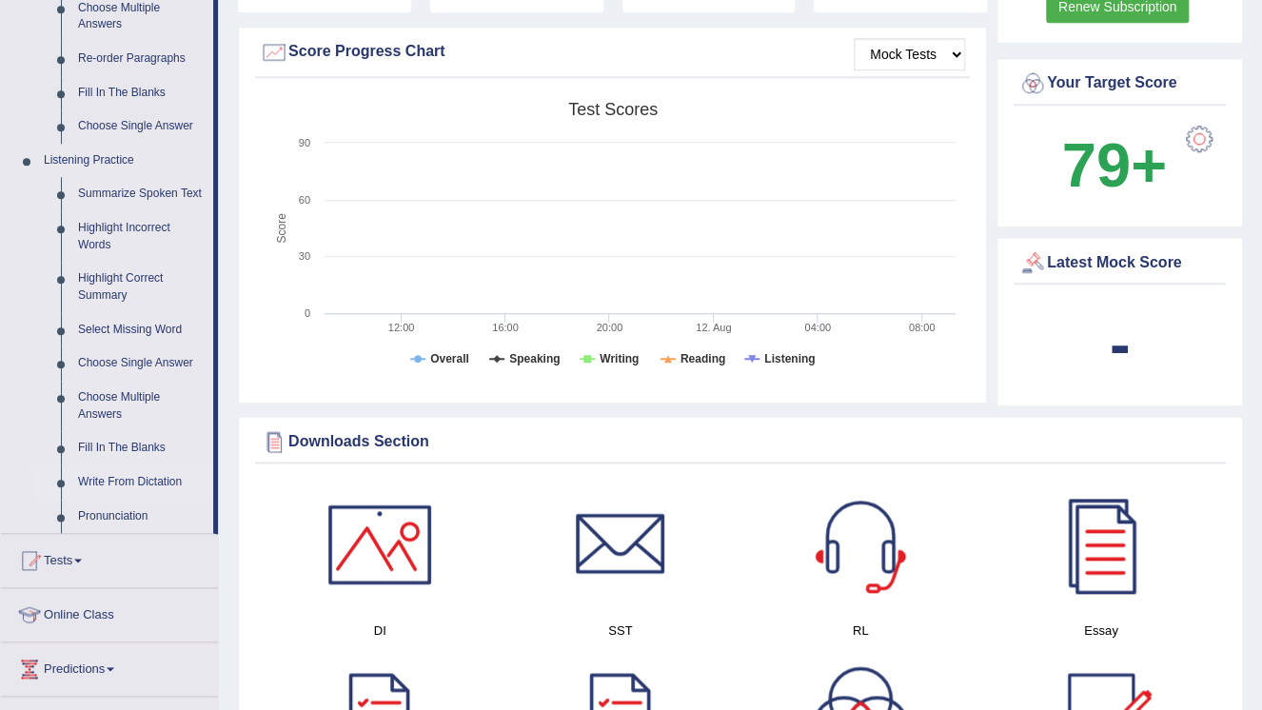
click at [136, 487] on link "Write From Dictation" at bounding box center [141, 482] width 144 height 34
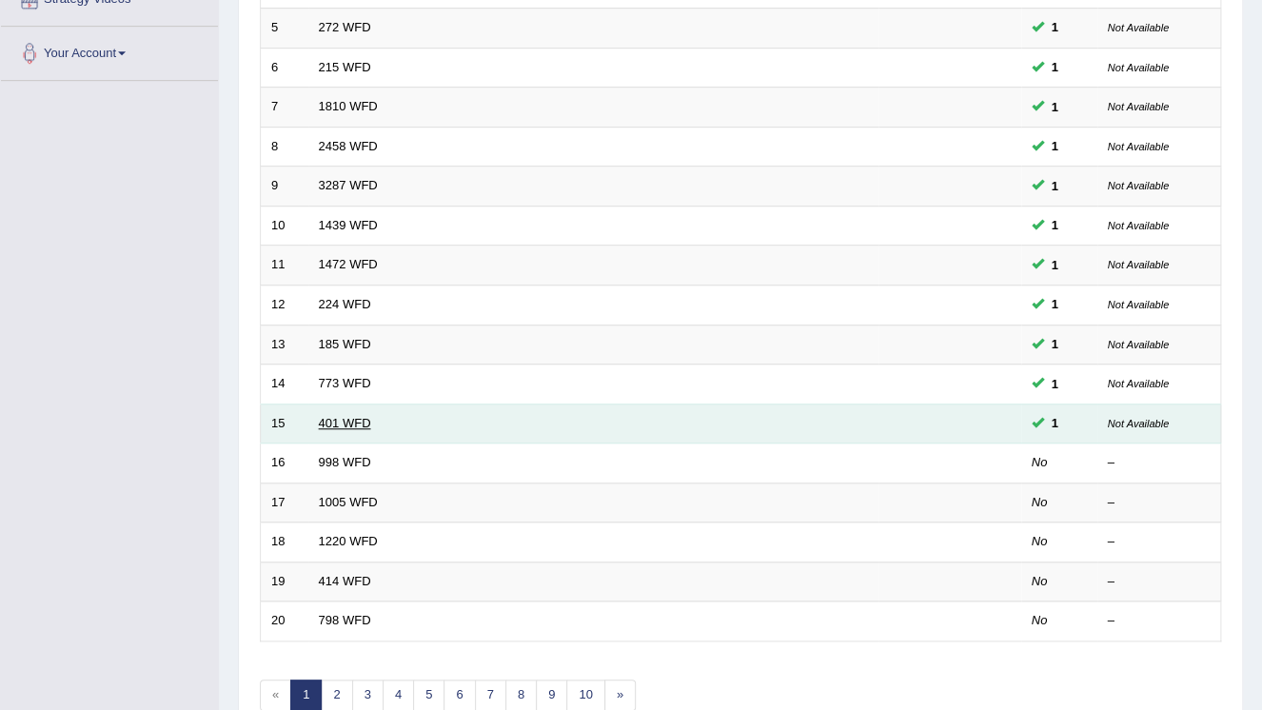
click at [325, 416] on link "401 WFD" at bounding box center [345, 423] width 52 height 14
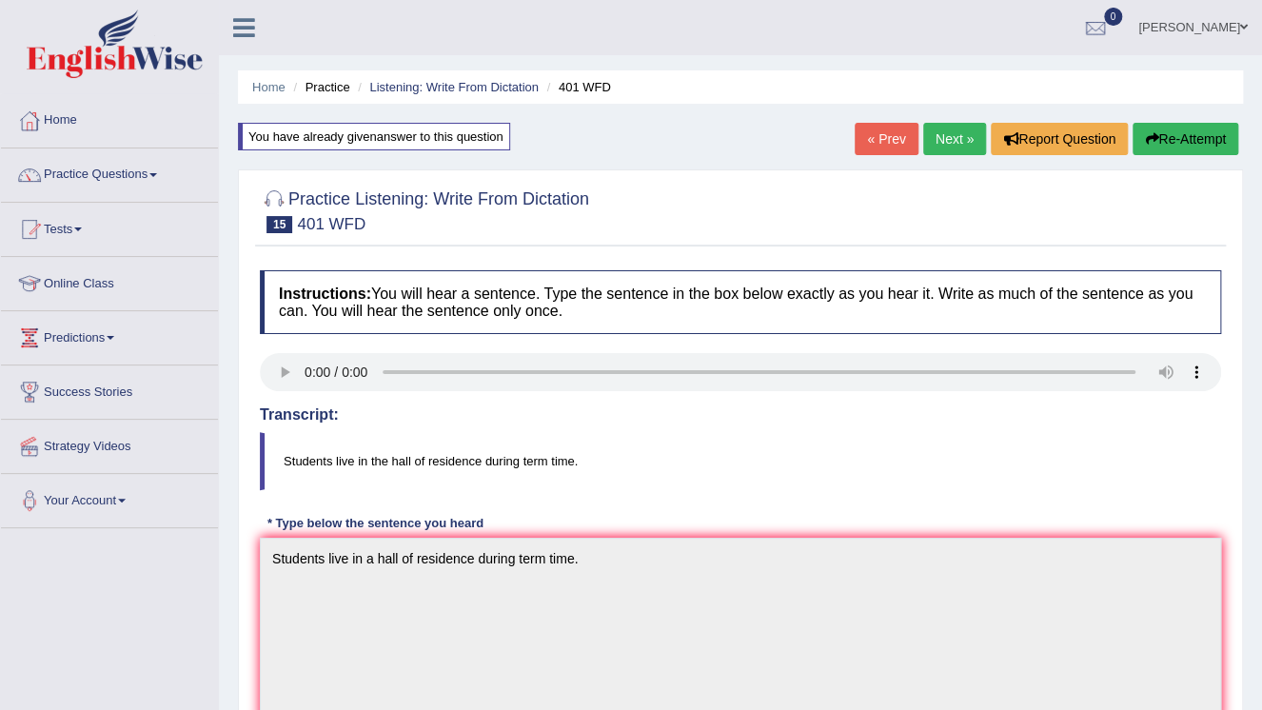
click at [865, 146] on link "« Prev" at bounding box center [885, 139] width 63 height 32
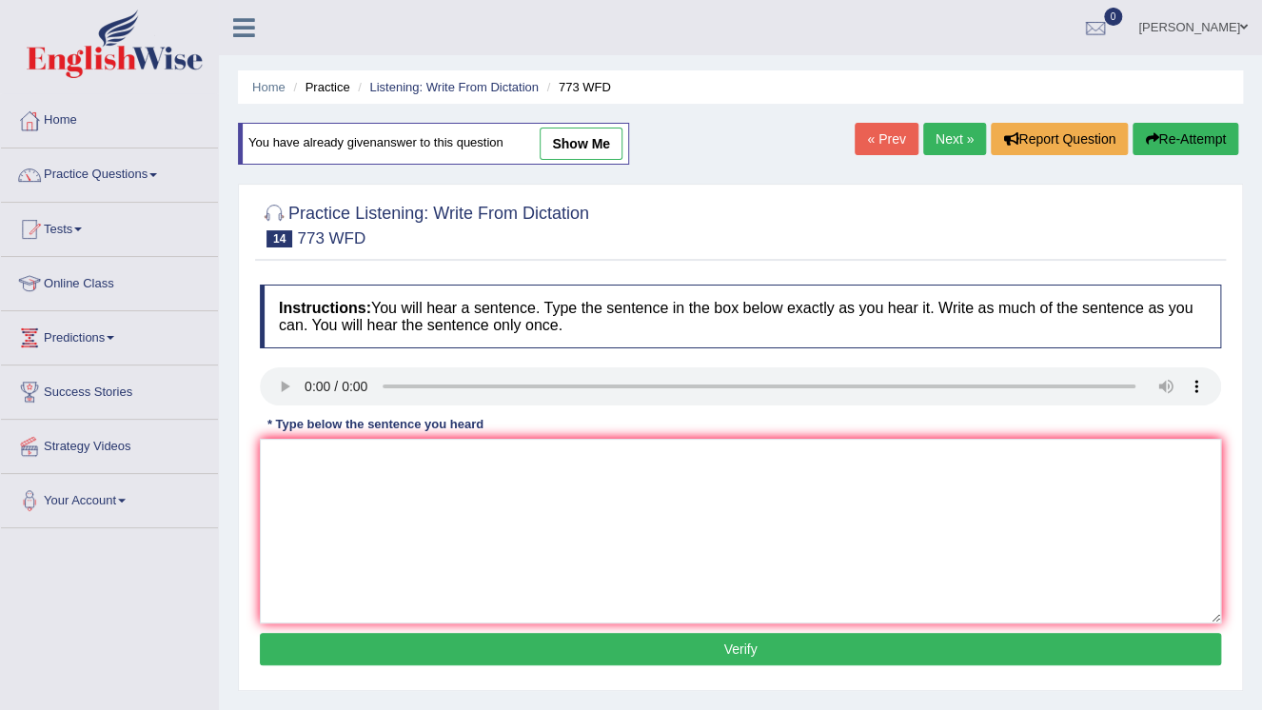
click at [435, 91] on link "Listening: Write From Dictation" at bounding box center [453, 87] width 169 height 14
click at [590, 158] on link "show me" at bounding box center [580, 143] width 83 height 32
type textarea "The local government has adopted a plan for infrastructure development."
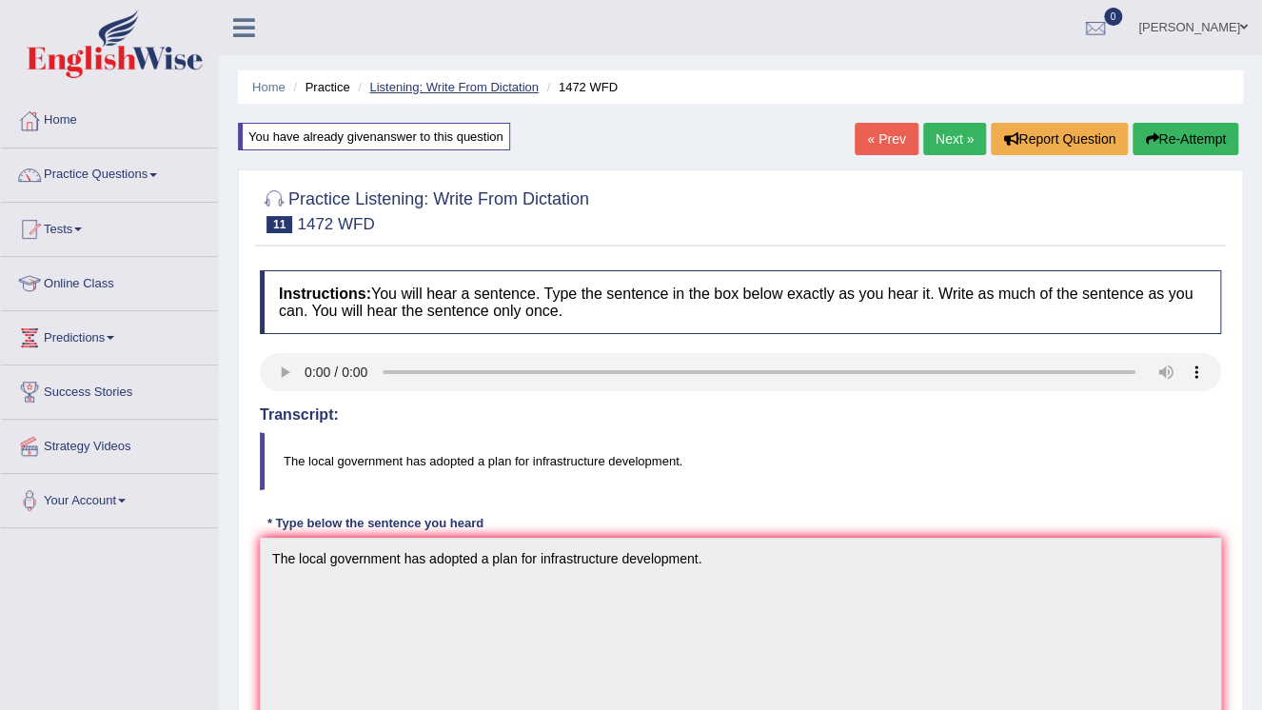
click at [465, 80] on link "Listening: Write From Dictation" at bounding box center [453, 87] width 169 height 14
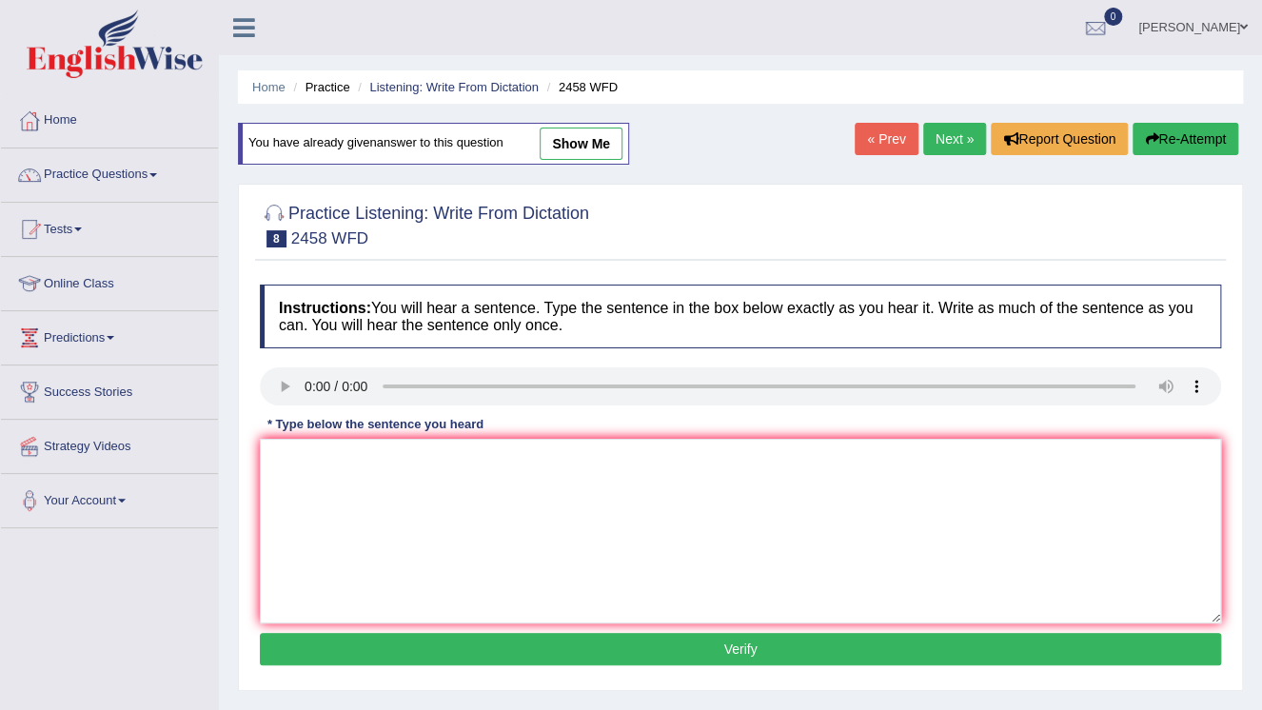
click at [605, 138] on link "show me" at bounding box center [580, 143] width 83 height 32
type textarea "Courses in nutrition are growing popularity every year."
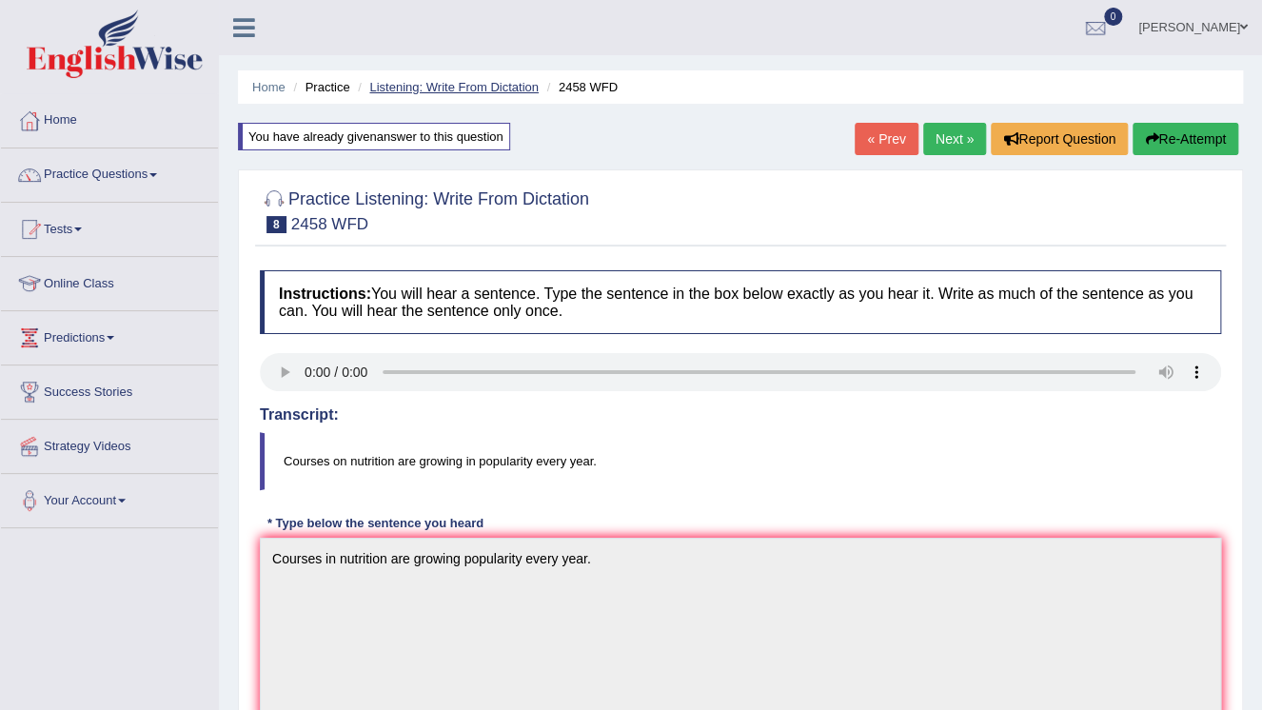
click at [426, 90] on link "Listening: Write From Dictation" at bounding box center [453, 87] width 169 height 14
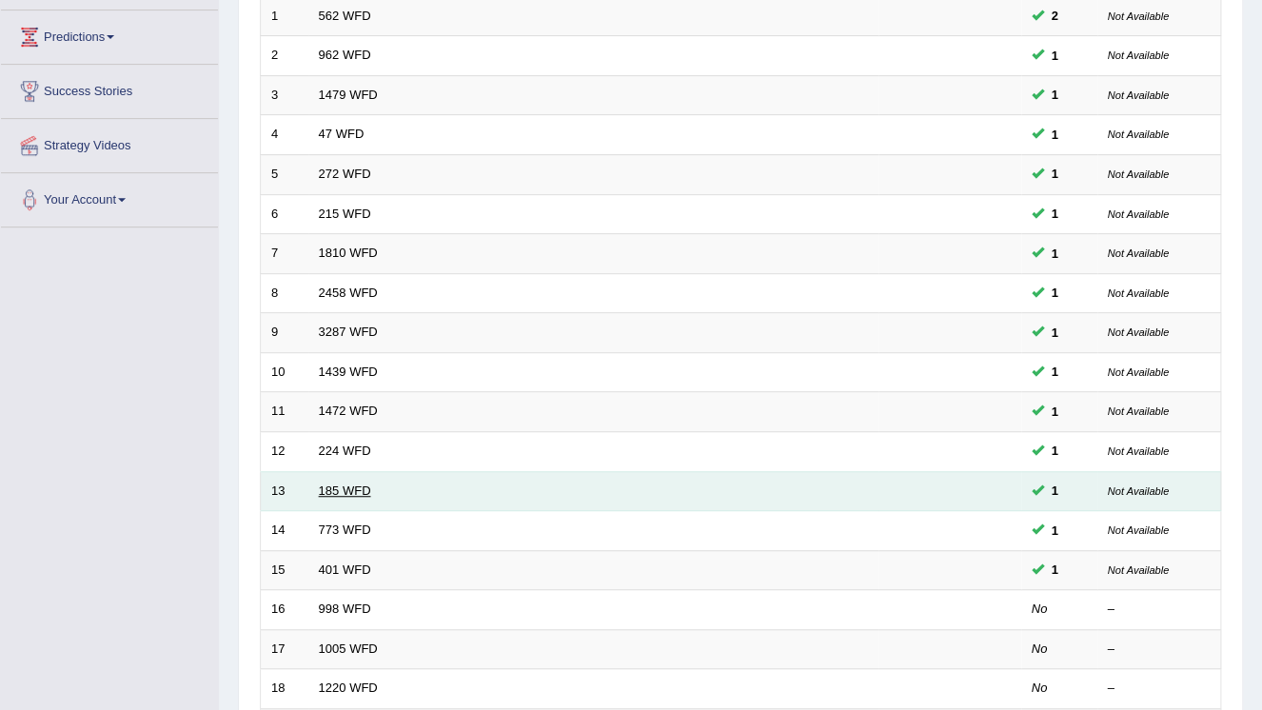
scroll to position [304, 0]
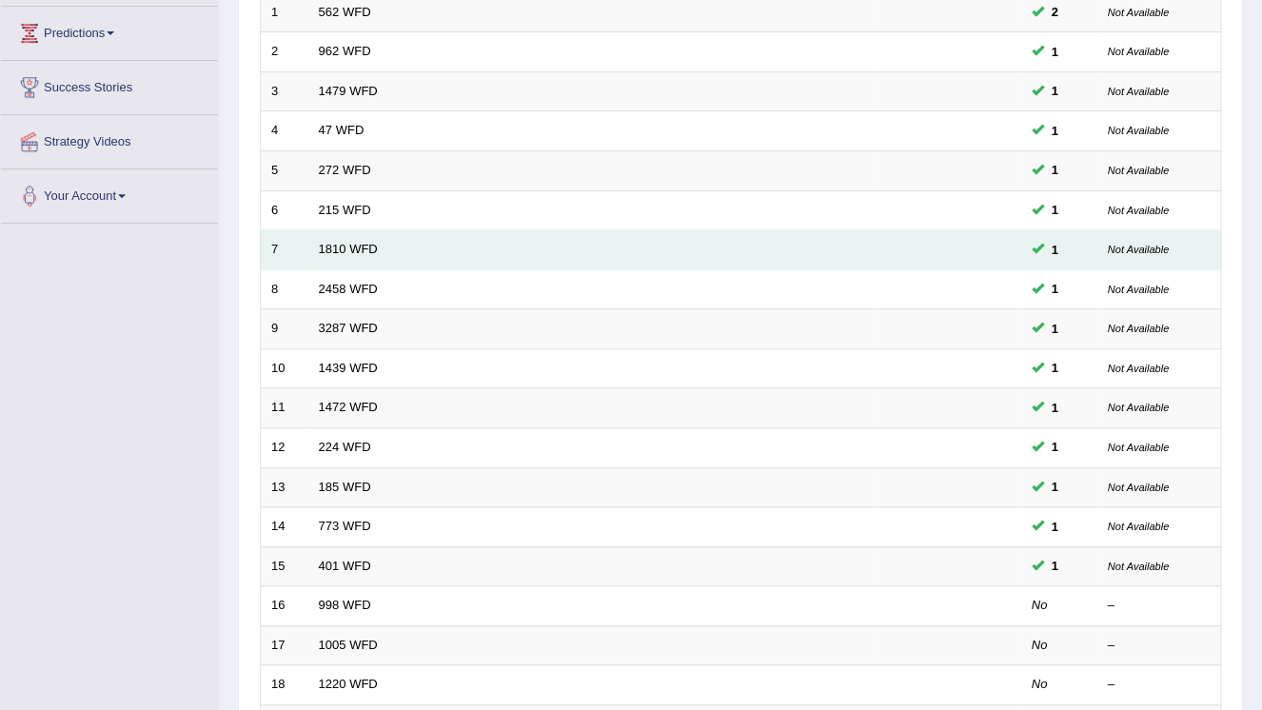
click at [339, 232] on td "1810 WFD" at bounding box center [593, 250] width 570 height 40
click at [342, 246] on link "1810 WFD" at bounding box center [348, 249] width 59 height 14
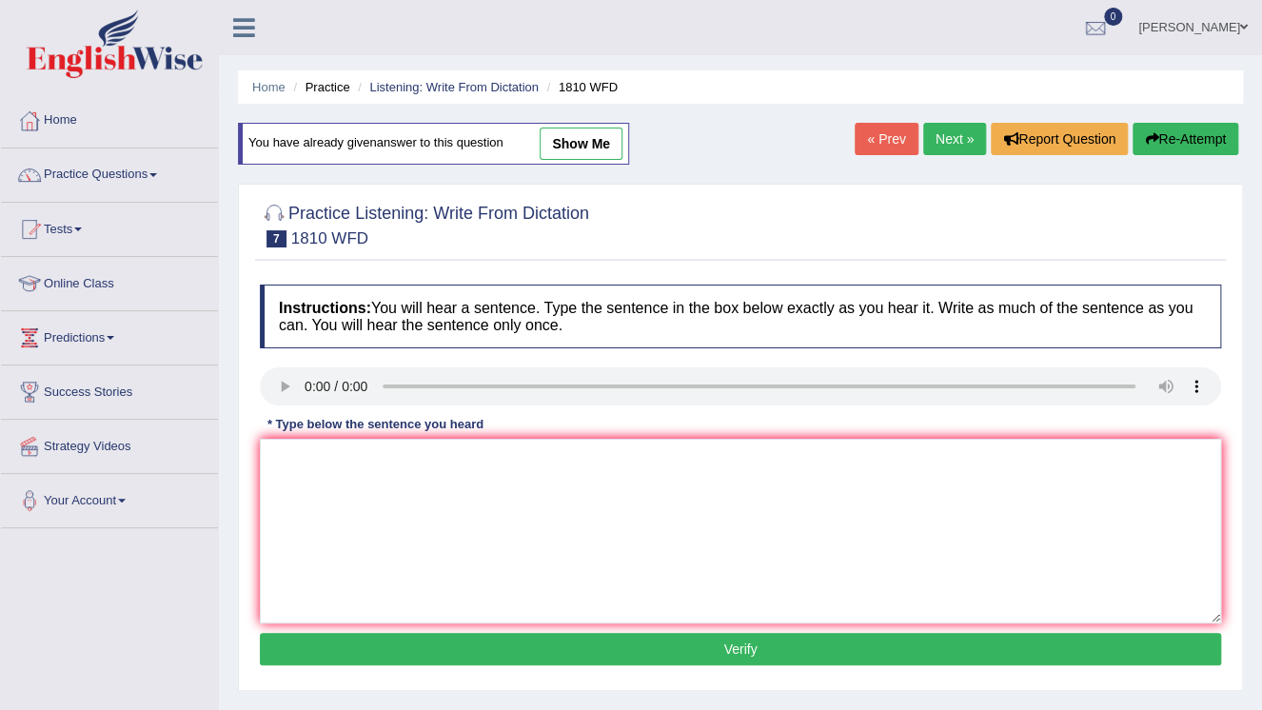
click at [570, 131] on link "show me" at bounding box center [580, 143] width 83 height 32
type textarea "You may can borrow a book from the library at a time."
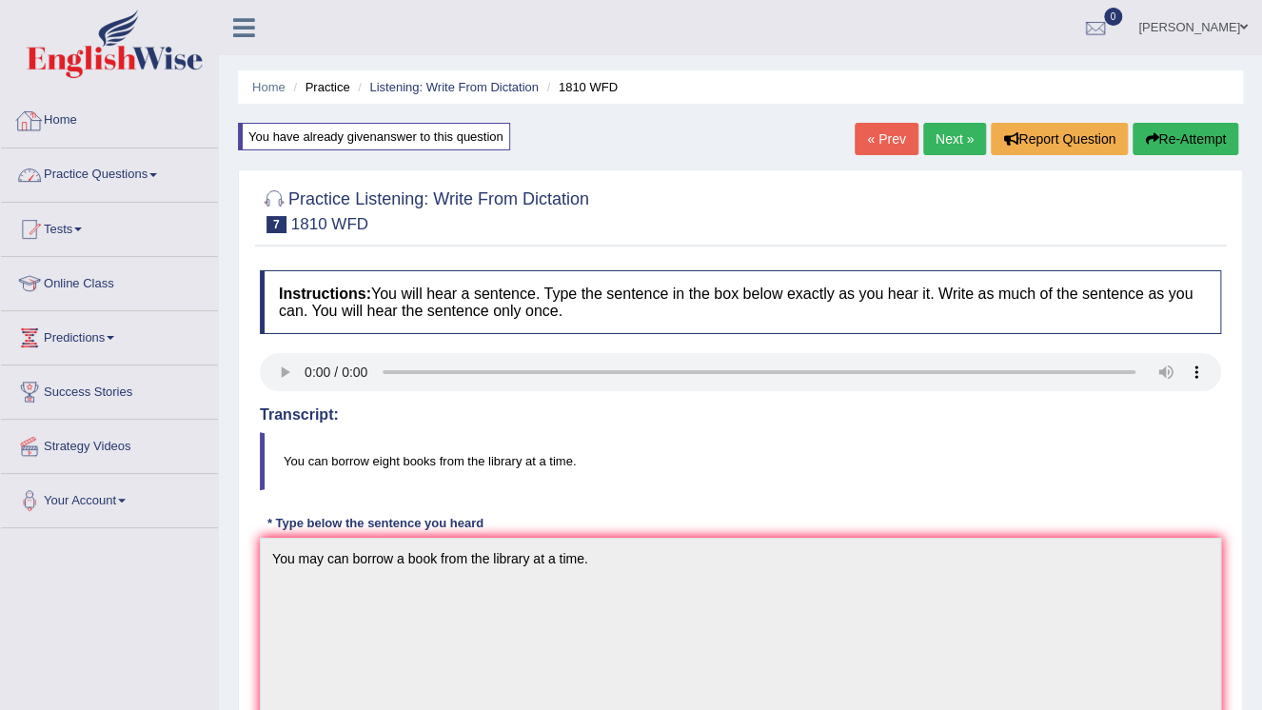
click at [120, 181] on link "Practice Questions" at bounding box center [109, 172] width 217 height 48
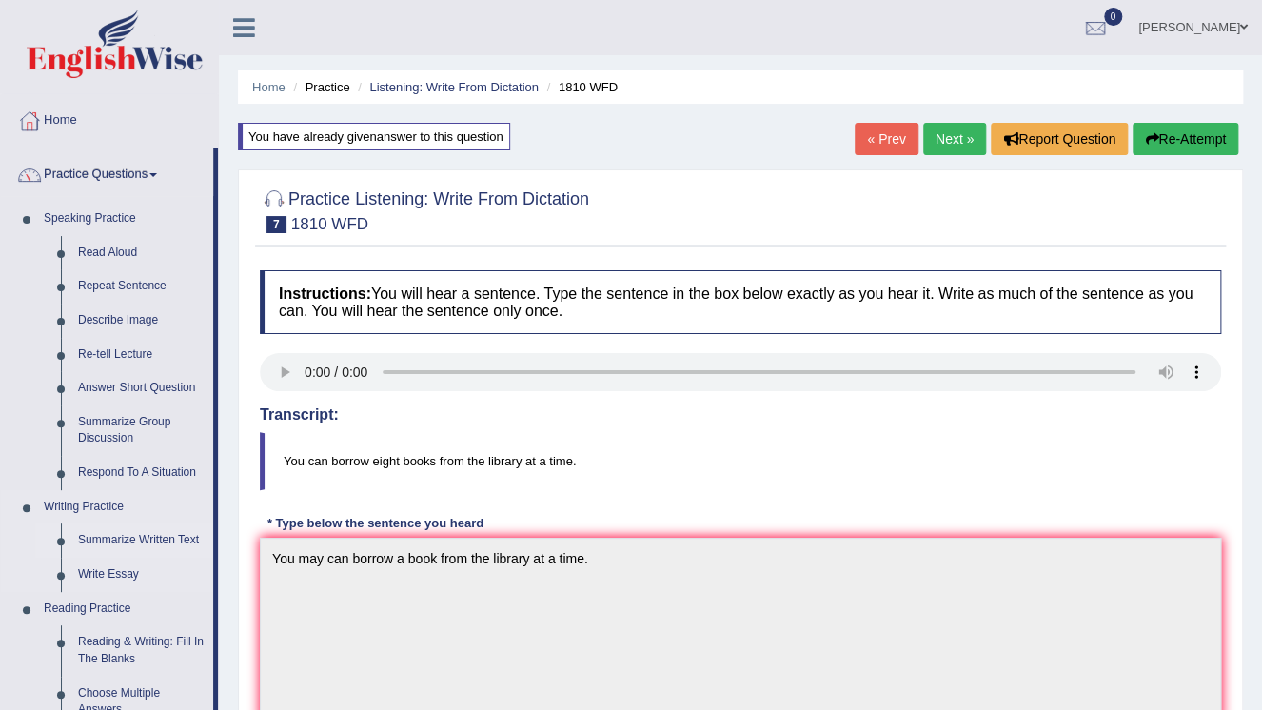
click at [100, 538] on link "Summarize Written Text" at bounding box center [141, 540] width 144 height 34
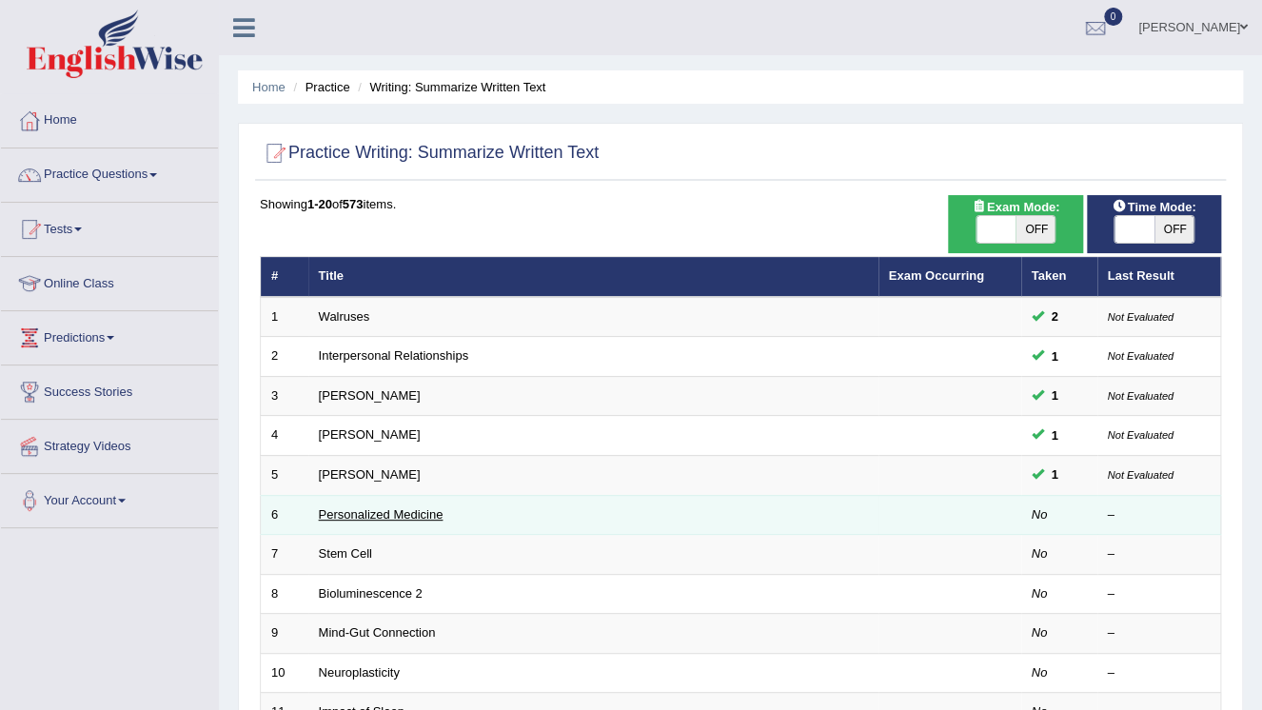
click at [354, 515] on link "Personalized Medicine" at bounding box center [381, 514] width 125 height 14
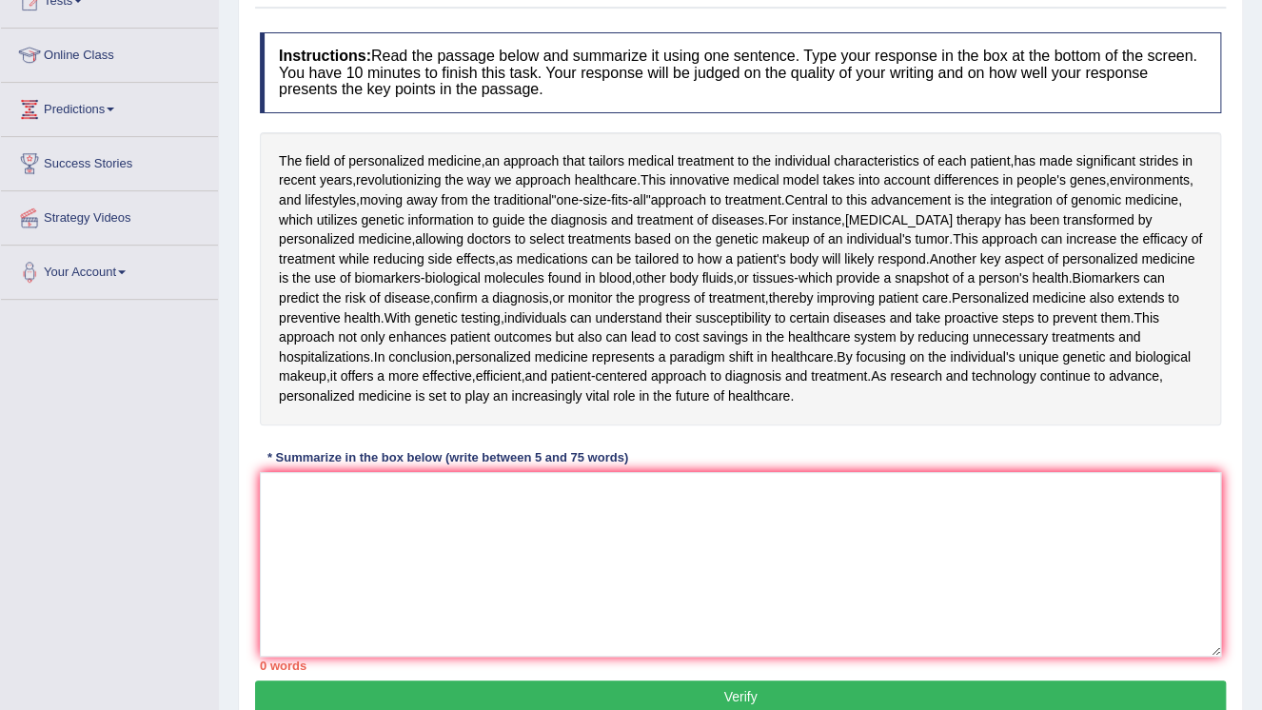
scroll to position [264, 0]
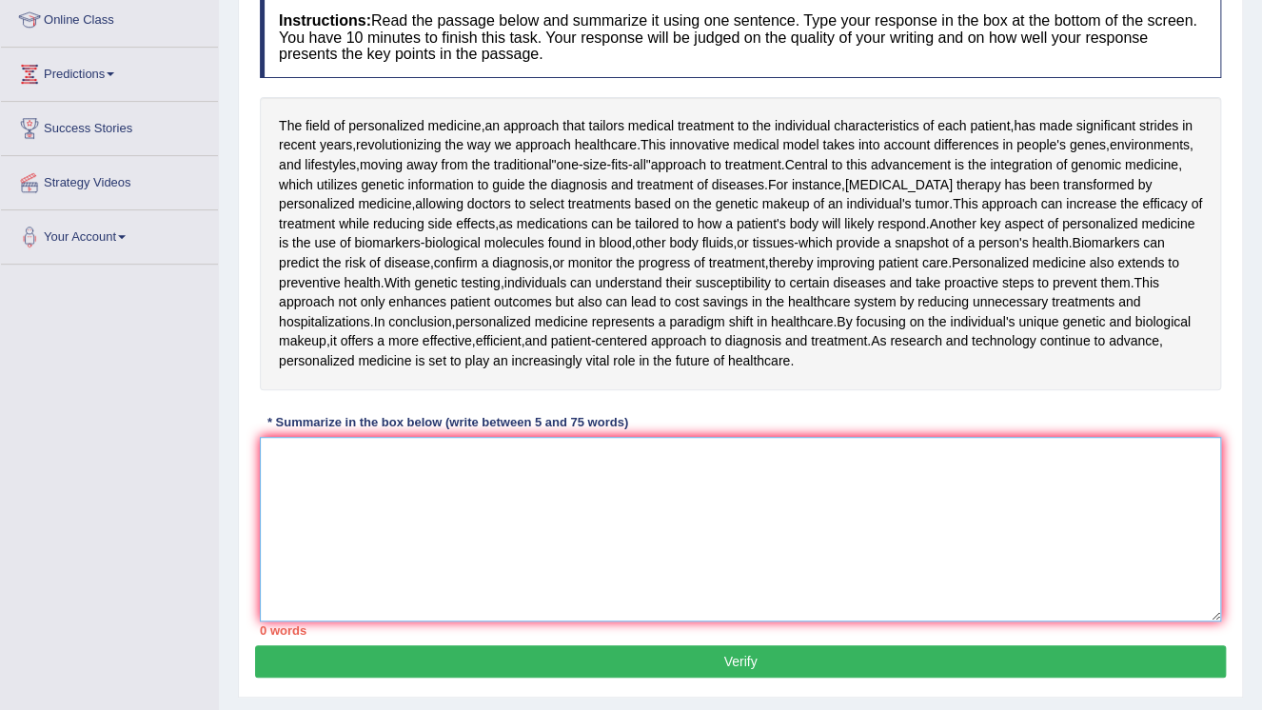
click at [619, 472] on textarea at bounding box center [740, 529] width 961 height 185
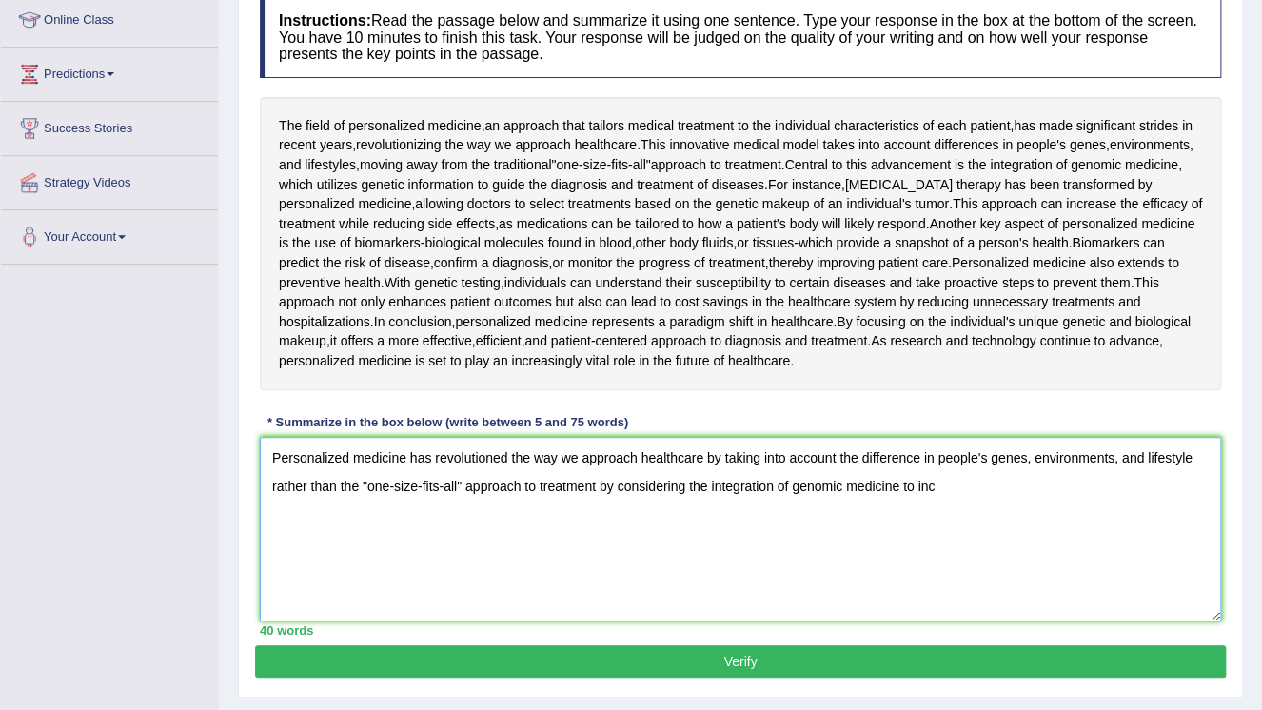
click at [603, 479] on textarea "Personalized medicine has revolutioned the way we approach healthcare by taking…" at bounding box center [740, 529] width 961 height 185
click at [950, 479] on textarea "Personalized medicine has revolutioned the way we approach healthcare by taking…" at bounding box center [740, 529] width 961 height 185
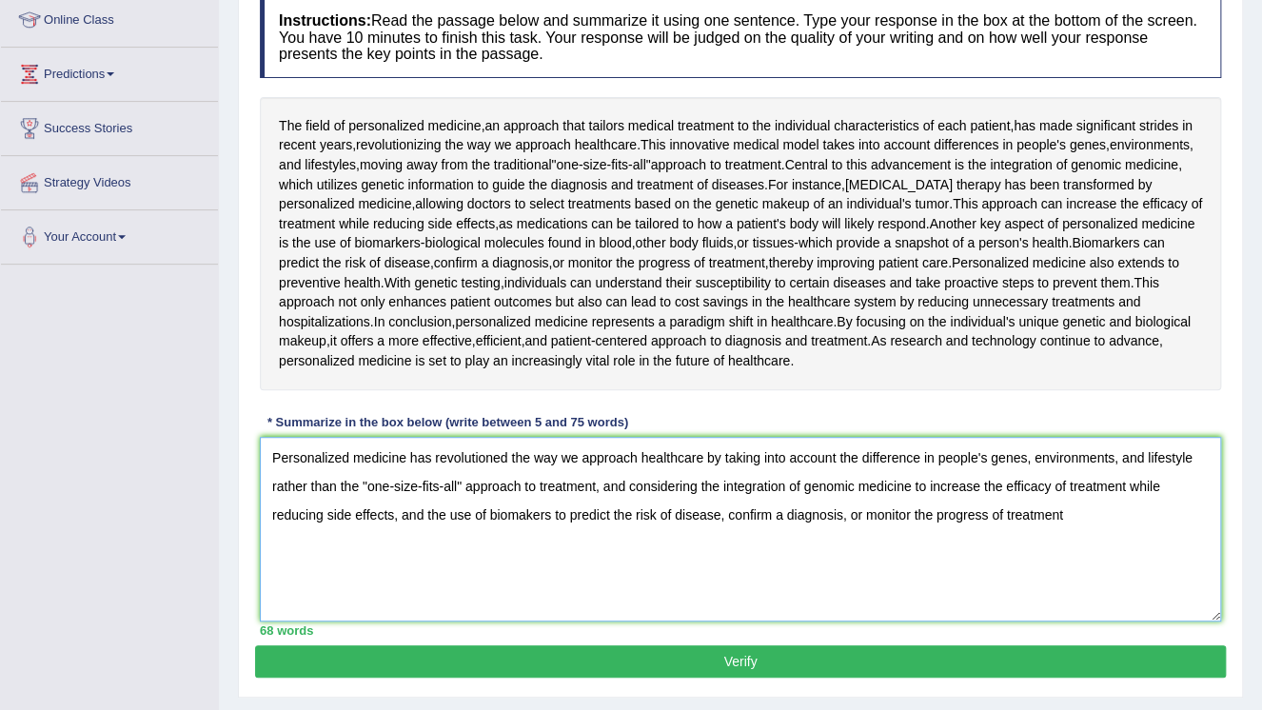
click at [864, 515] on textarea "Personalized medicine has revolutioned the way we approach healthcare by taking…" at bounding box center [740, 529] width 961 height 185
click at [1069, 510] on textarea "Personalized medicine has revolutioned the way we approach healthcare by taking…" at bounding box center [740, 529] width 961 height 185
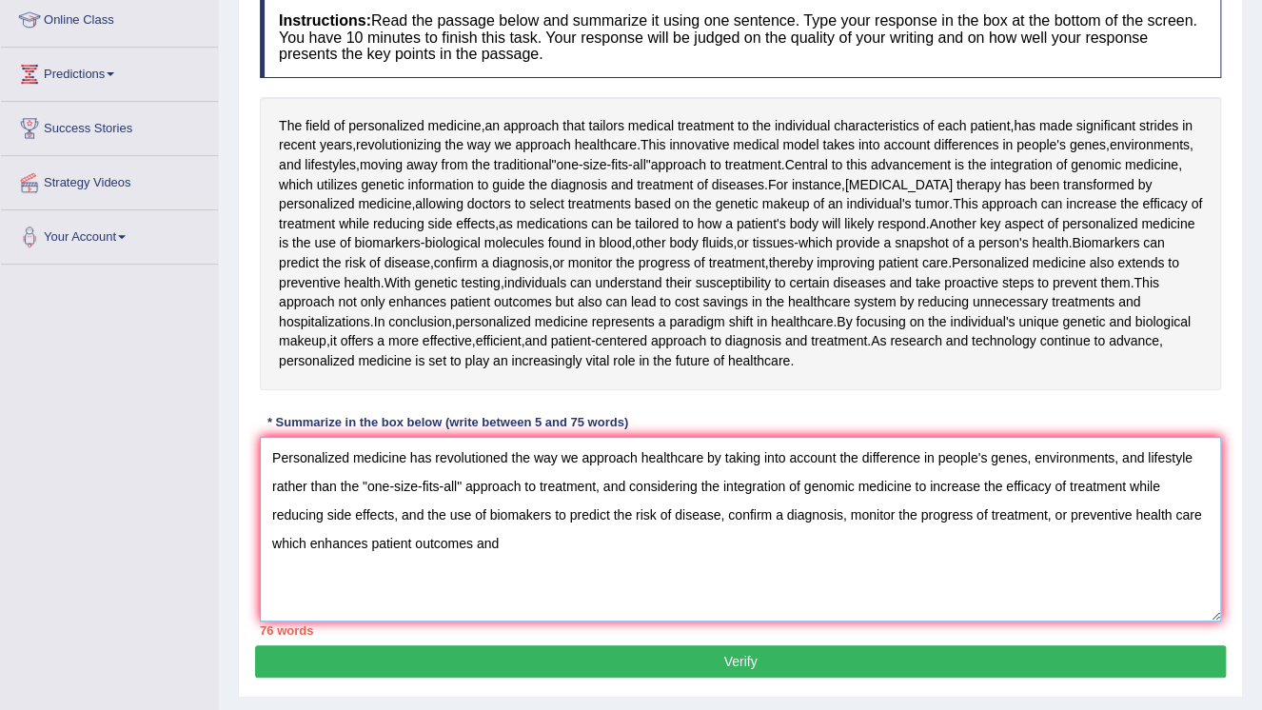
click at [655, 507] on textarea "Personalized medicine has revolutioned the way we approach healthcare by taking…" at bounding box center [740, 529] width 961 height 185
click at [656, 514] on textarea "Personalized medicine has revolutioned the way we approach healthcare by taking…" at bounding box center [740, 529] width 961 height 185
drag, startPoint x: 664, startPoint y: 509, endPoint x: 684, endPoint y: 510, distance: 20.0
click at [684, 510] on textarea "Personalized medicine has revolutioned the way we approach healthcare by taking…" at bounding box center [740, 529] width 961 height 185
click at [1024, 543] on textarea "Personalized medicine has revolutioned the way we approach healthcare by taking…" at bounding box center [740, 529] width 961 height 185
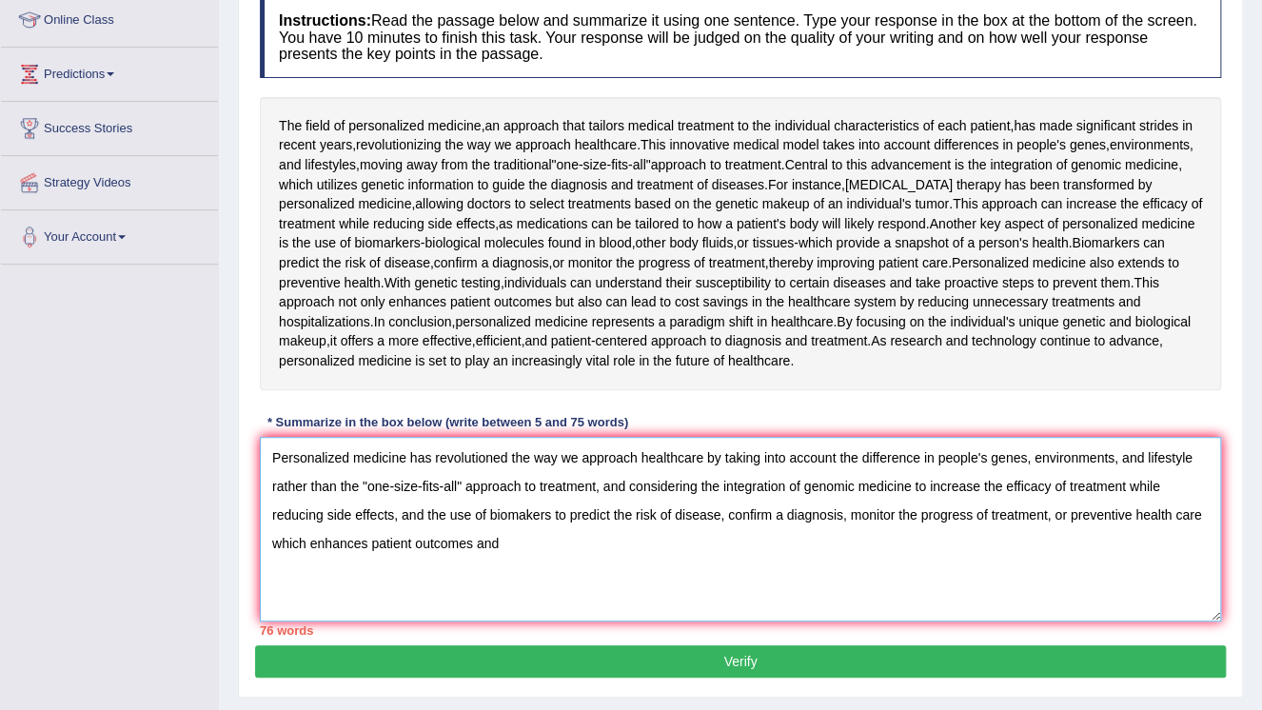
drag, startPoint x: 571, startPoint y: 515, endPoint x: 1067, endPoint y: 510, distance: 496.6
click at [1067, 510] on textarea "Personalized medicine has revolutioned the way we approach healthcare by taking…" at bounding box center [740, 529] width 961 height 185
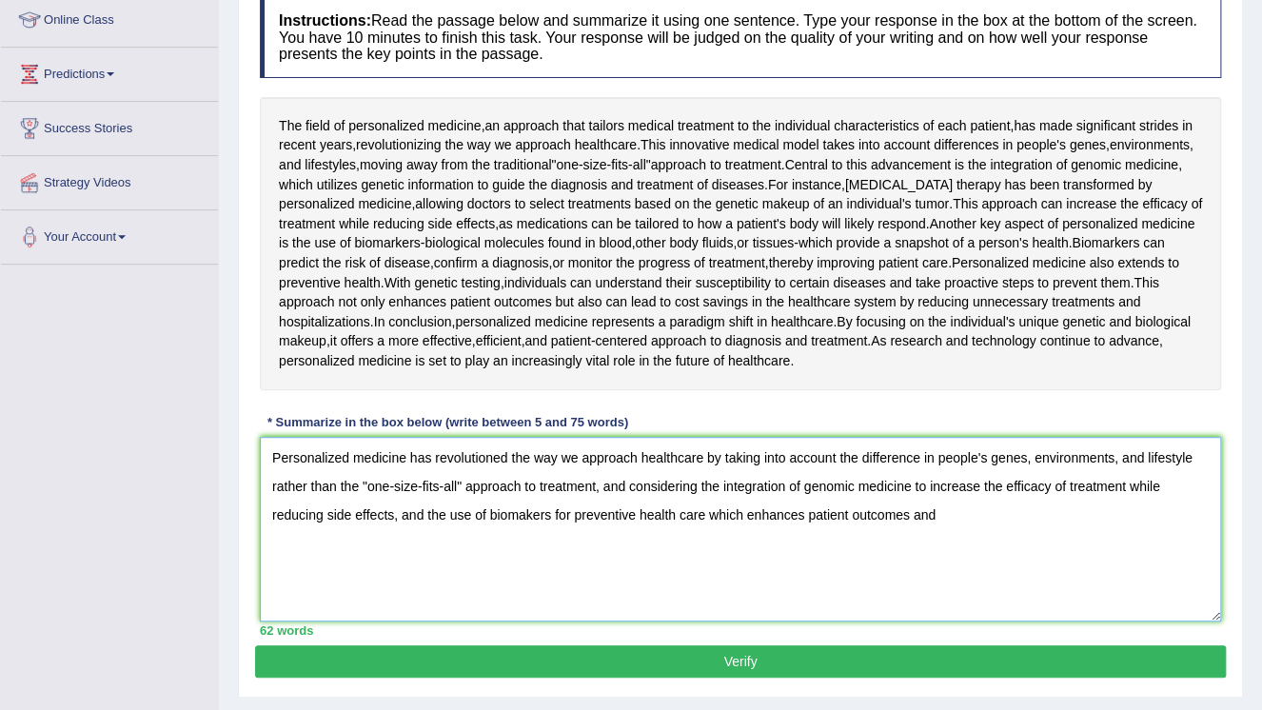
click at [1019, 507] on textarea "Personalized medicine has revolutioned the way we approach healthcare by taking…" at bounding box center [740, 529] width 961 height 185
type textarea "Personalized medicine has revolutioned the way we approach healthcare by taking…"
click at [685, 651] on button "Verify" at bounding box center [740, 661] width 970 height 32
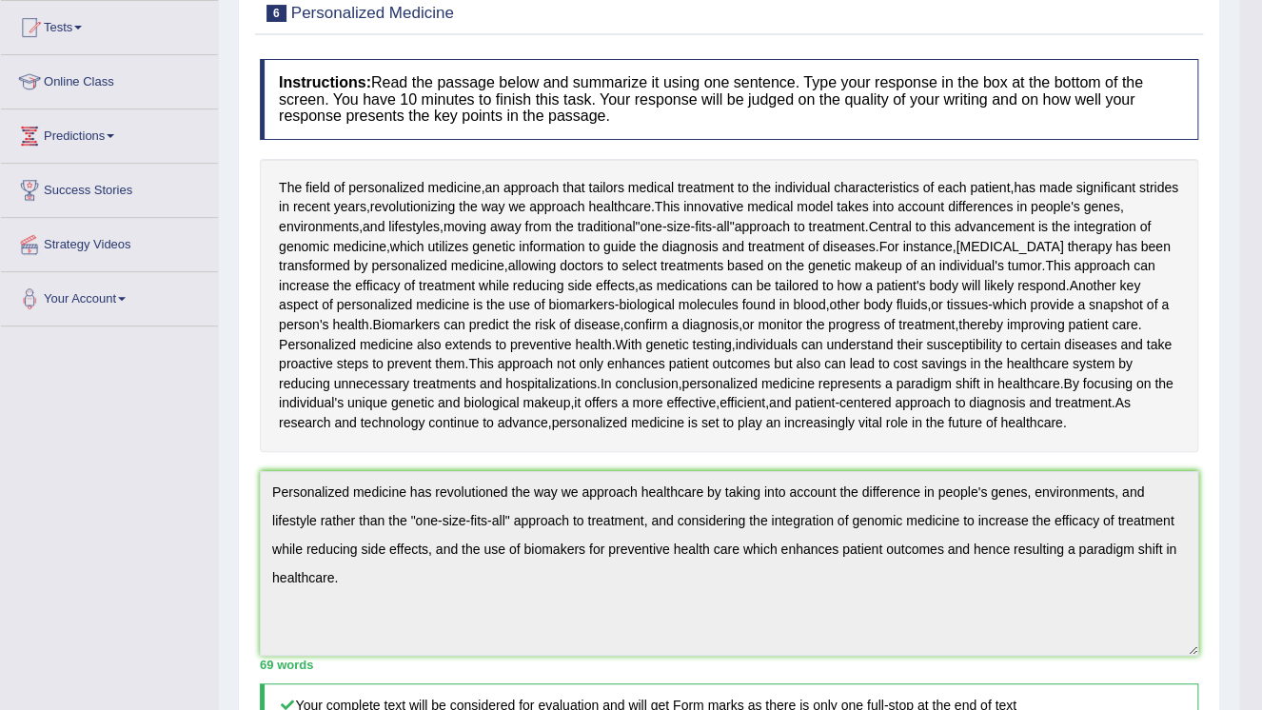
scroll to position [0, 0]
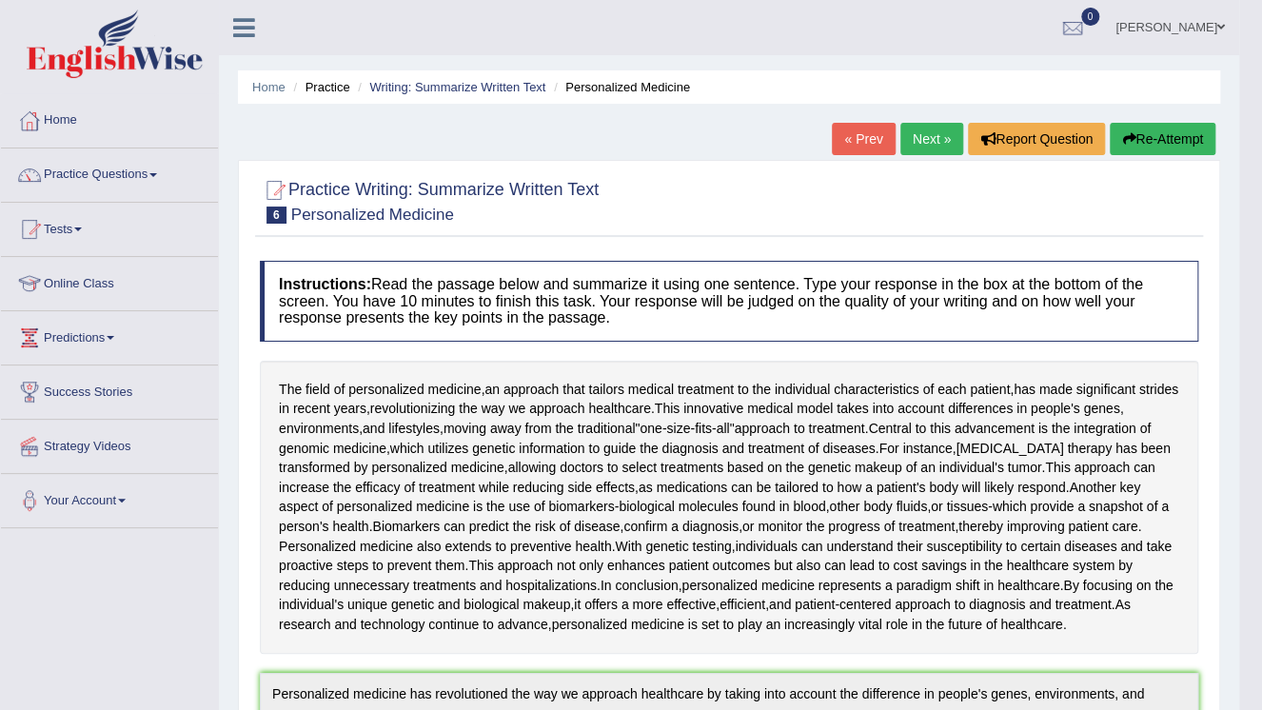
click at [939, 145] on link "Next »" at bounding box center [931, 139] width 63 height 32
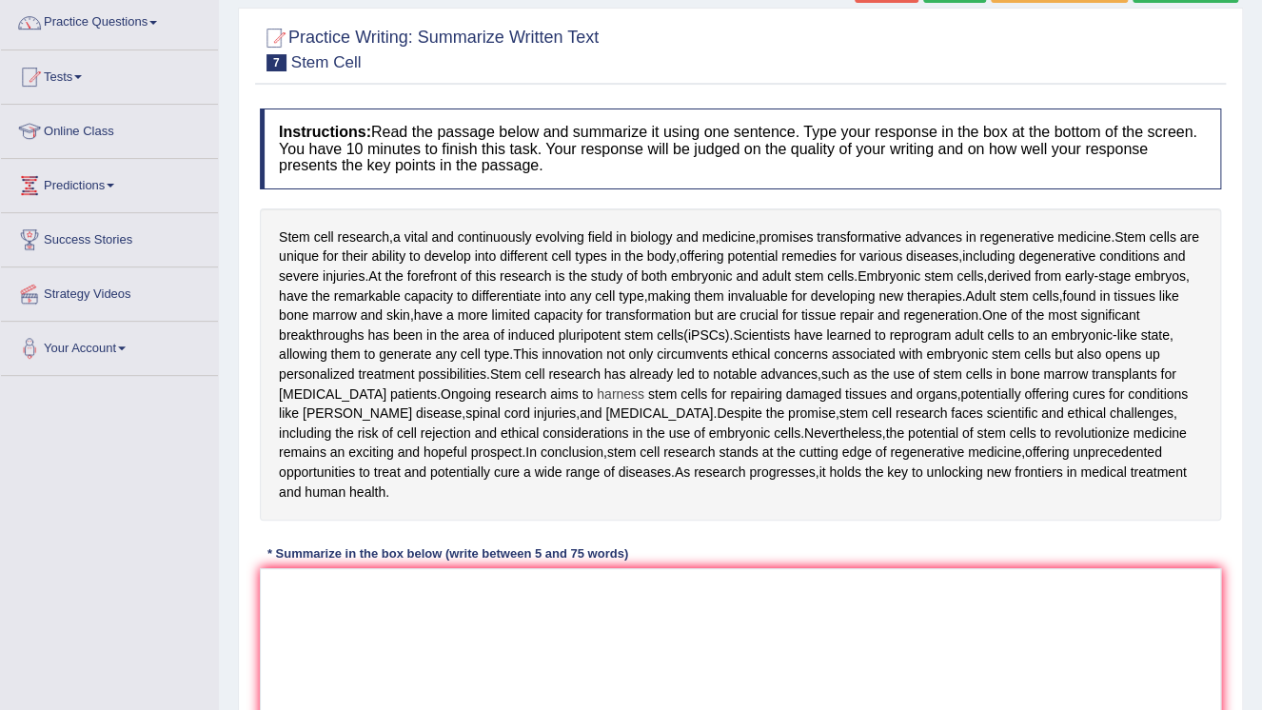
scroll to position [228, 0]
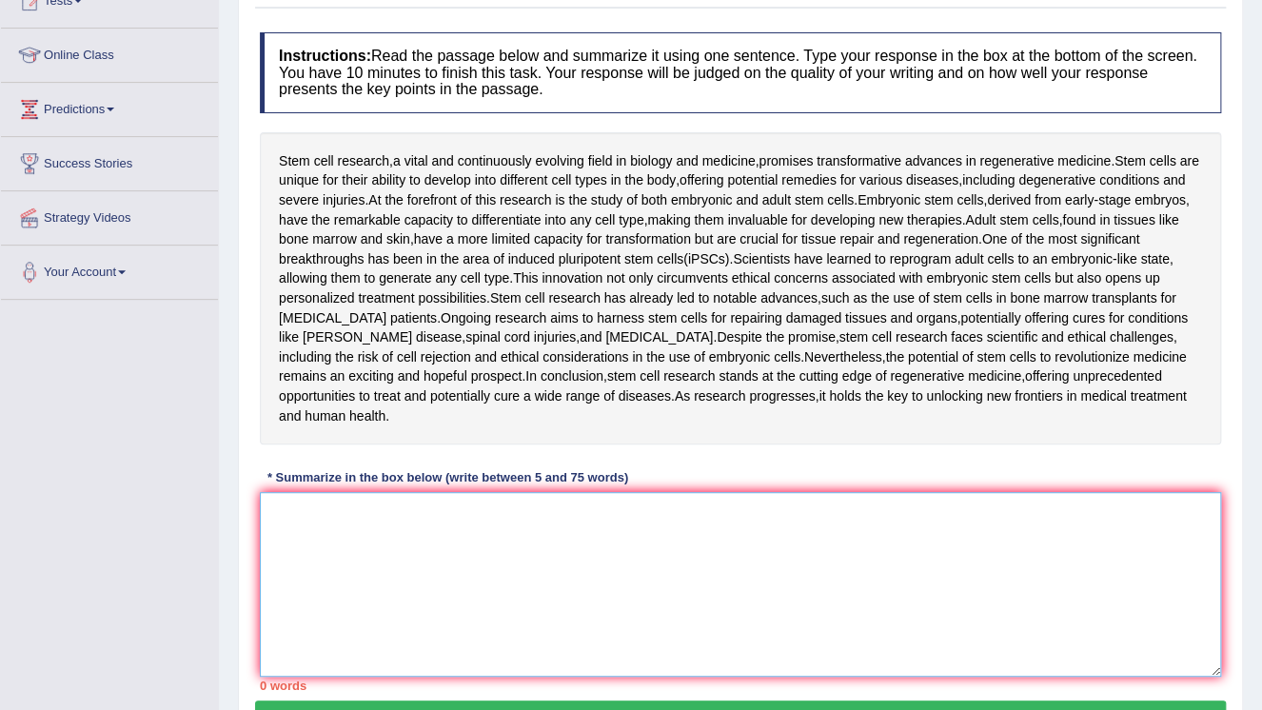
click at [639, 564] on textarea at bounding box center [740, 584] width 961 height 185
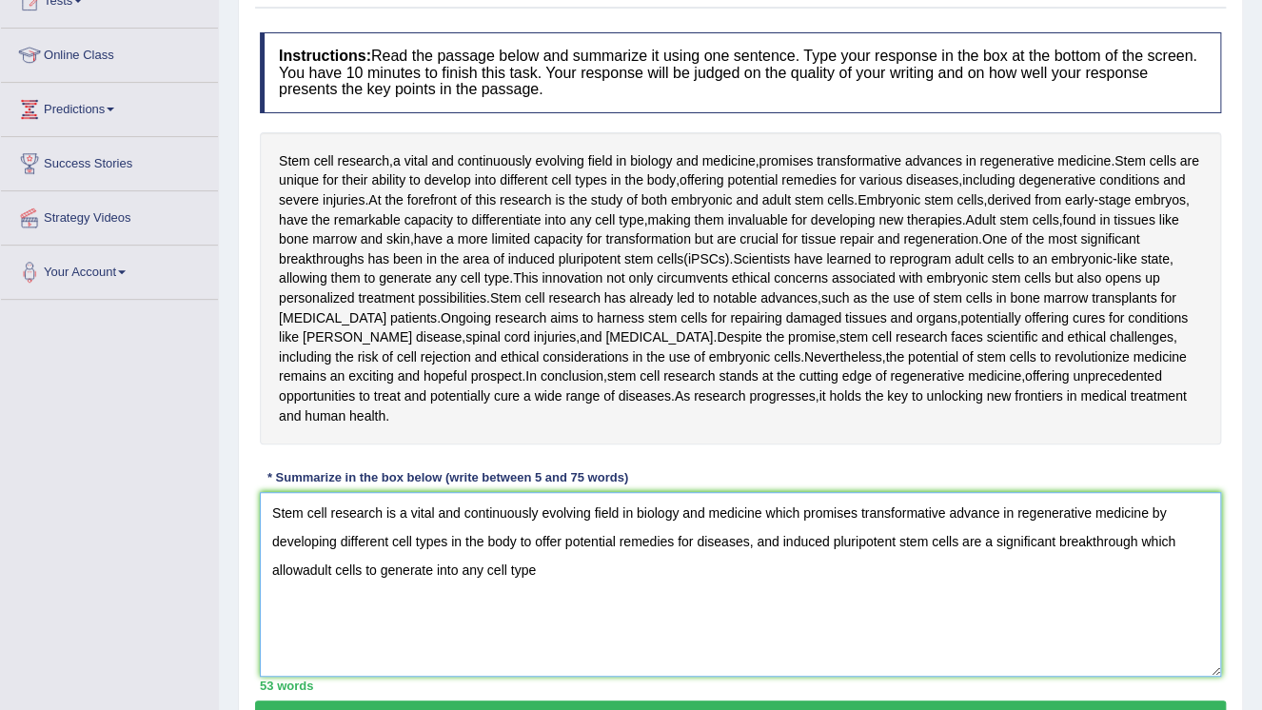
click at [299, 568] on textarea "Stem cell research is a vital and continuously evolving field in biology and me…" at bounding box center [740, 584] width 961 height 185
drag, startPoint x: 301, startPoint y: 568, endPoint x: 613, endPoint y: 583, distance: 312.4
click at [613, 583] on textarea "Stem cell research is a vital and continuously evolving field in biology and me…" at bounding box center [740, 584] width 961 height 185
drag, startPoint x: 548, startPoint y: 564, endPoint x: 595, endPoint y: 571, distance: 47.1
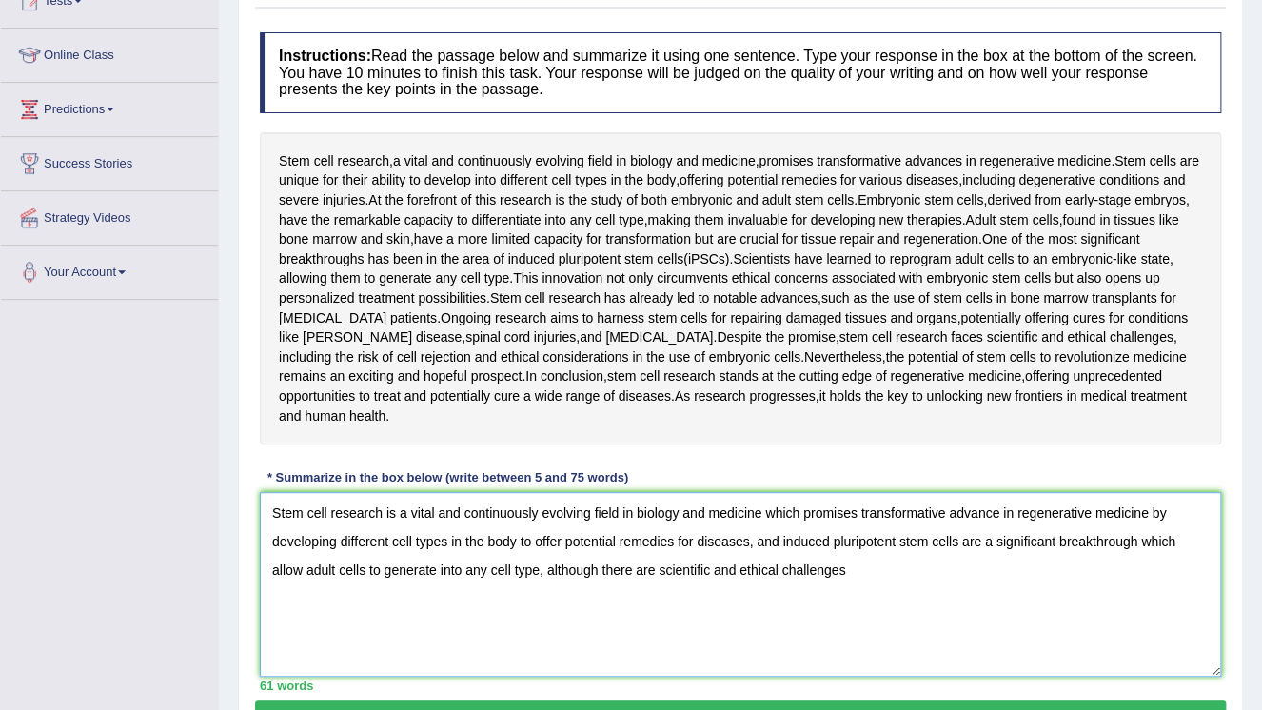
click at [595, 571] on textarea "Stem cell research is a vital and continuously evolving field in biology and me…" at bounding box center [740, 584] width 961 height 185
click at [868, 565] on textarea "Stem cell research is a vital and continuously evolving field in biology and me…" at bounding box center [740, 584] width 961 height 185
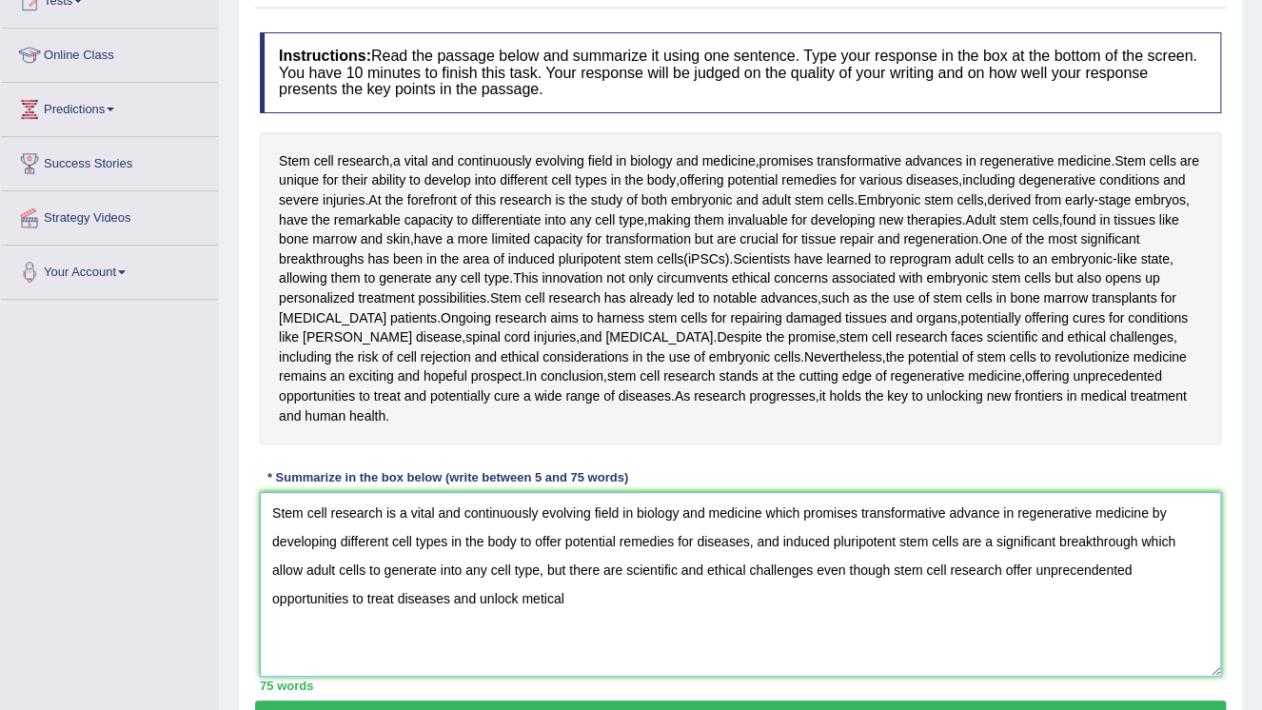
click at [950, 573] on textarea "Stem cell research is a vital and continuously evolving field in biology and me…" at bounding box center [740, 584] width 961 height 185
drag, startPoint x: 943, startPoint y: 571, endPoint x: 887, endPoint y: 566, distance: 56.3
click at [887, 566] on textarea "Stem cell research is a vital and continuously evolving field in biology and me…" at bounding box center [740, 584] width 961 height 185
click at [970, 575] on textarea "Stem cell research is a vital and continuously evolving field in biology and me…" at bounding box center [740, 584] width 961 height 185
click at [1004, 571] on textarea "Stem cell research is a vital and continuously evolving field in biology and me…" at bounding box center [740, 584] width 961 height 185
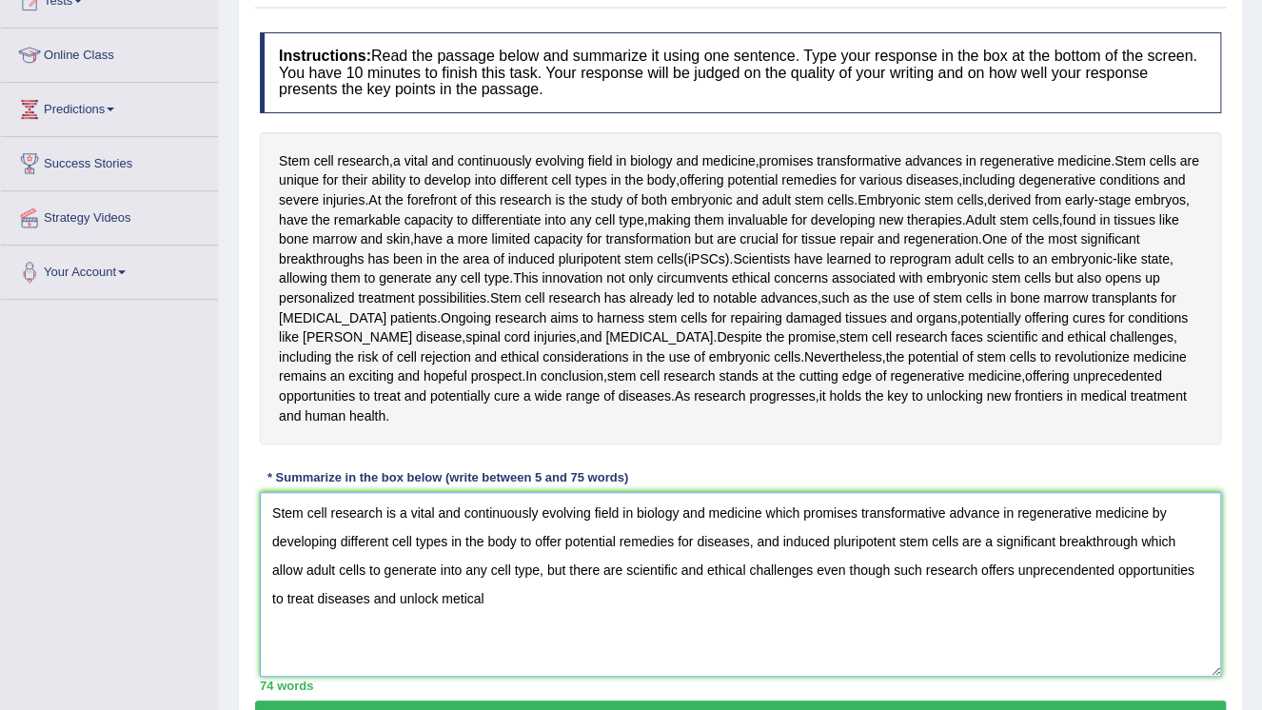
click at [529, 597] on textarea "Stem cell research is a vital and continuously evolving field in biology and me…" at bounding box center [740, 584] width 961 height 185
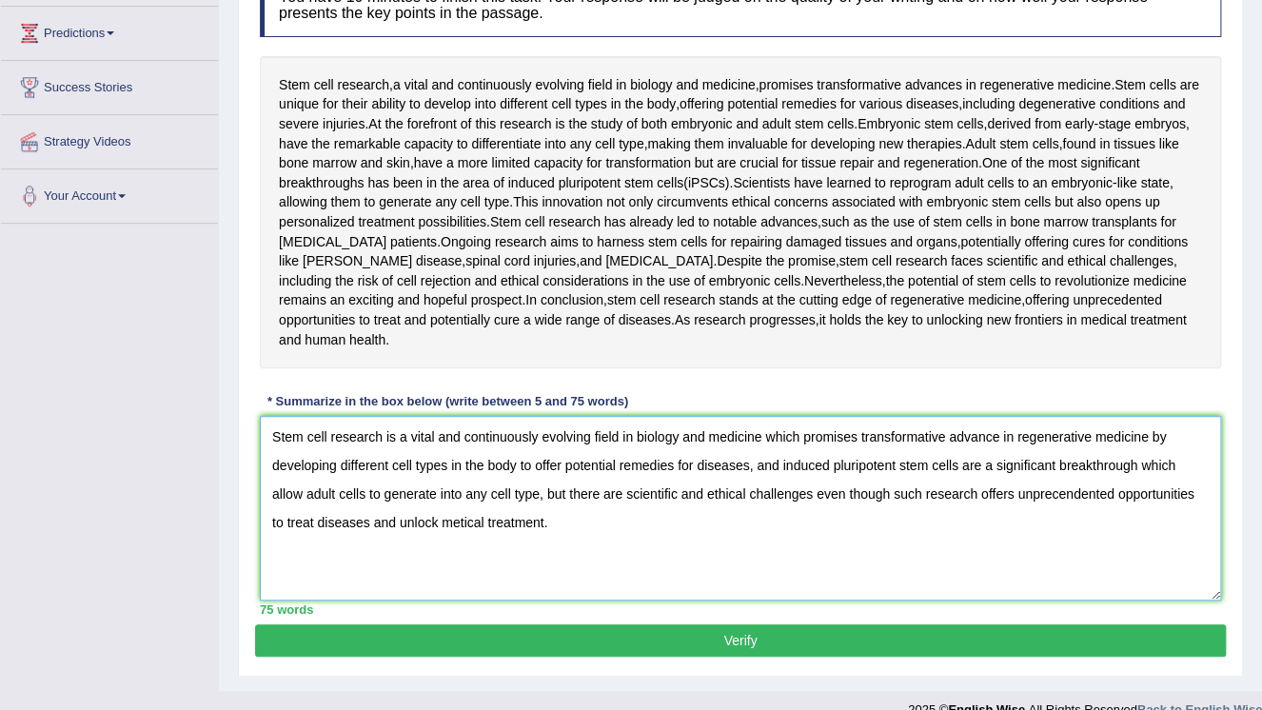
click at [593, 524] on textarea "Stem cell research is a vital and continuously evolving field in biology and me…" at bounding box center [740, 508] width 961 height 185
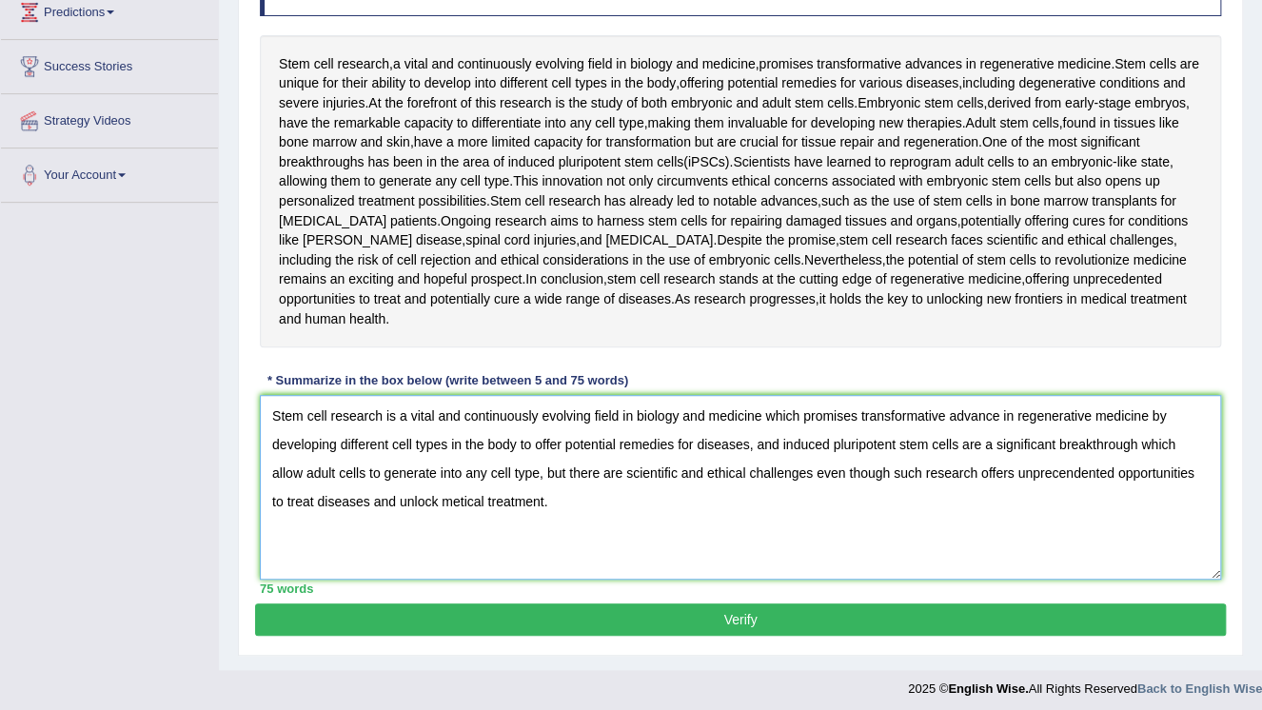
scroll to position [331, 0]
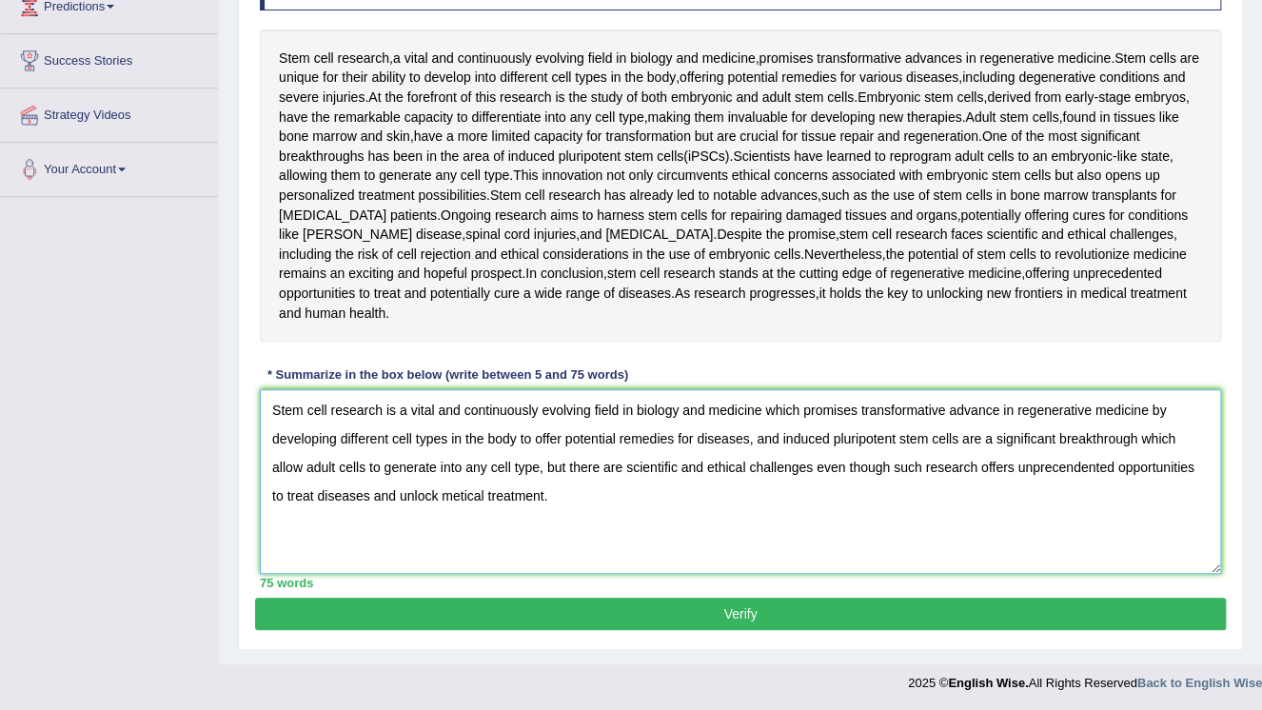
type textarea "Stem cell research is a vital and continuously evolving field in biology and me…"
click at [608, 613] on button "Verify" at bounding box center [740, 613] width 970 height 32
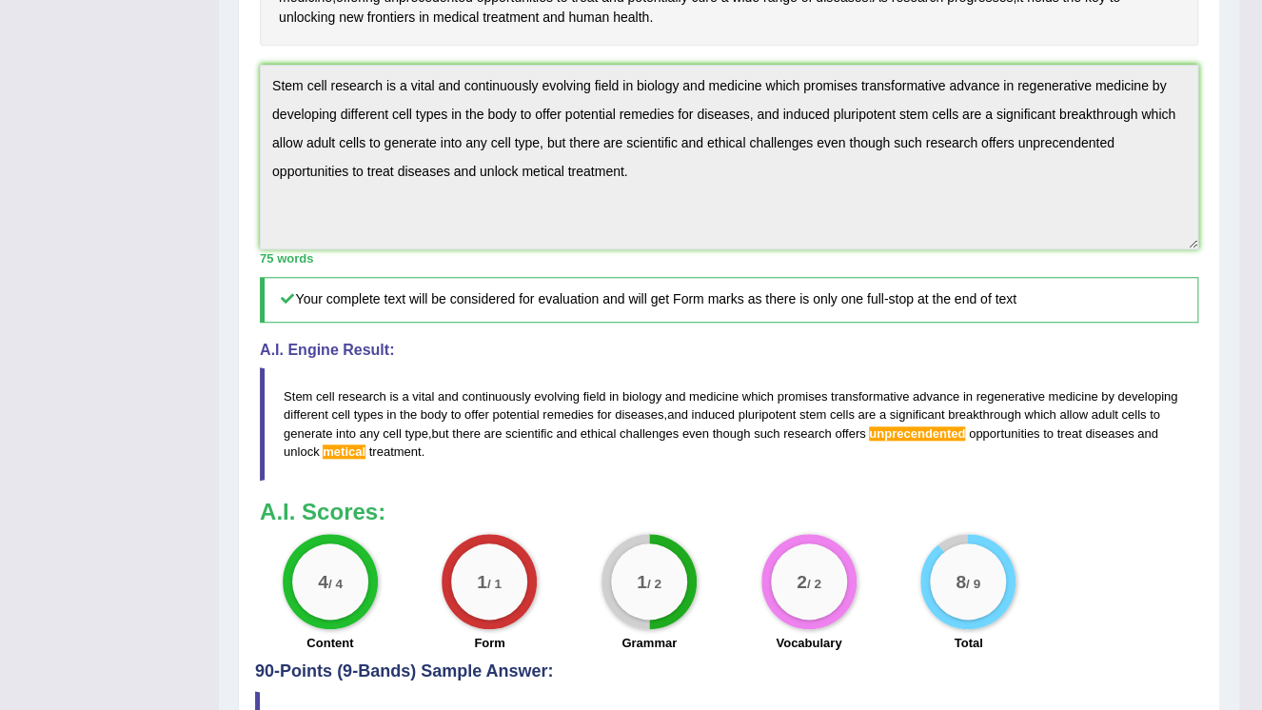
scroll to position [603, 0]
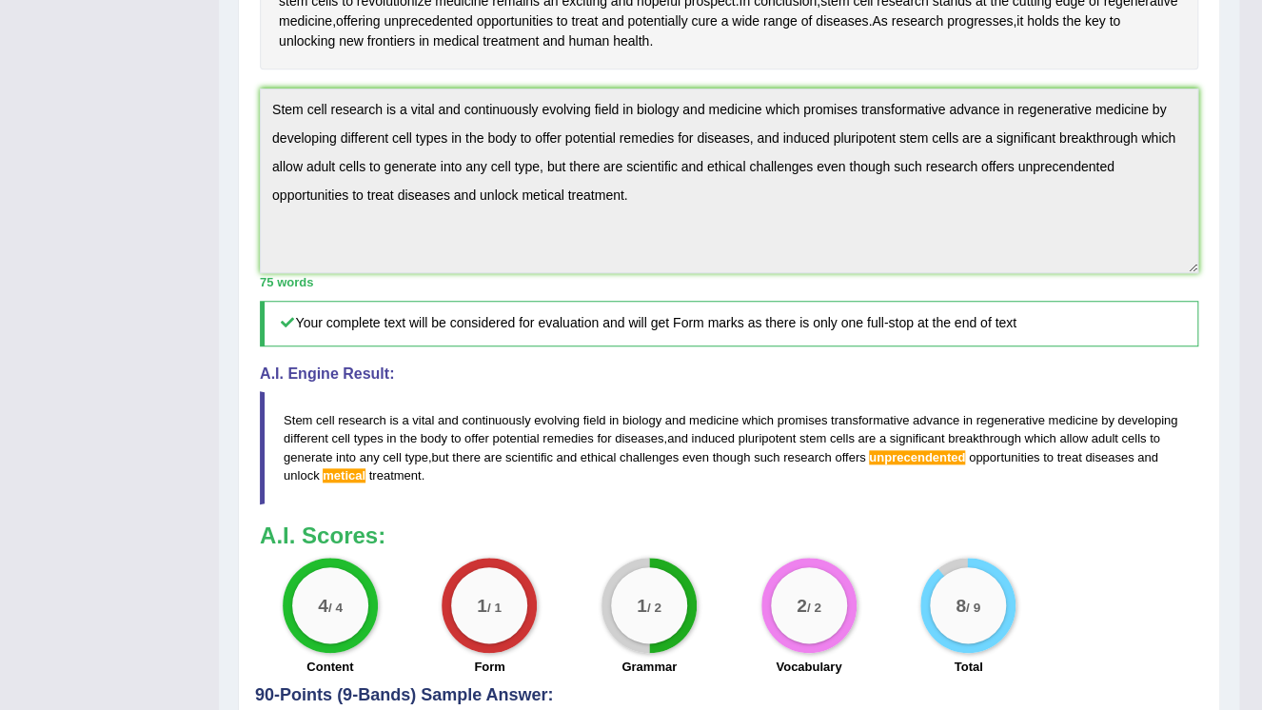
click at [346, 423] on span "research" at bounding box center [362, 420] width 49 height 14
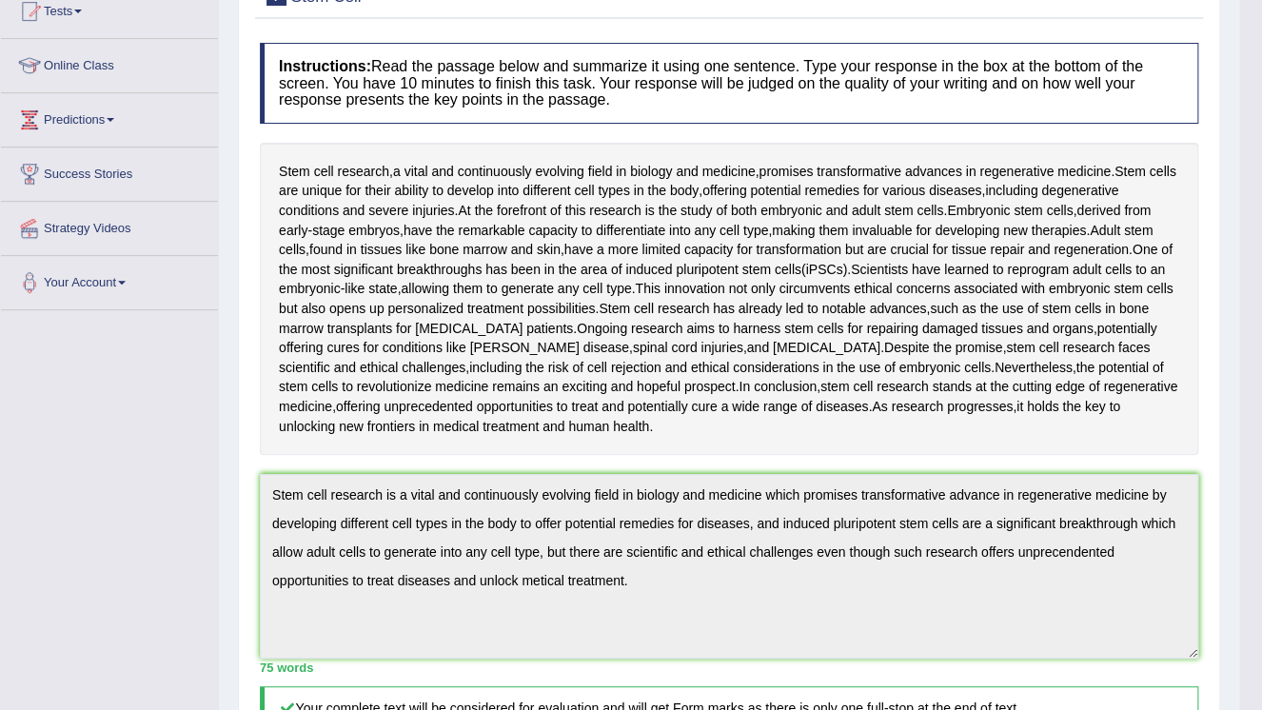
scroll to position [0, 0]
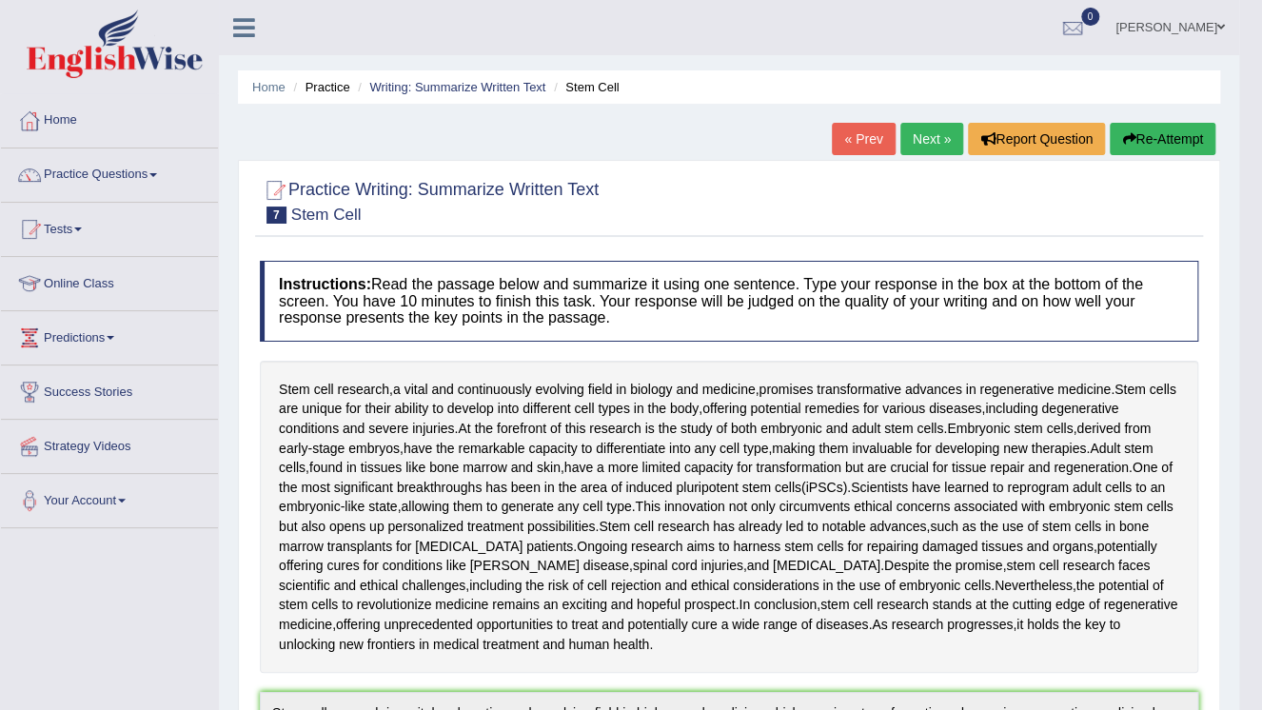
click at [933, 143] on link "Next »" at bounding box center [931, 139] width 63 height 32
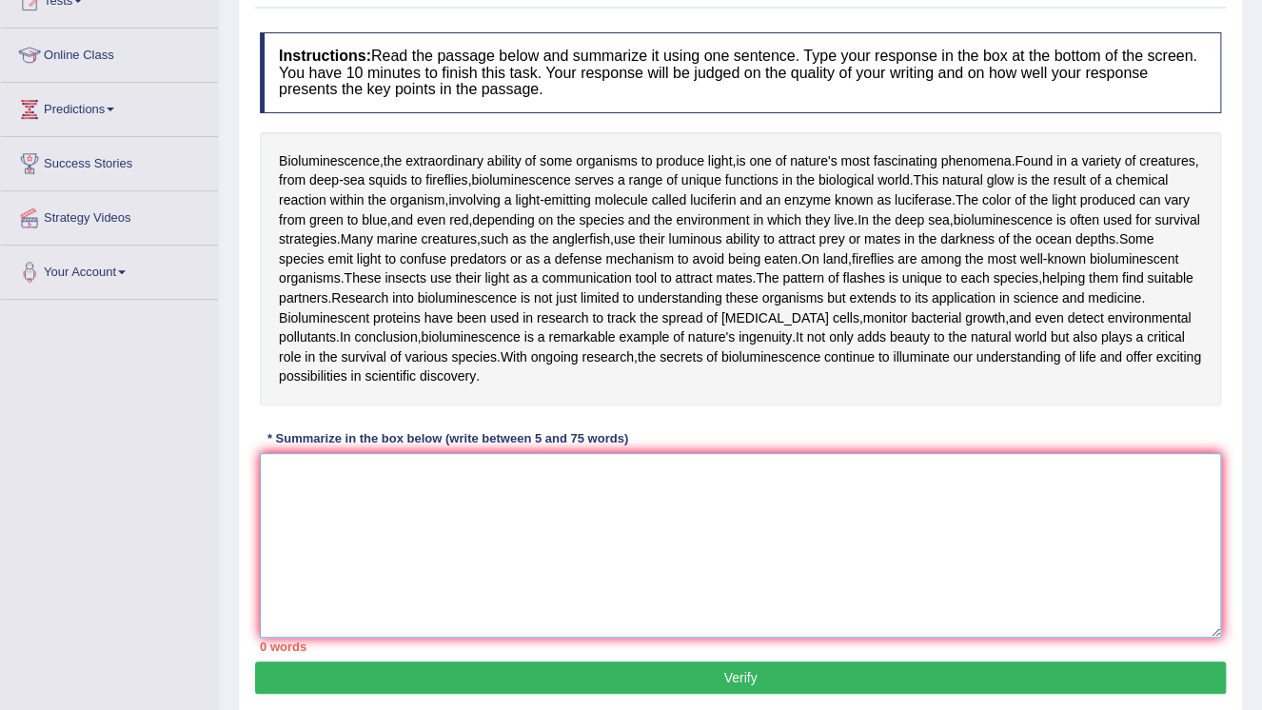
click at [448, 487] on textarea at bounding box center [740, 545] width 961 height 185
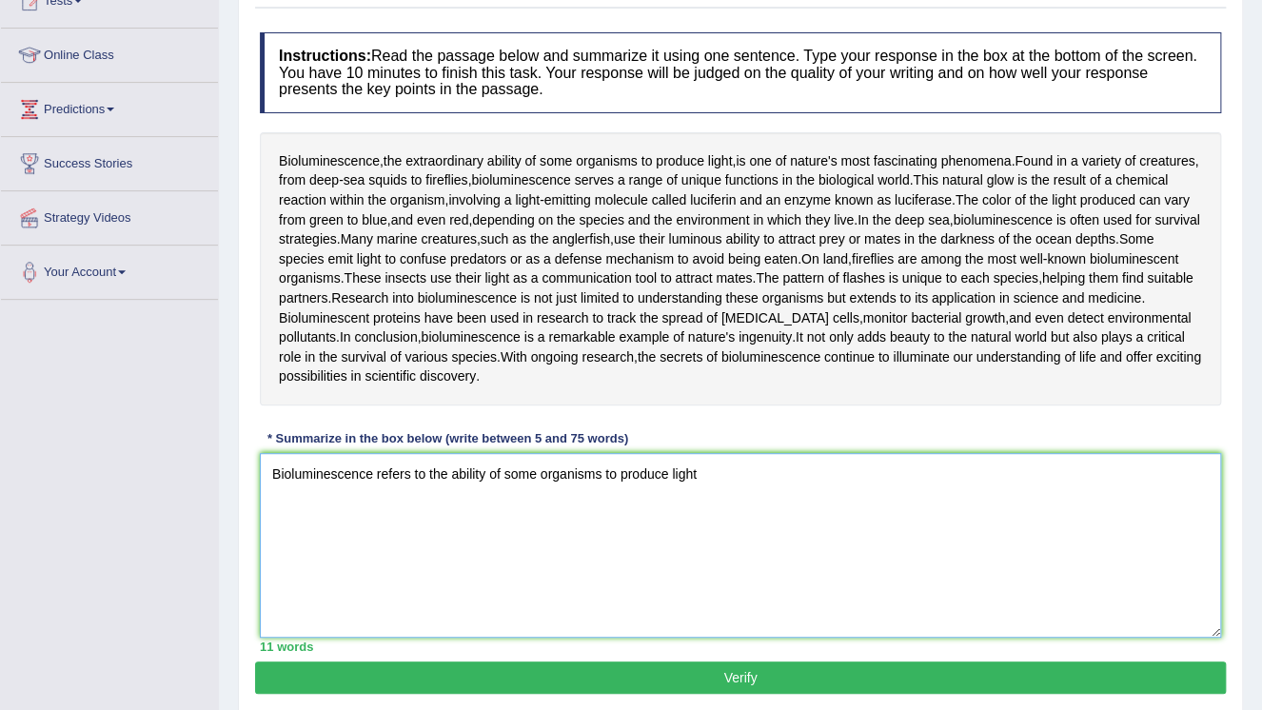
click at [606, 472] on textarea "Bioluminescence refers to the ability of some organisms to produce light" at bounding box center [740, 545] width 961 height 185
click at [790, 479] on textarea "Bioluminescence refers to the ability of some organisms in the nature to produc…" at bounding box center [740, 545] width 961 height 185
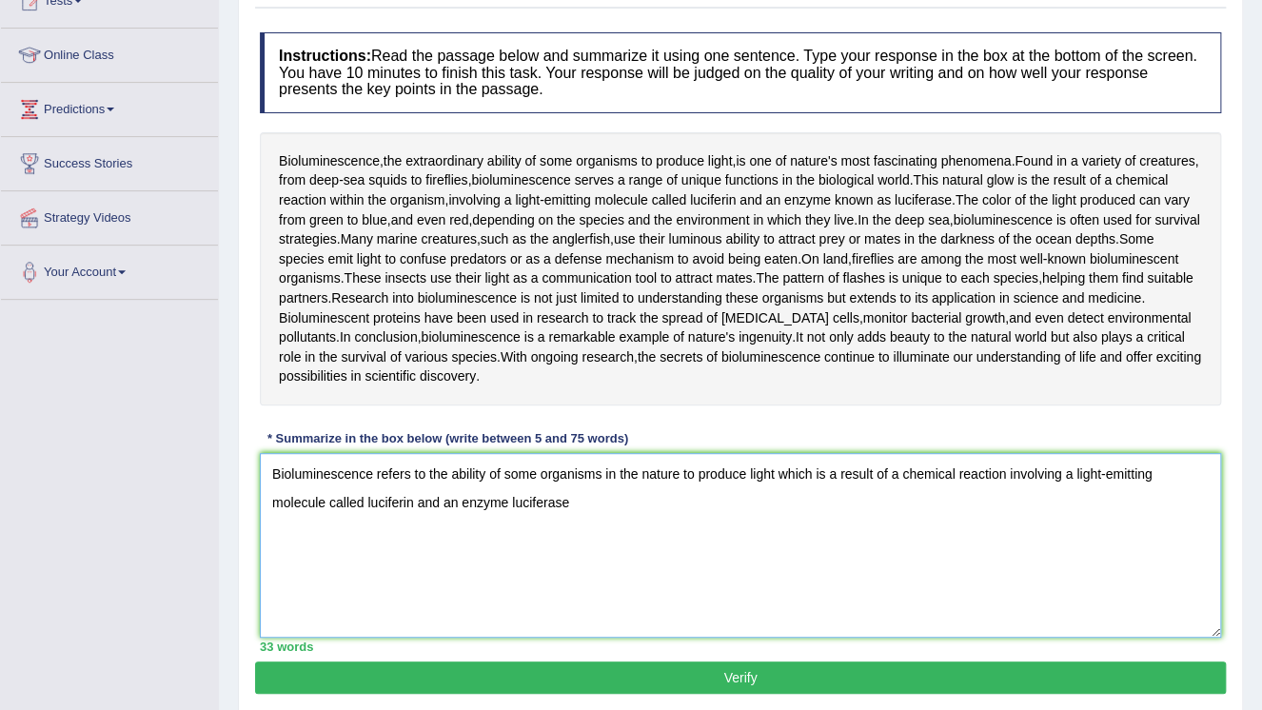
click at [365, 499] on textarea "Bioluminescence refers to the ability of some organisms in the nature to produc…" at bounding box center [740, 545] width 961 height 185
click at [544, 502] on textarea "Bioluminescence refers to the ability of some organisms in the nature to produc…" at bounding box center [740, 545] width 961 height 185
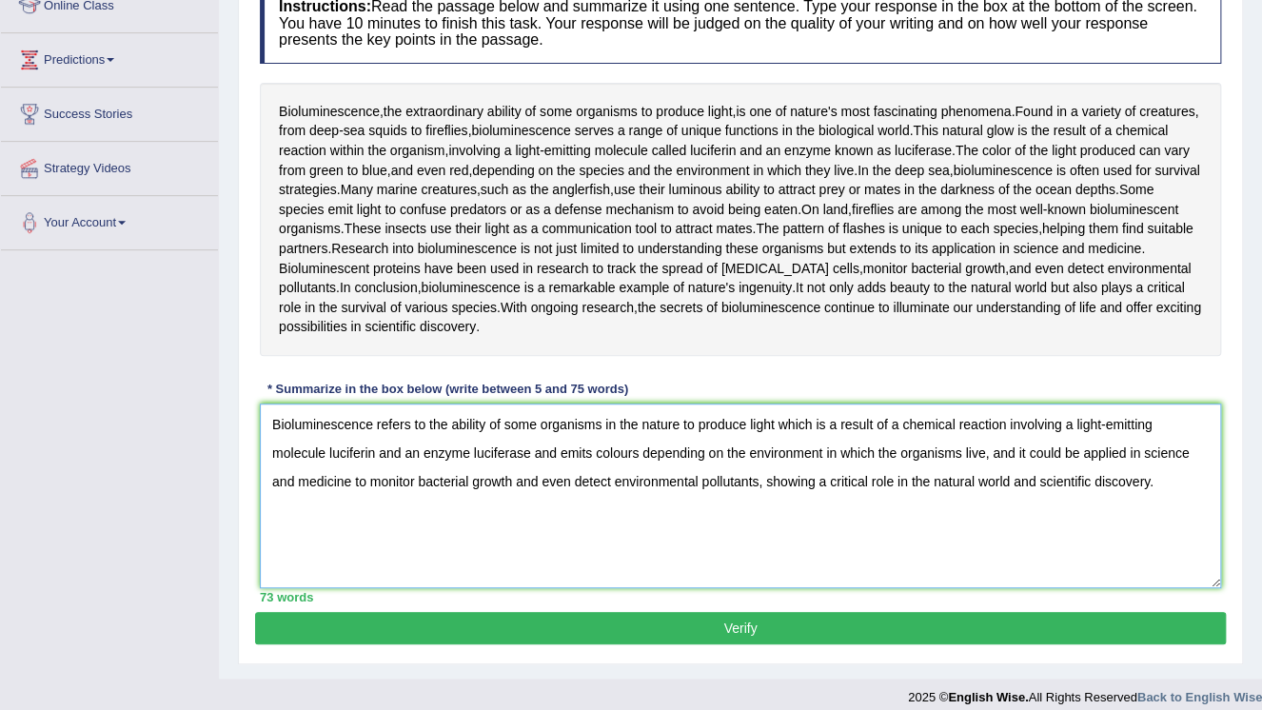
scroll to position [292, 0]
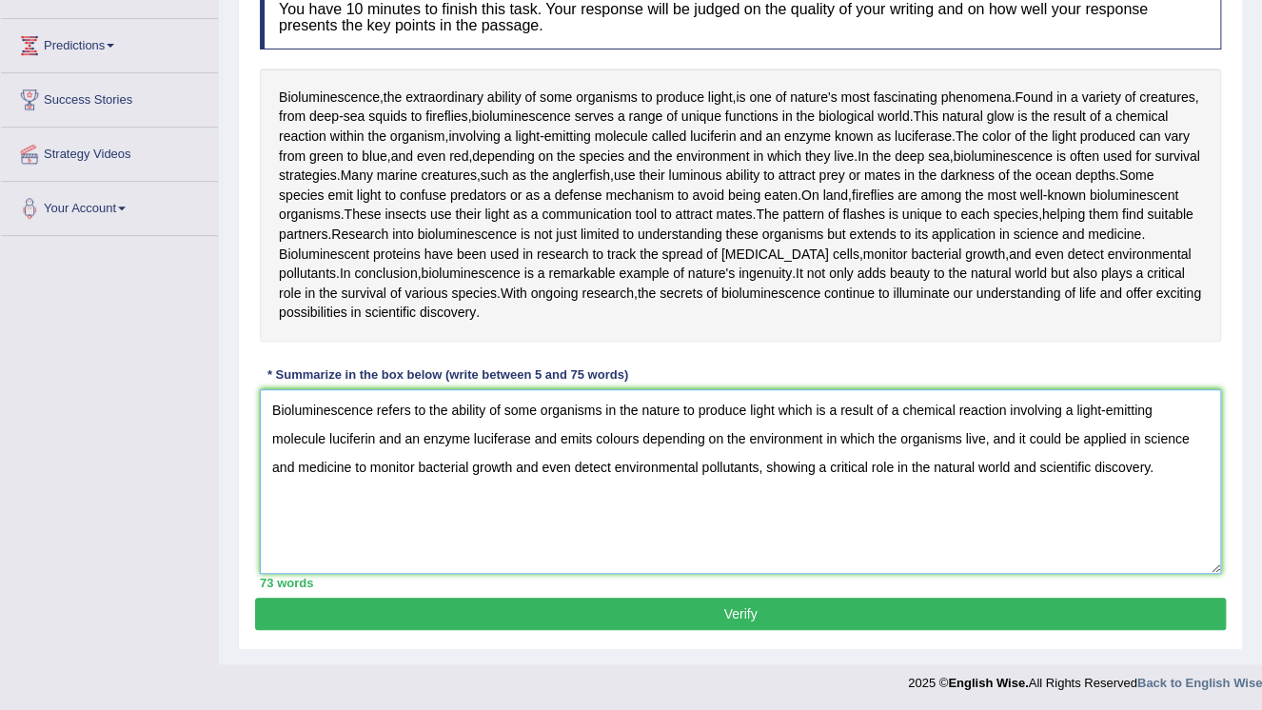
type textarea "Bioluminescence refers to the ability of some organisms in the nature to produc…"
click at [875, 621] on button "Verify" at bounding box center [740, 613] width 970 height 32
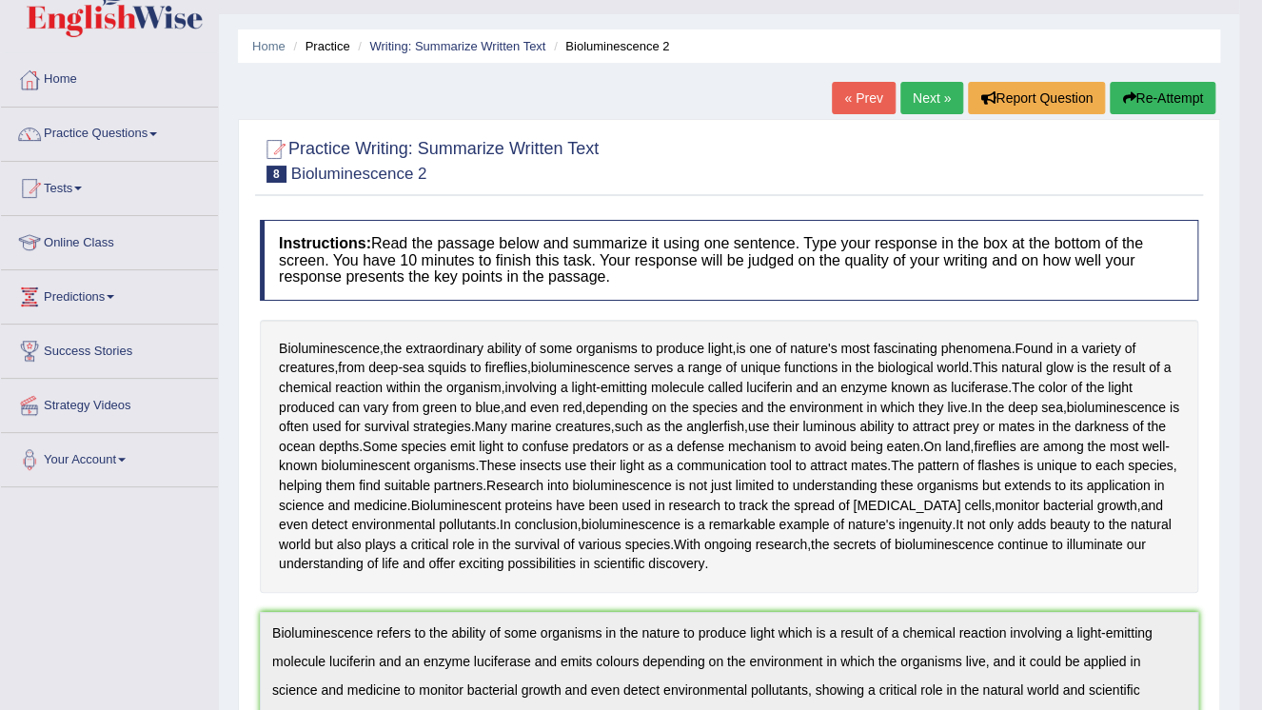
scroll to position [0, 0]
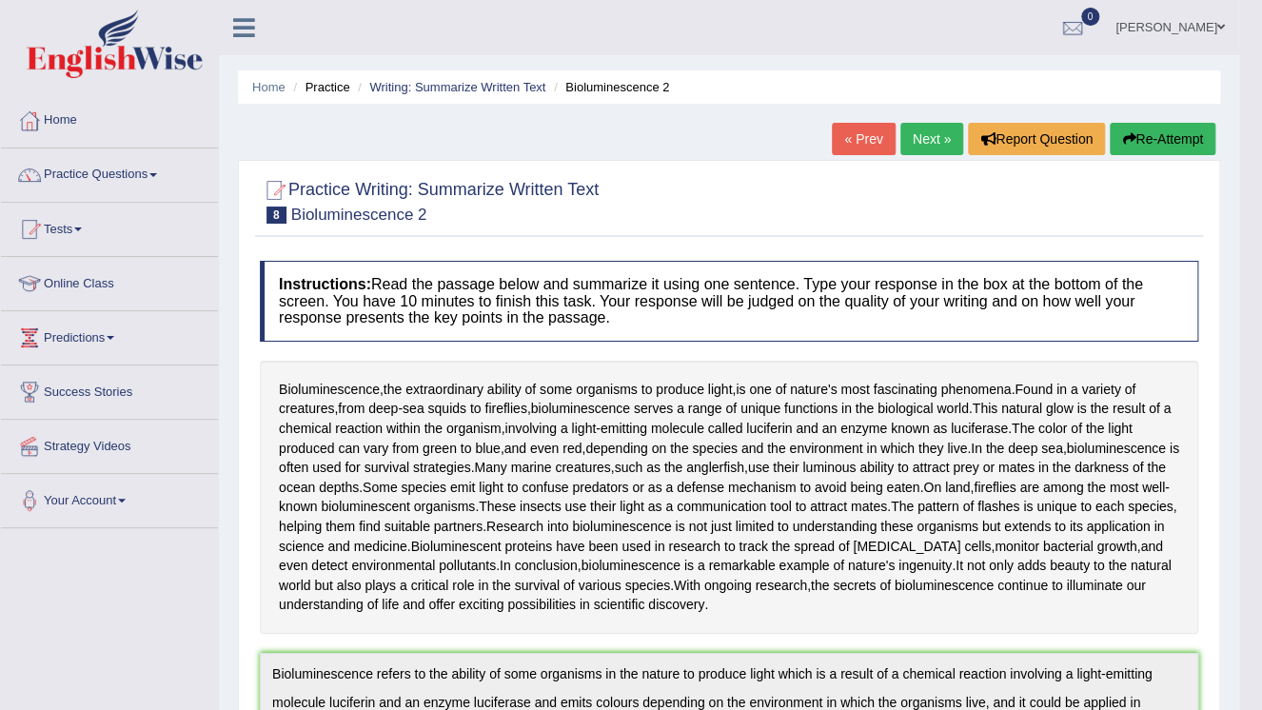
click at [1204, 27] on link "Zoe Cheng" at bounding box center [1170, 24] width 138 height 49
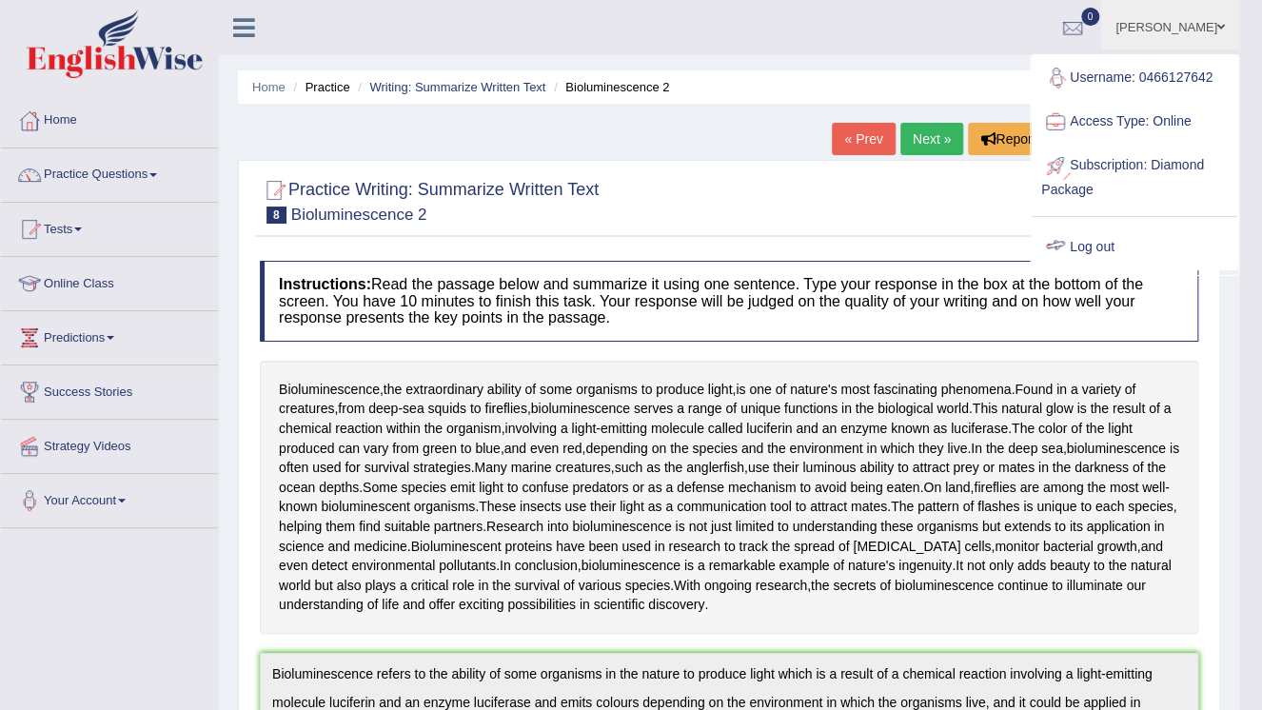
click at [1126, 255] on link "Log out" at bounding box center [1133, 247] width 205 height 44
